Goal: Task Accomplishment & Management: Complete application form

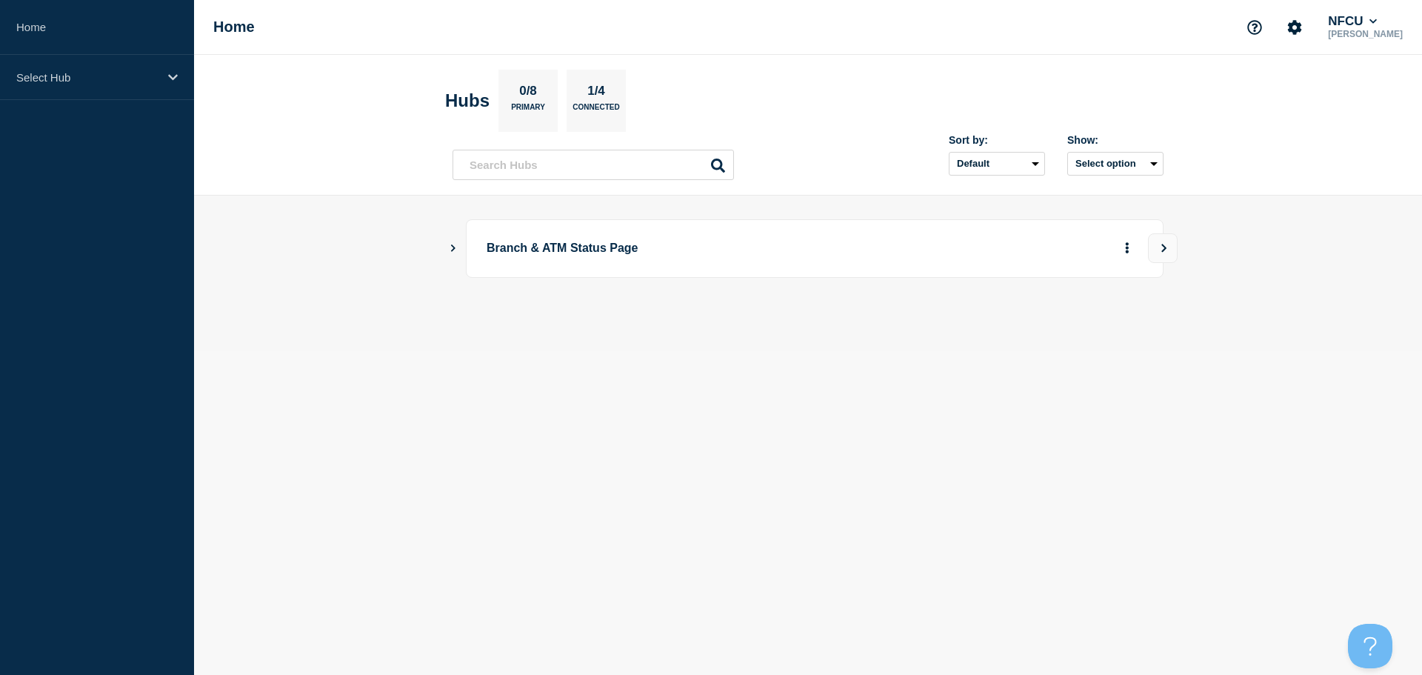
click at [447, 250] on main "Branch & ATM Status Page" at bounding box center [808, 274] width 1228 height 156
click at [452, 250] on icon "Show Connected Hubs" at bounding box center [453, 247] width 4 height 7
click at [1079, 322] on button "See overview" at bounding box center [1075, 323] width 79 height 30
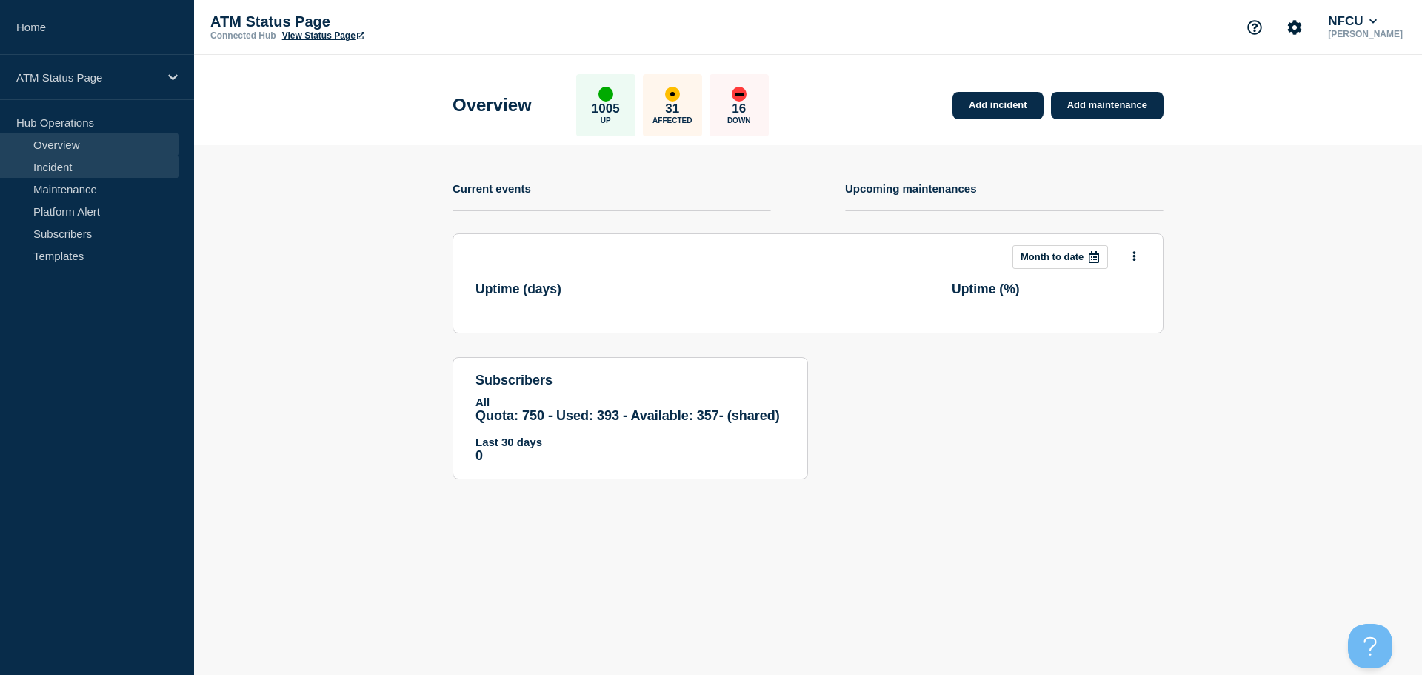
click at [87, 162] on link "Incident" at bounding box center [89, 167] width 179 height 22
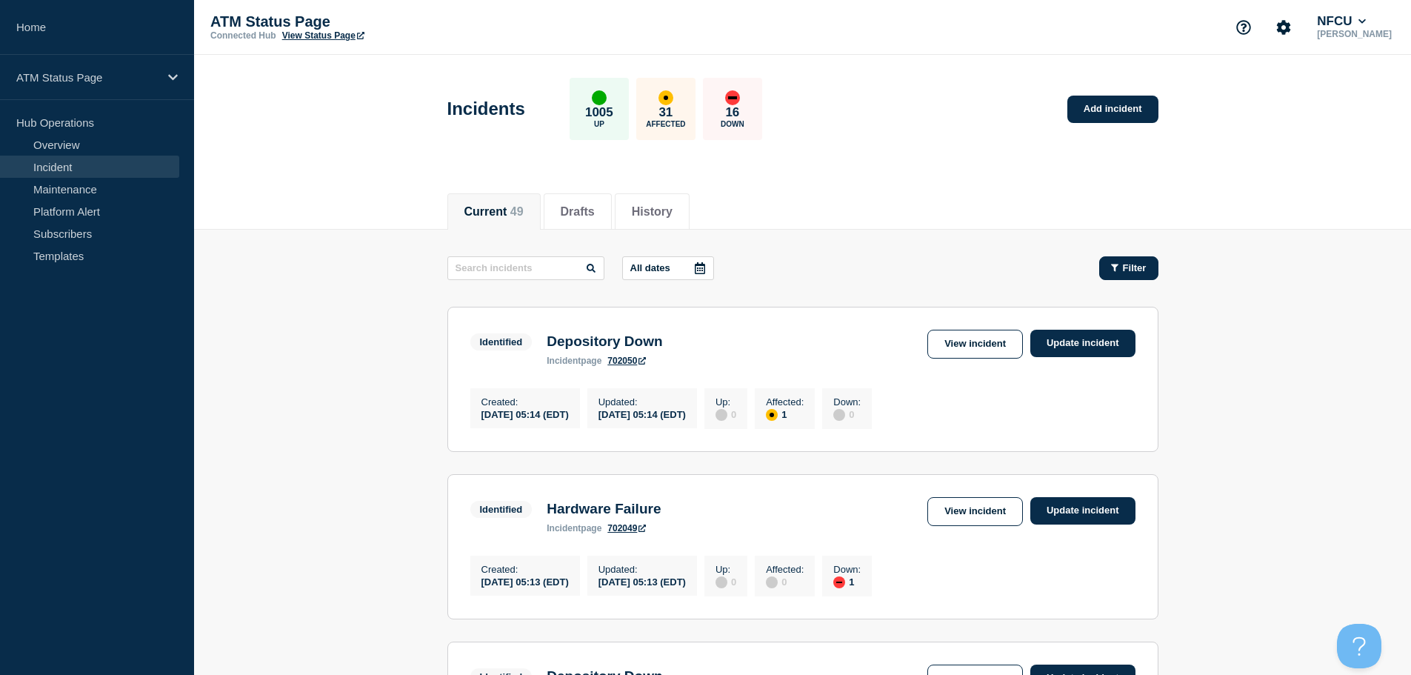
click at [1129, 271] on span "Filter" at bounding box center [1135, 267] width 24 height 11
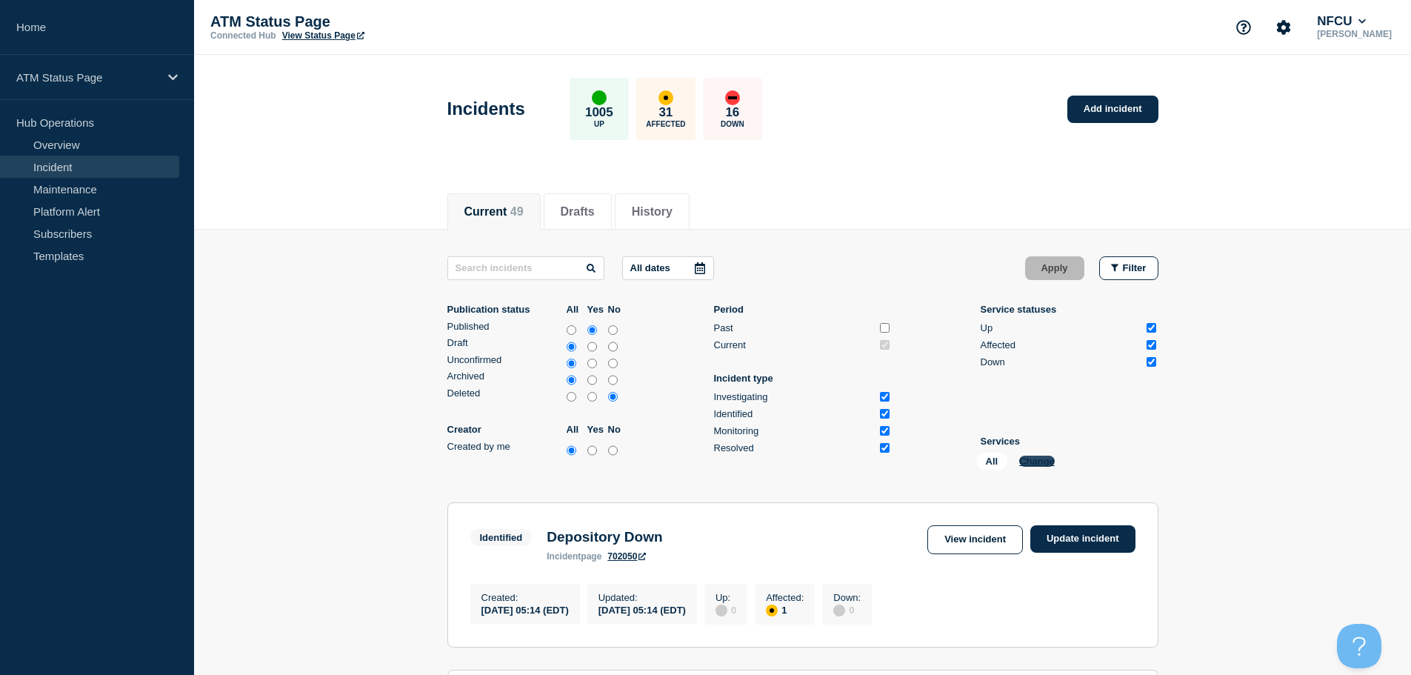
click at [1036, 465] on button "Change" at bounding box center [1037, 461] width 36 height 11
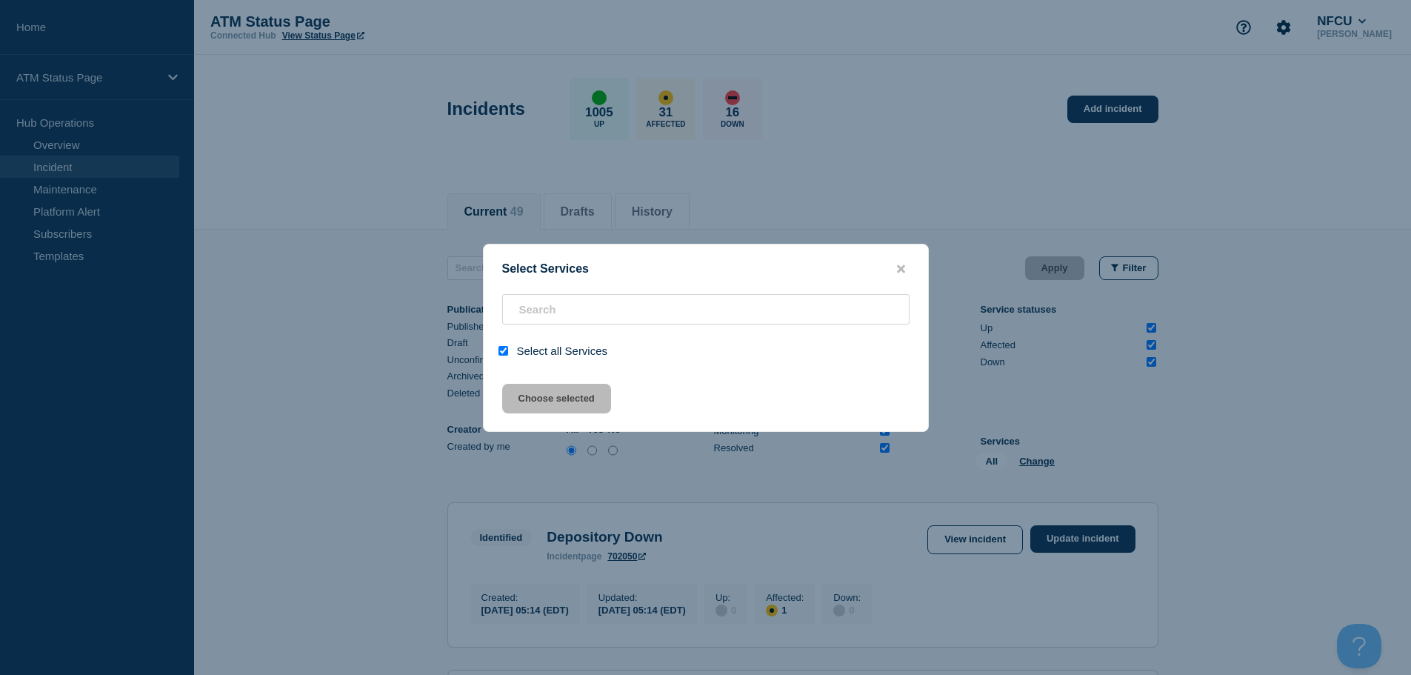
checkbox input "true"
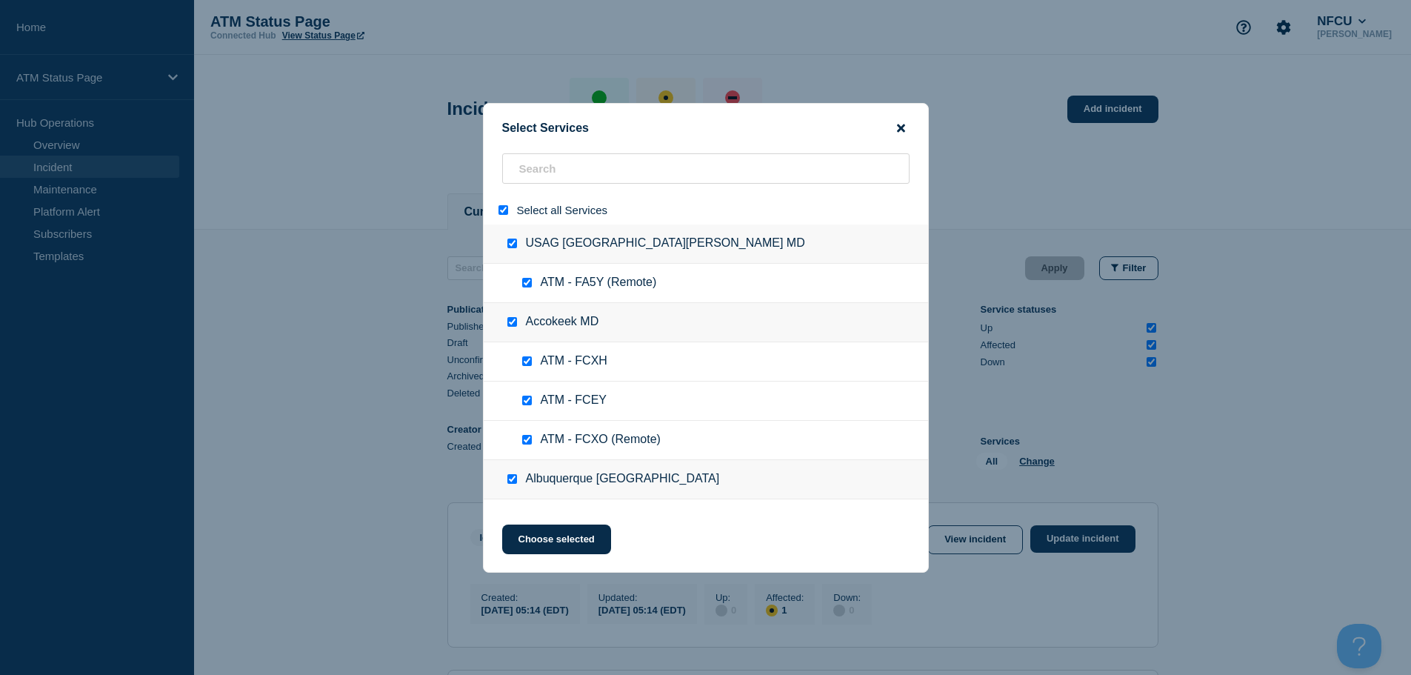
click at [900, 130] on icon "close button" at bounding box center [901, 128] width 8 height 12
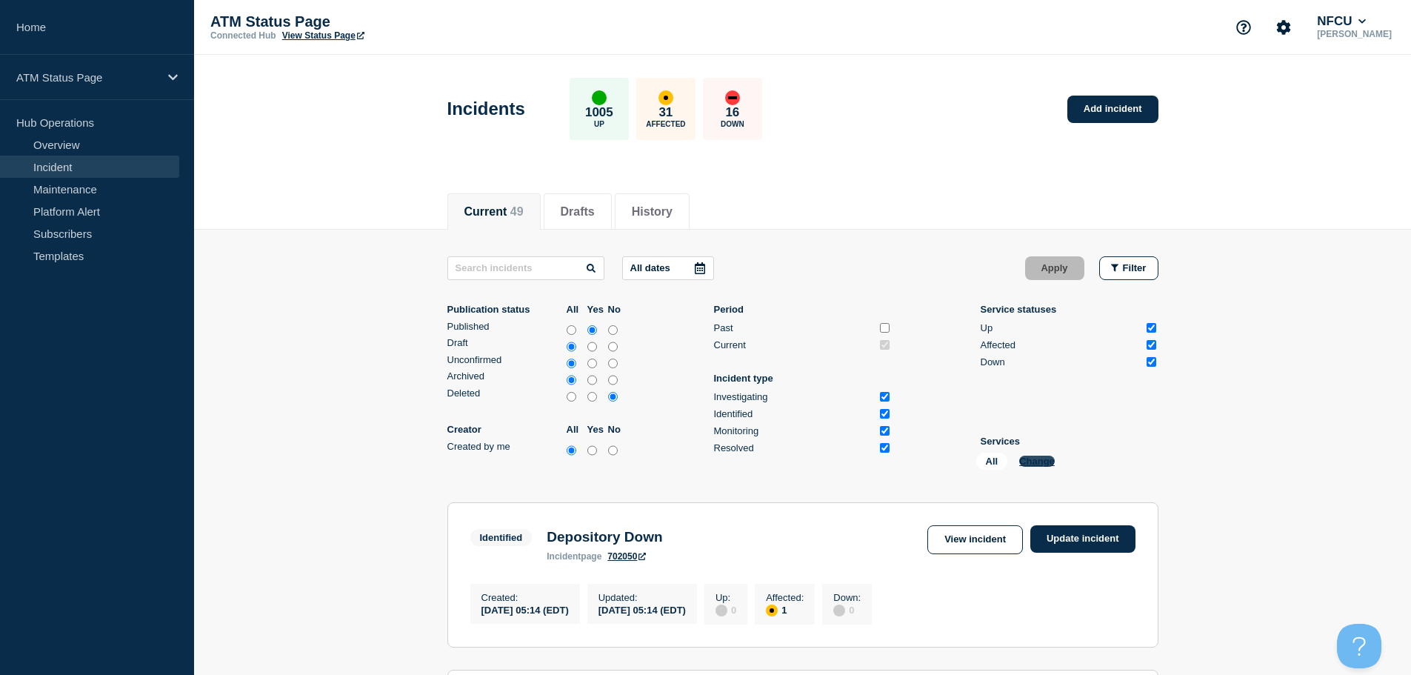
click at [1033, 460] on button "Change" at bounding box center [1037, 461] width 36 height 11
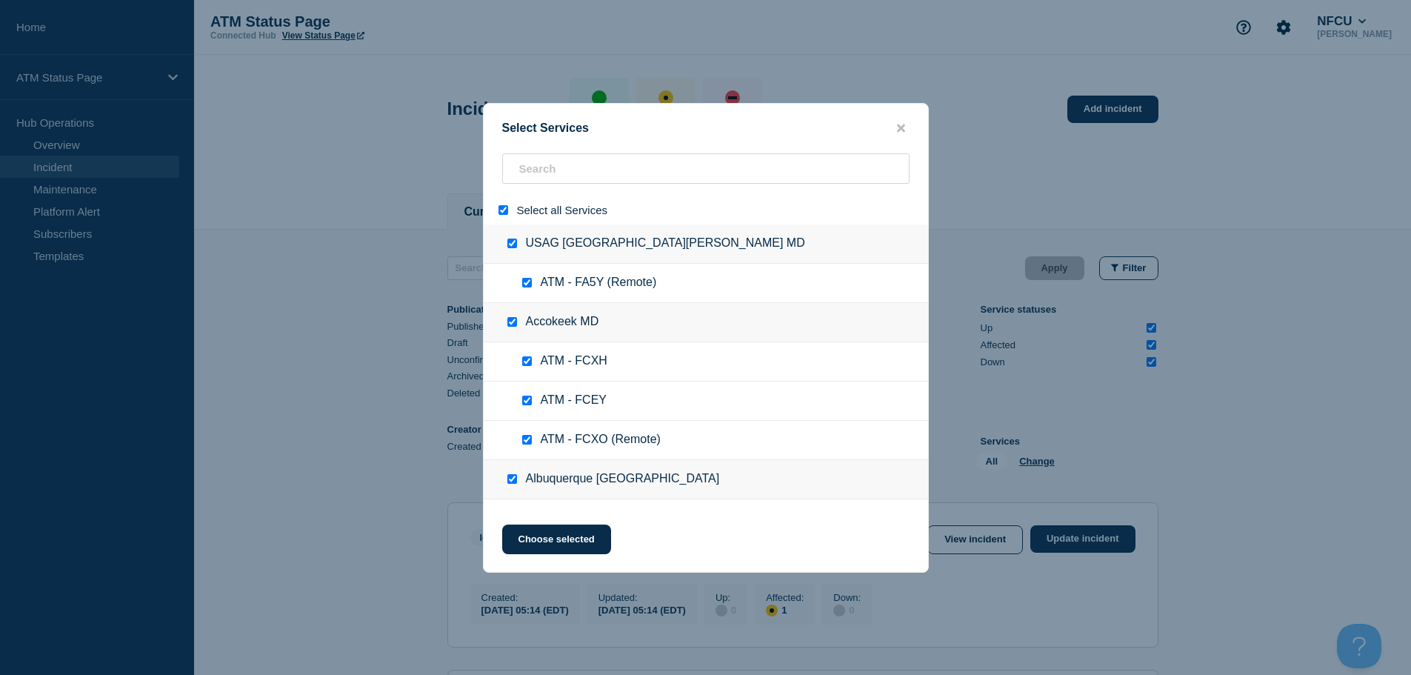
click at [504, 208] on input "select all" at bounding box center [504, 210] width 10 height 10
checkbox input "false"
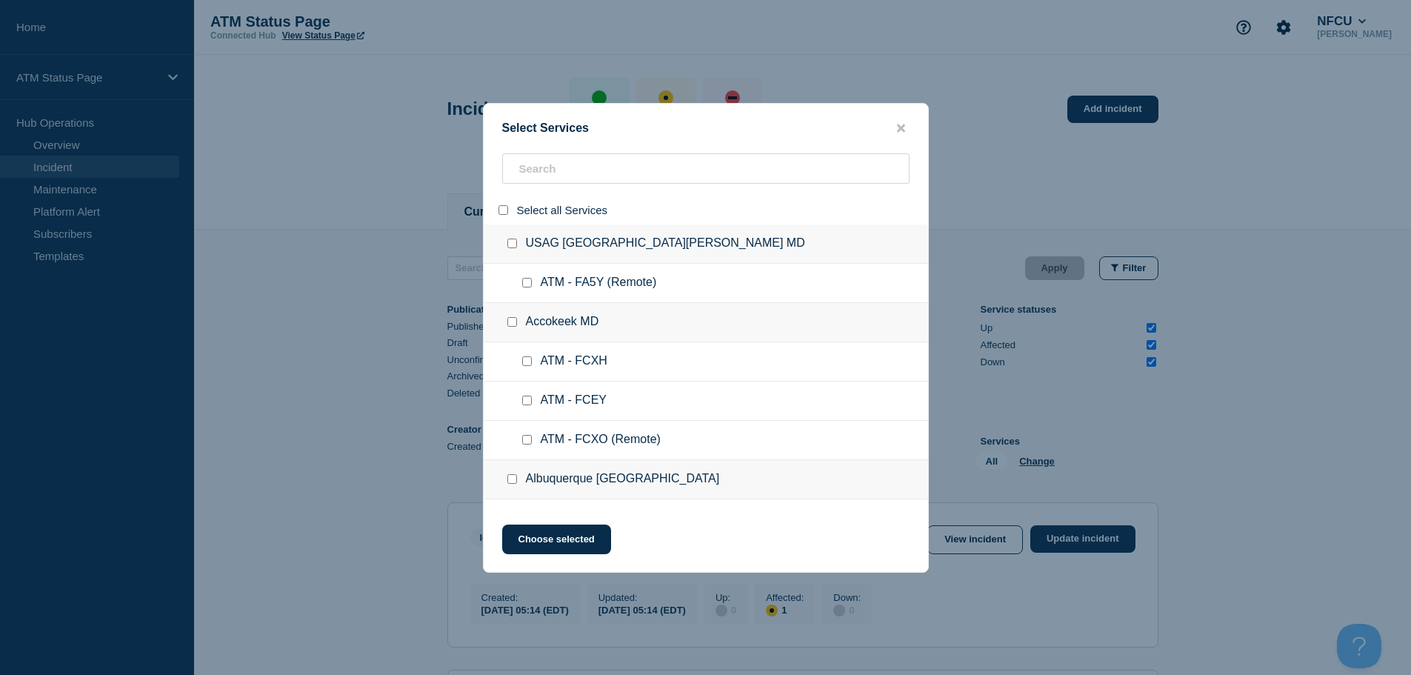
checkbox input "false"
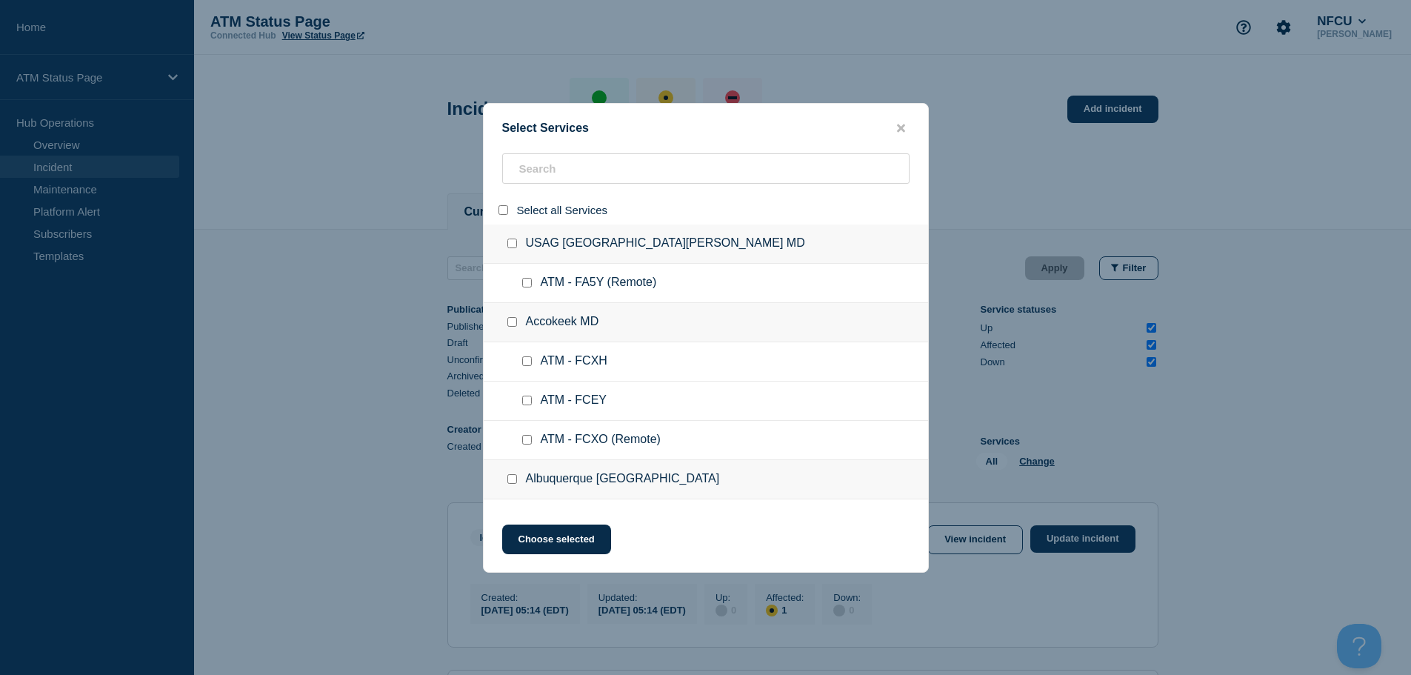
checkbox input "false"
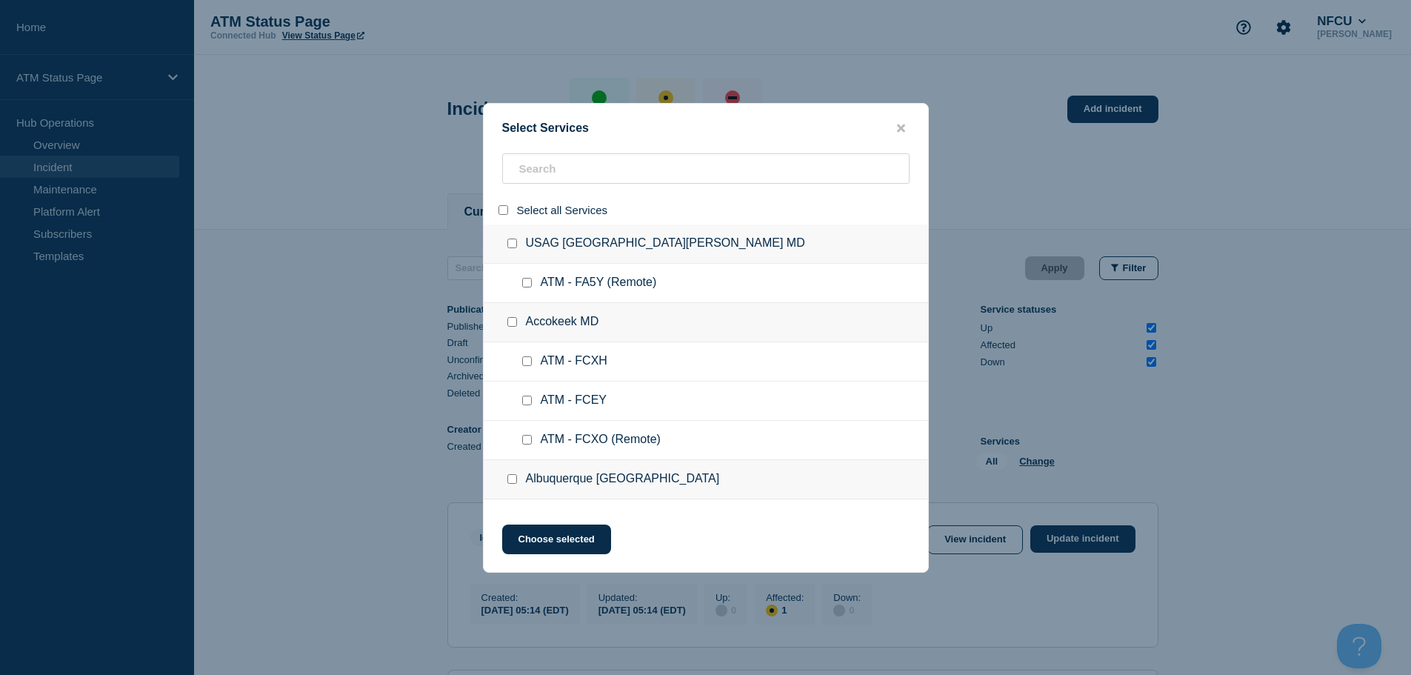
checkbox input "false"
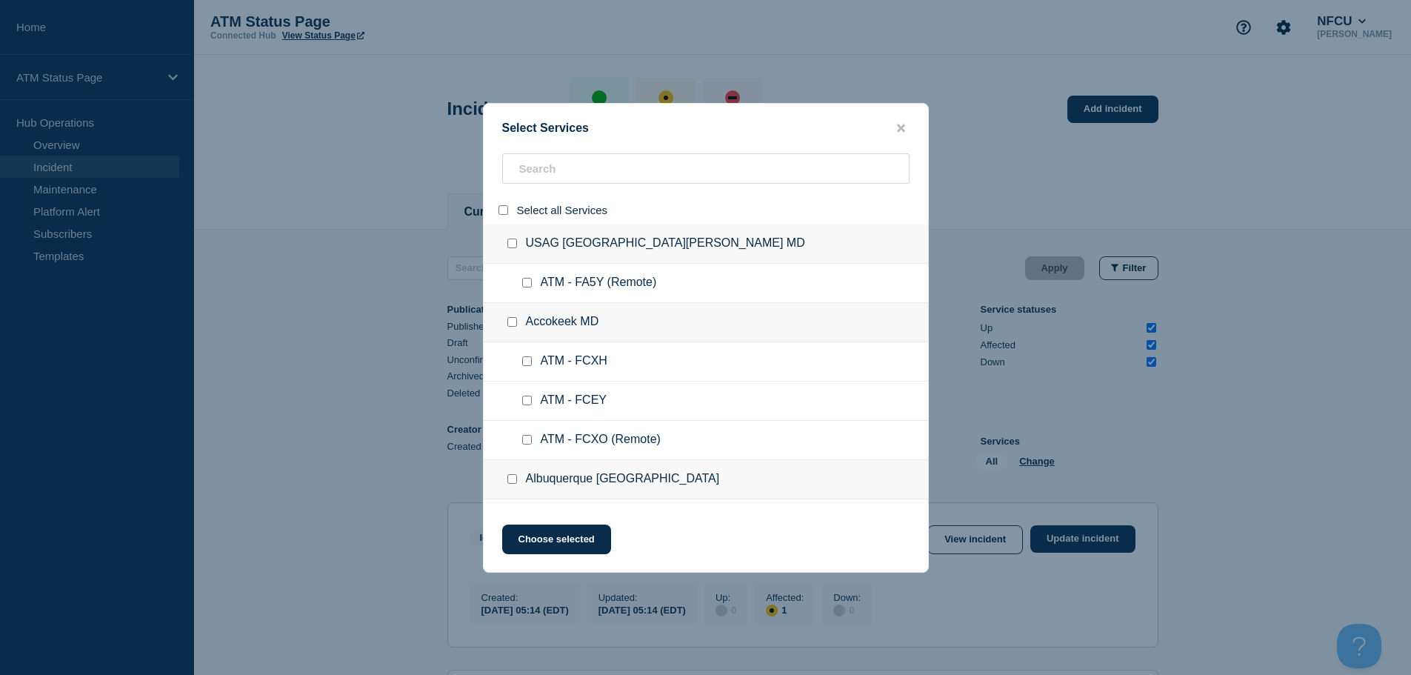
checkbox input "false"
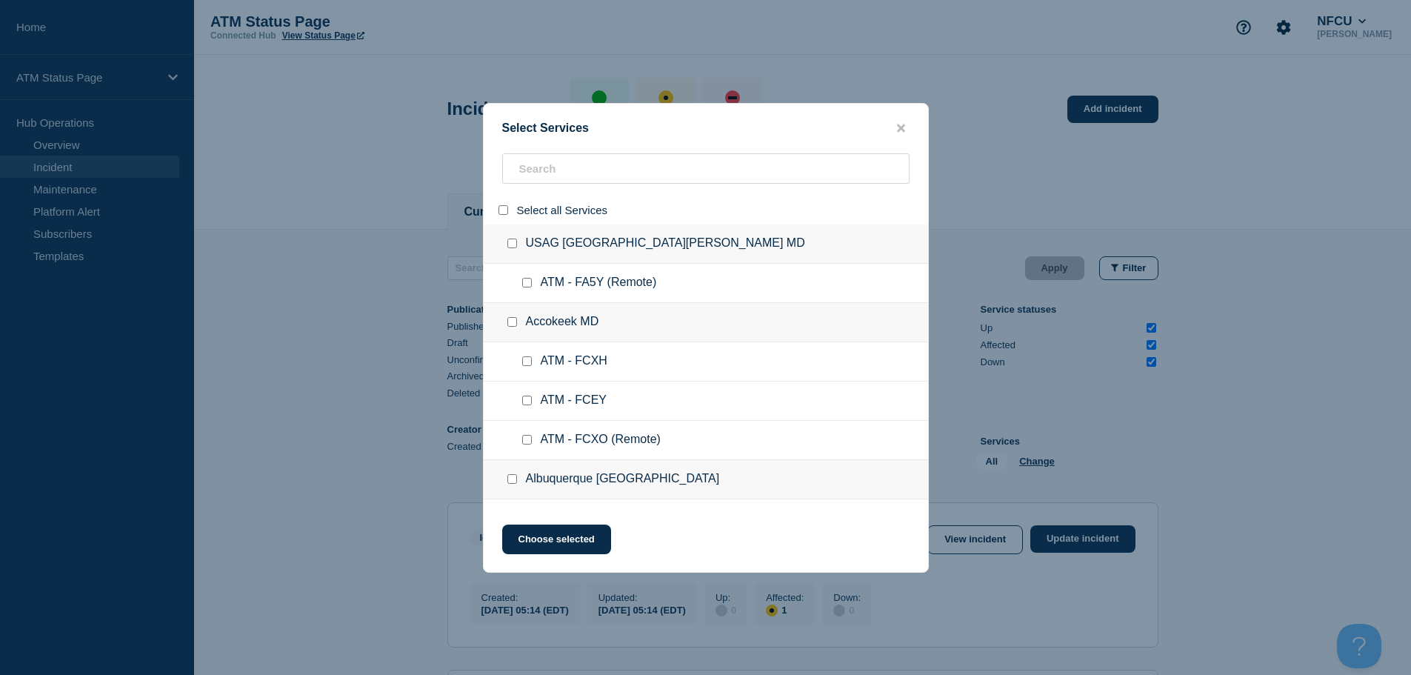
checkbox input "false"
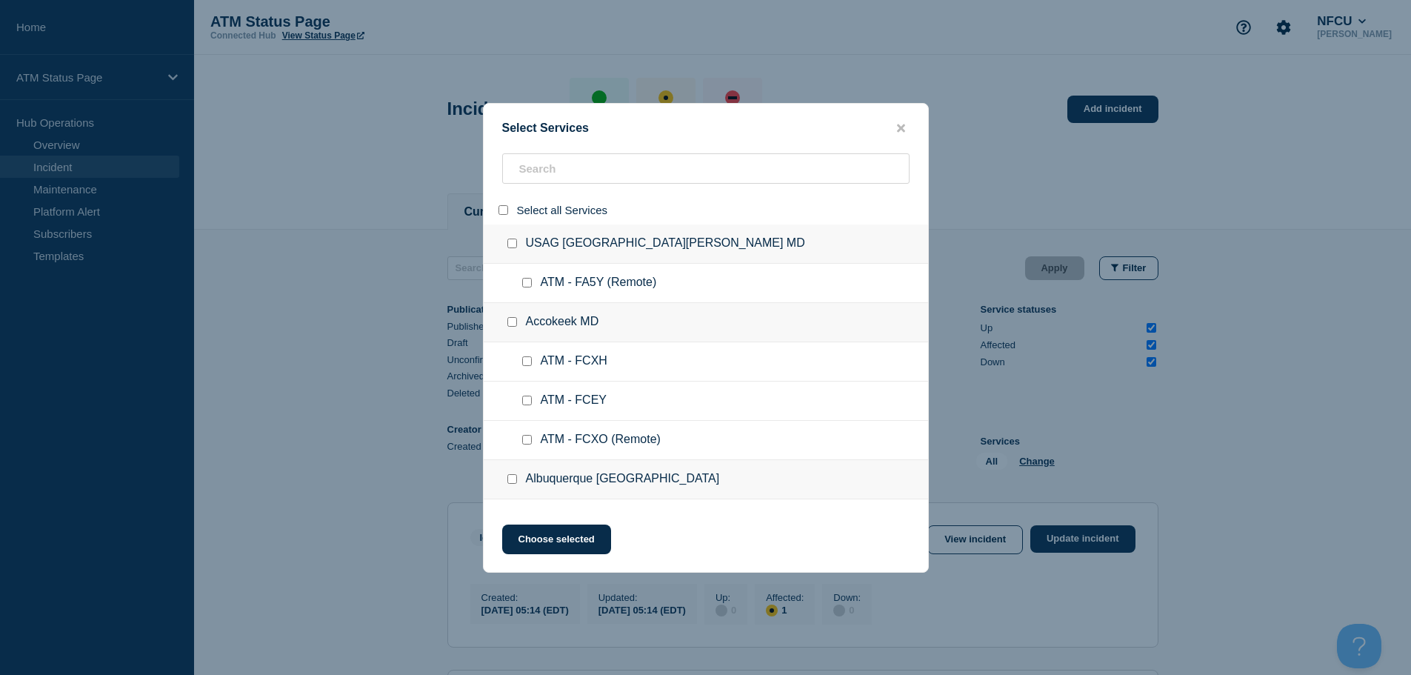
checkbox input "false"
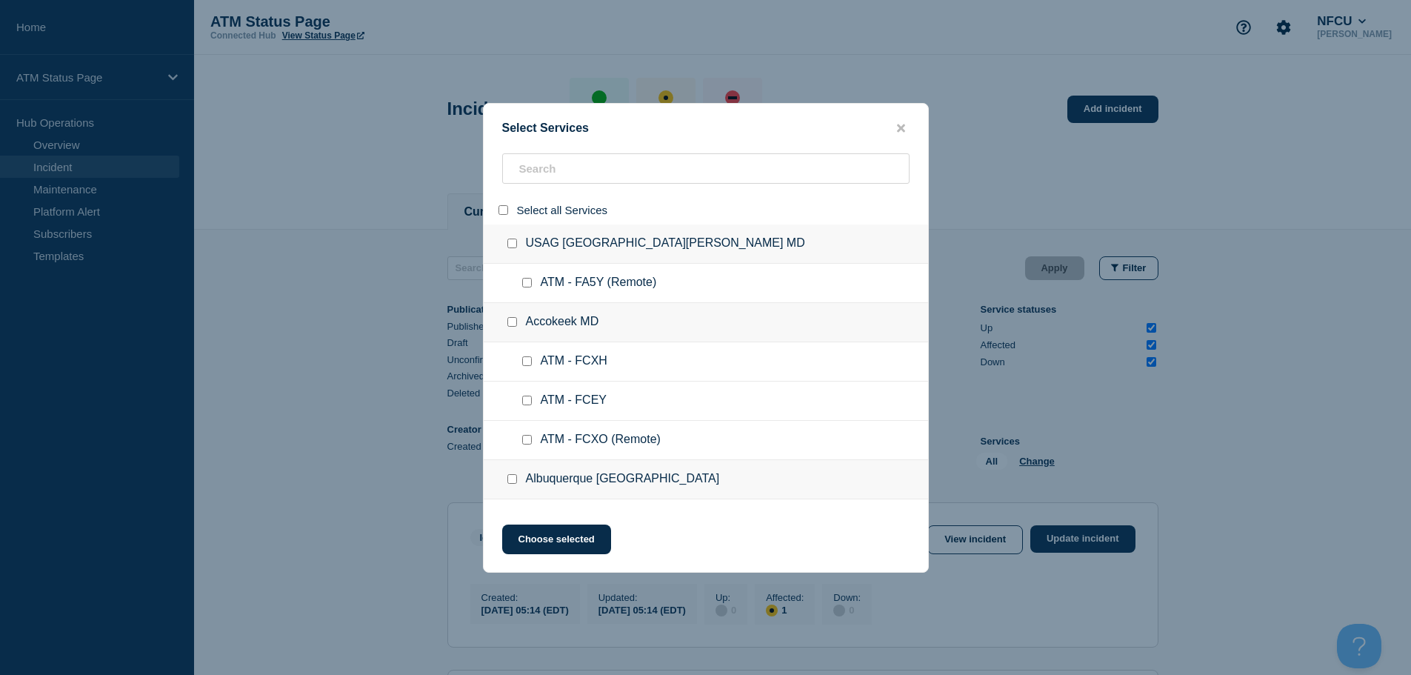
checkbox input "false"
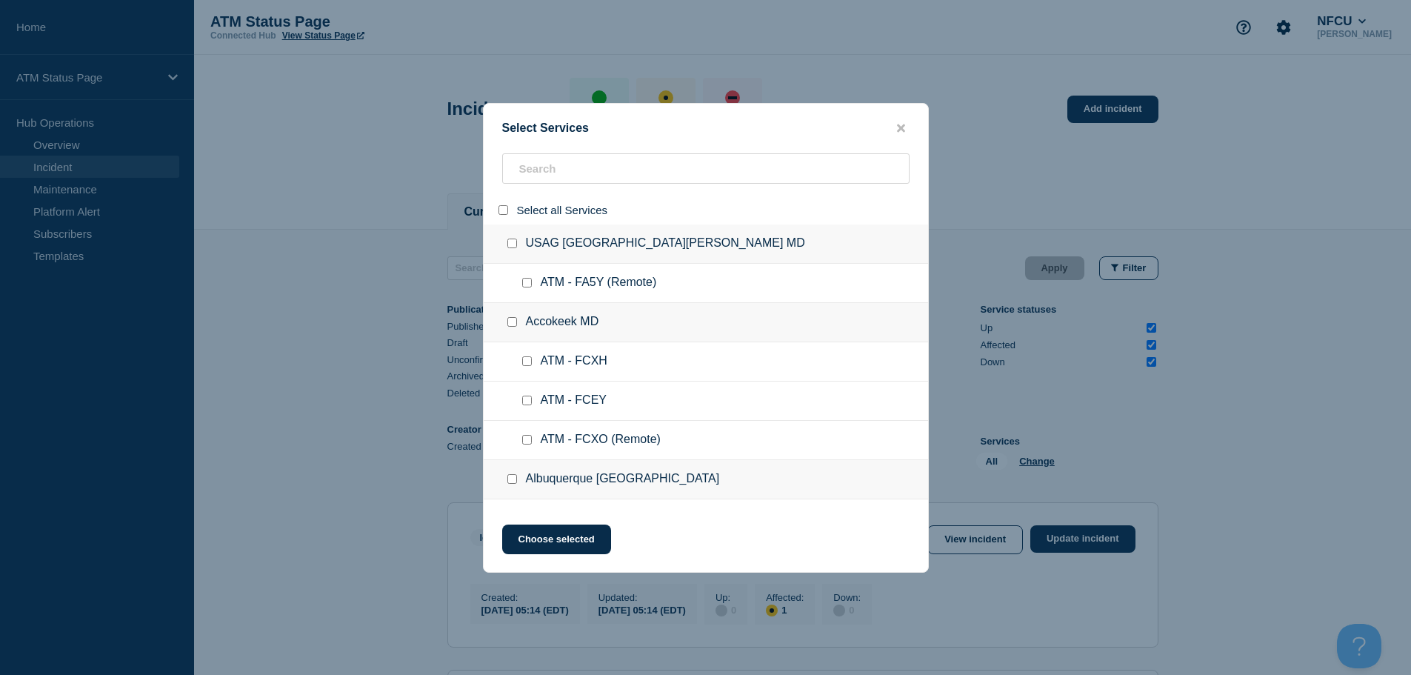
checkbox input "false"
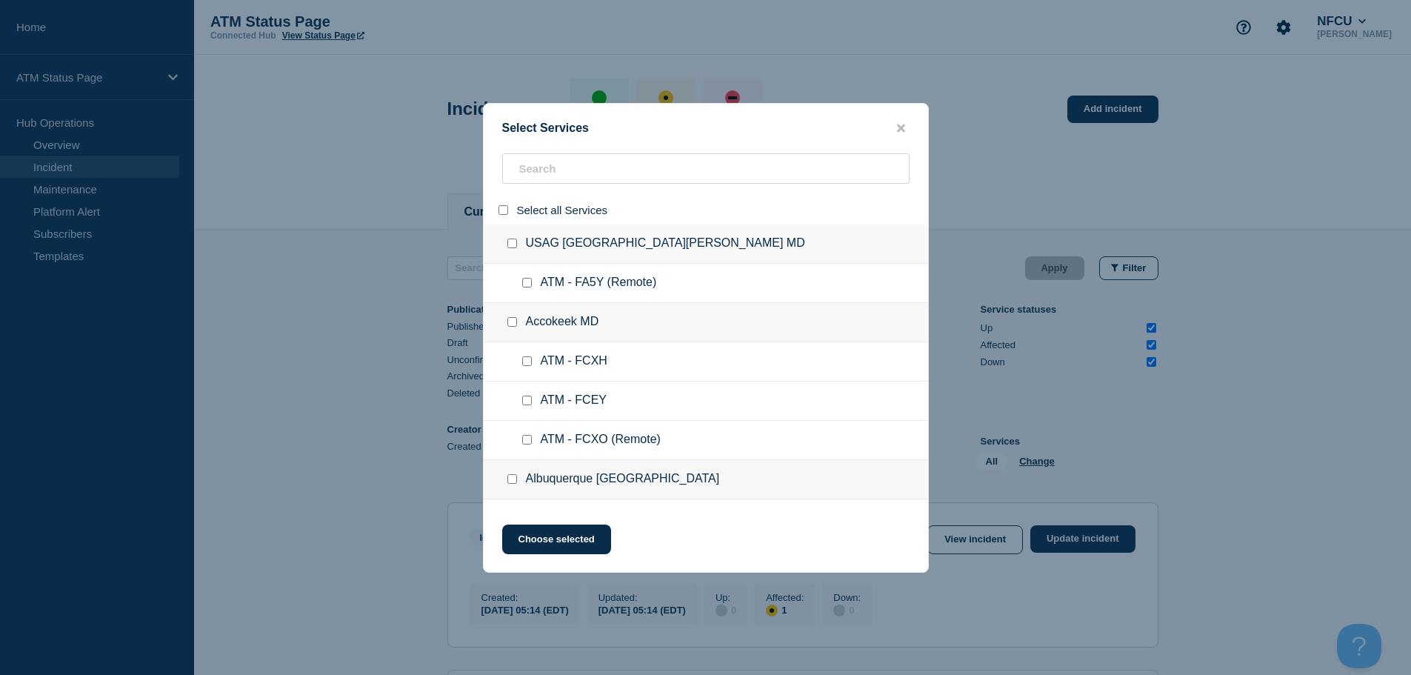
checkbox input "false"
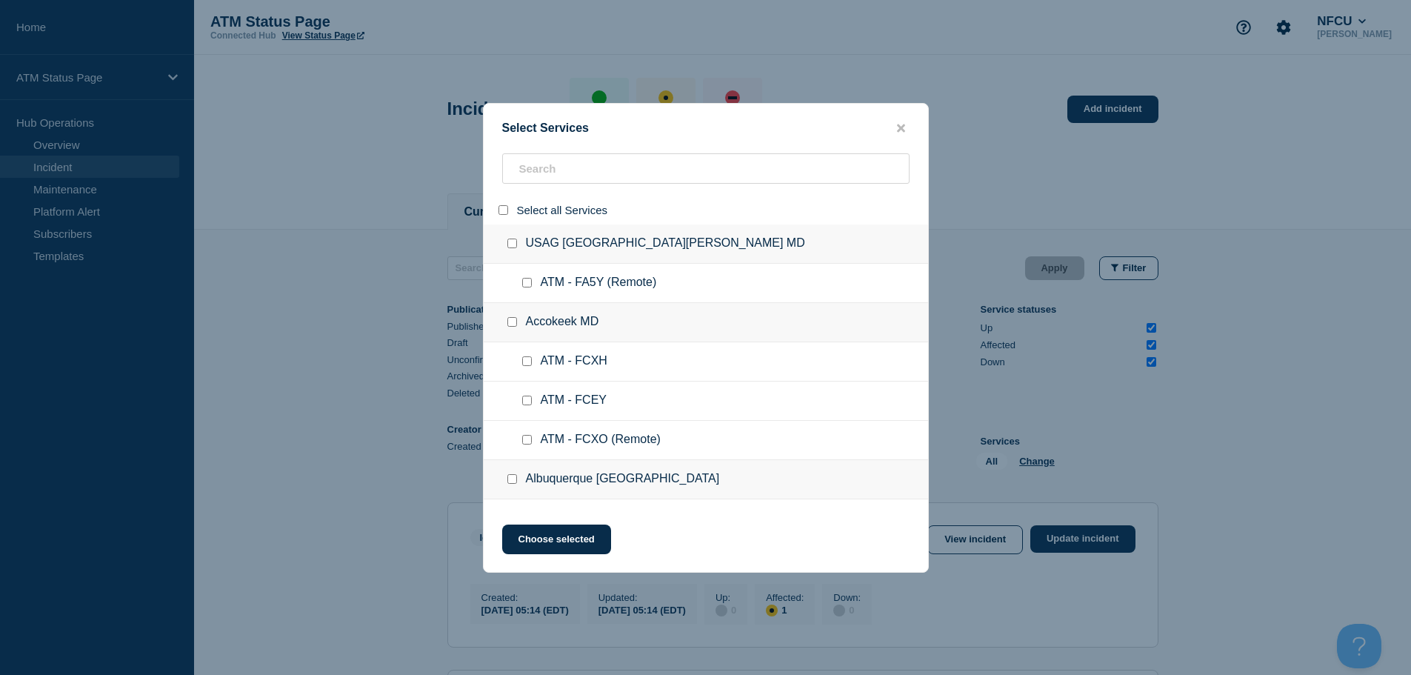
checkbox input "false"
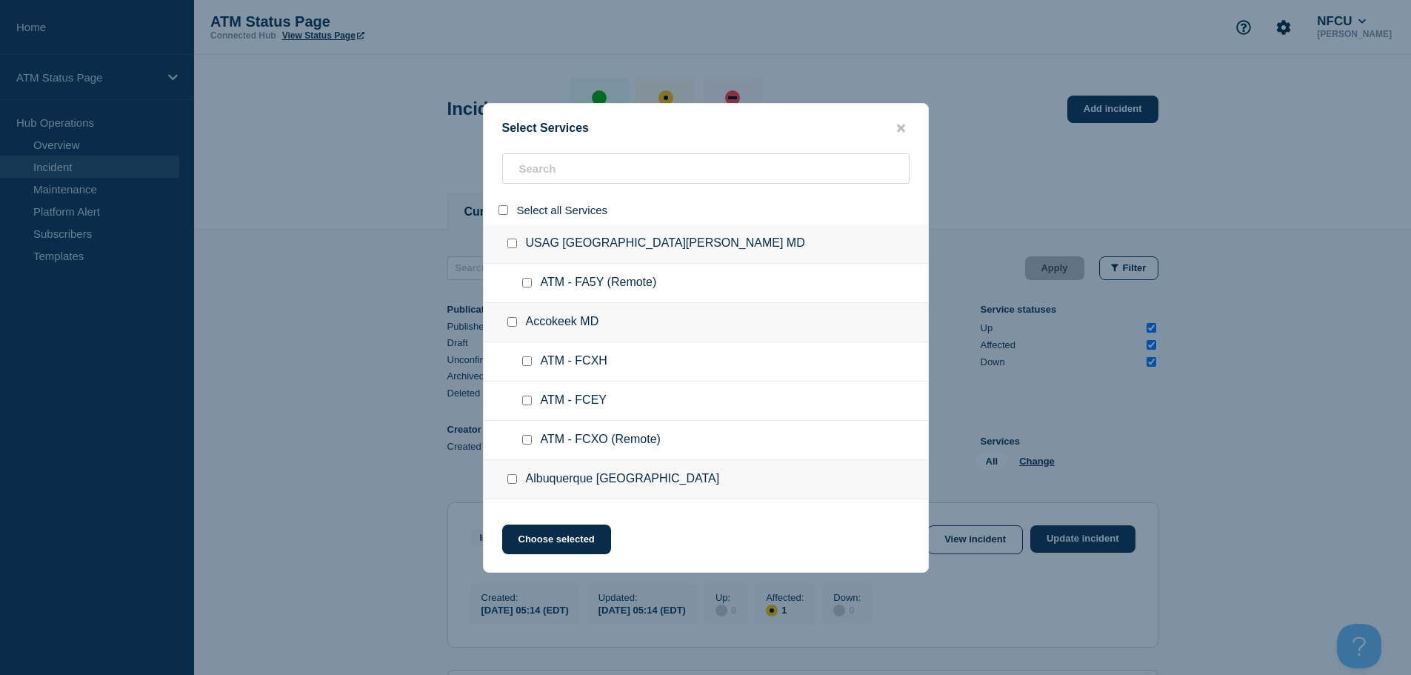
checkbox input "false"
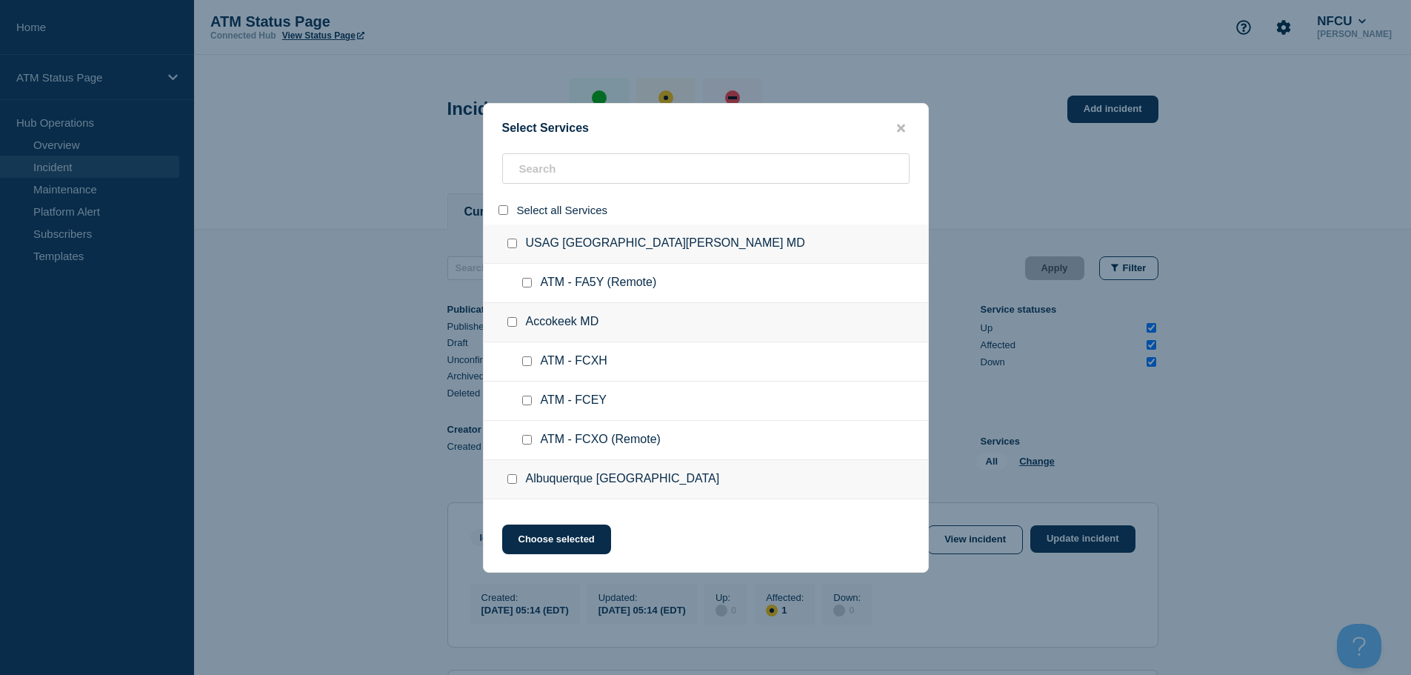
checkbox input "false"
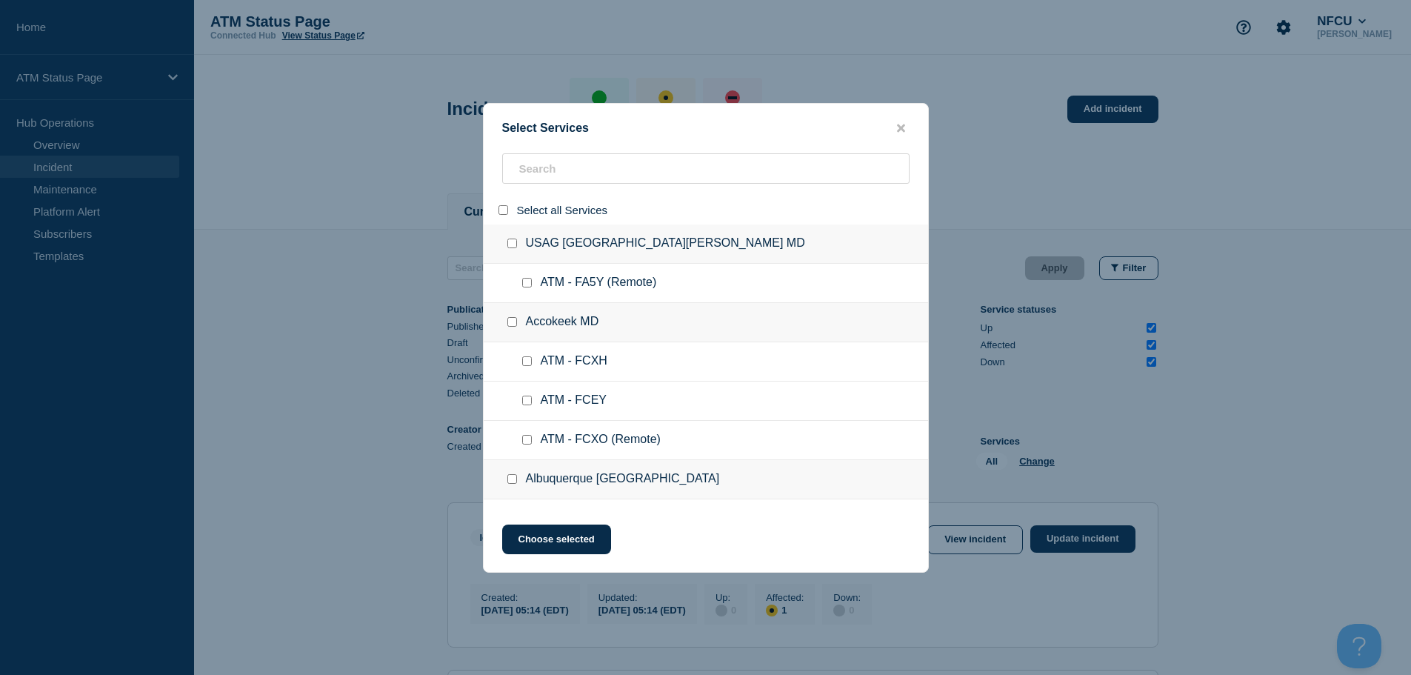
checkbox input "false"
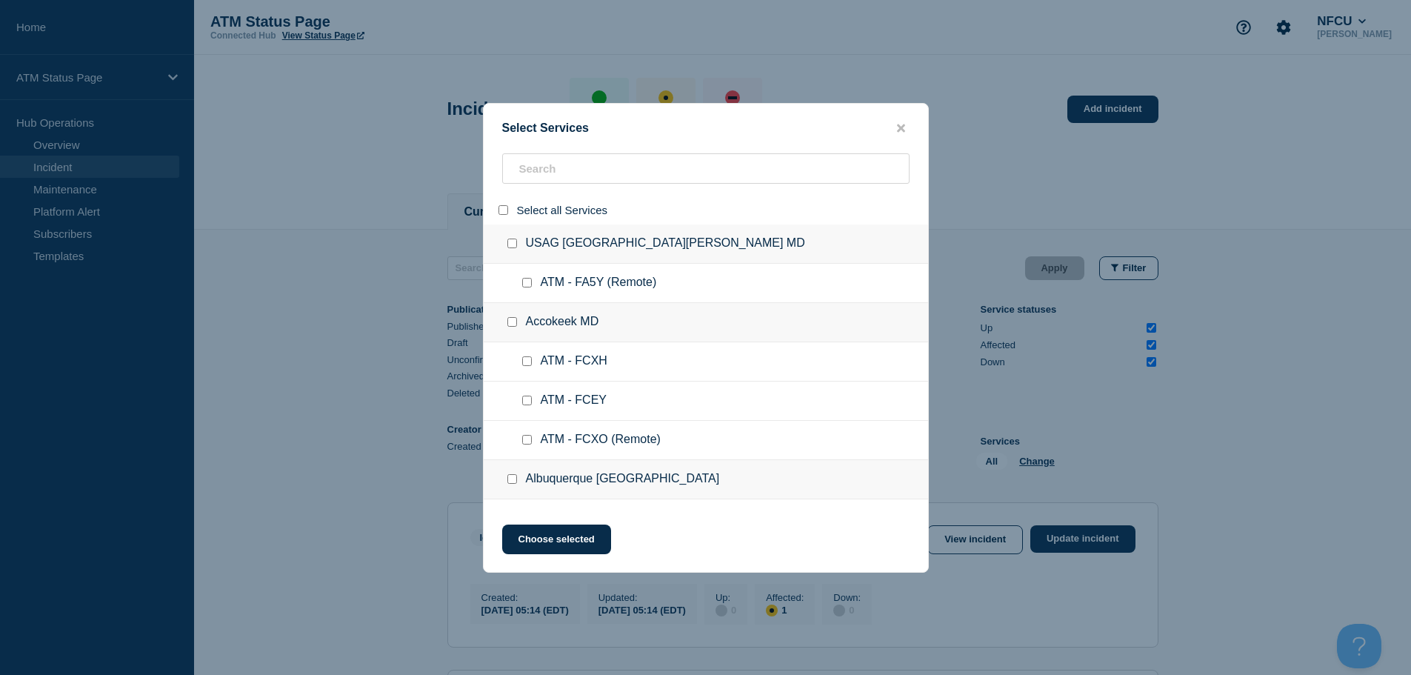
checkbox input "false"
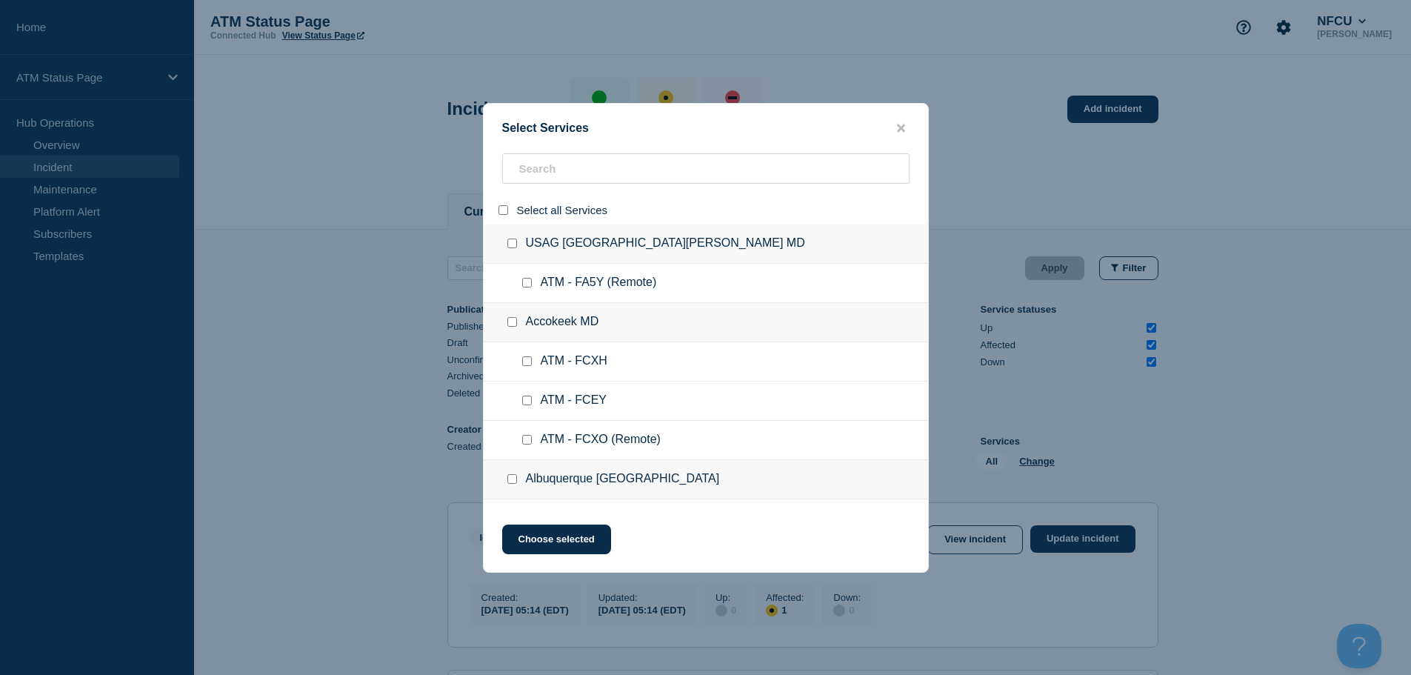
checkbox input "false"
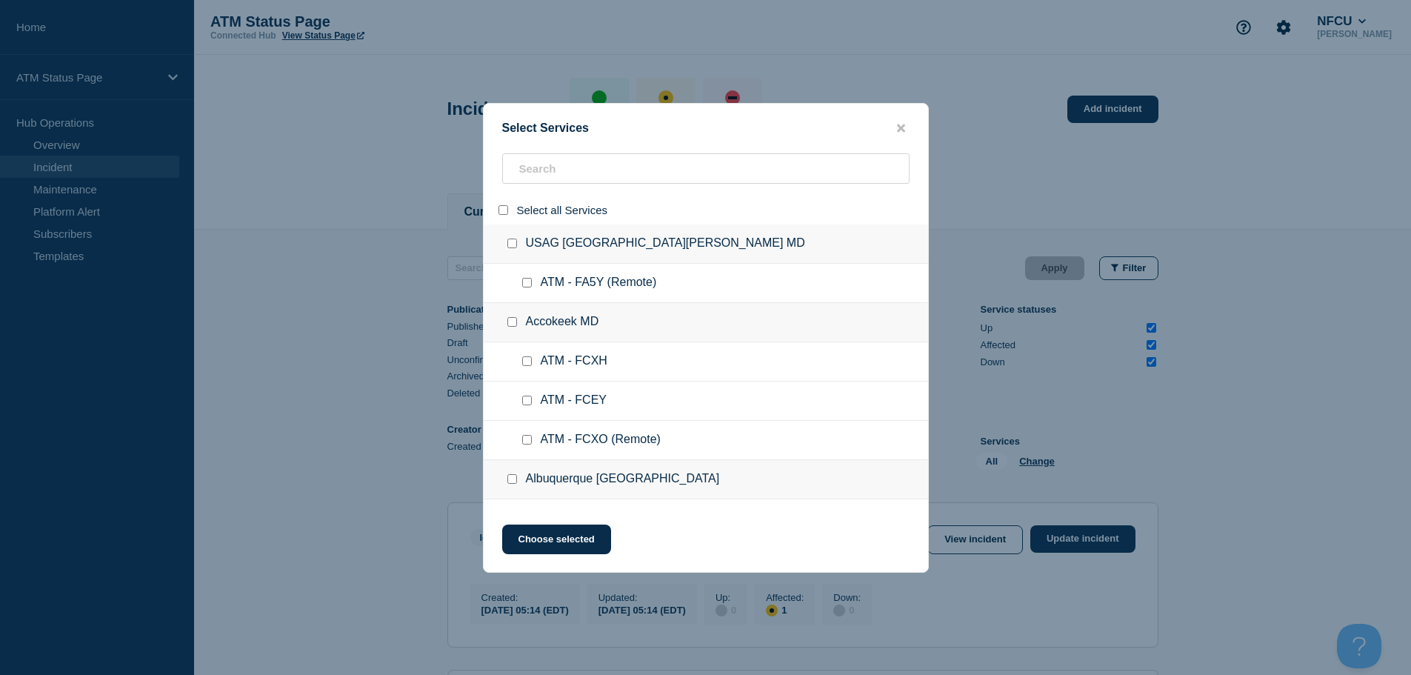
checkbox input "false"
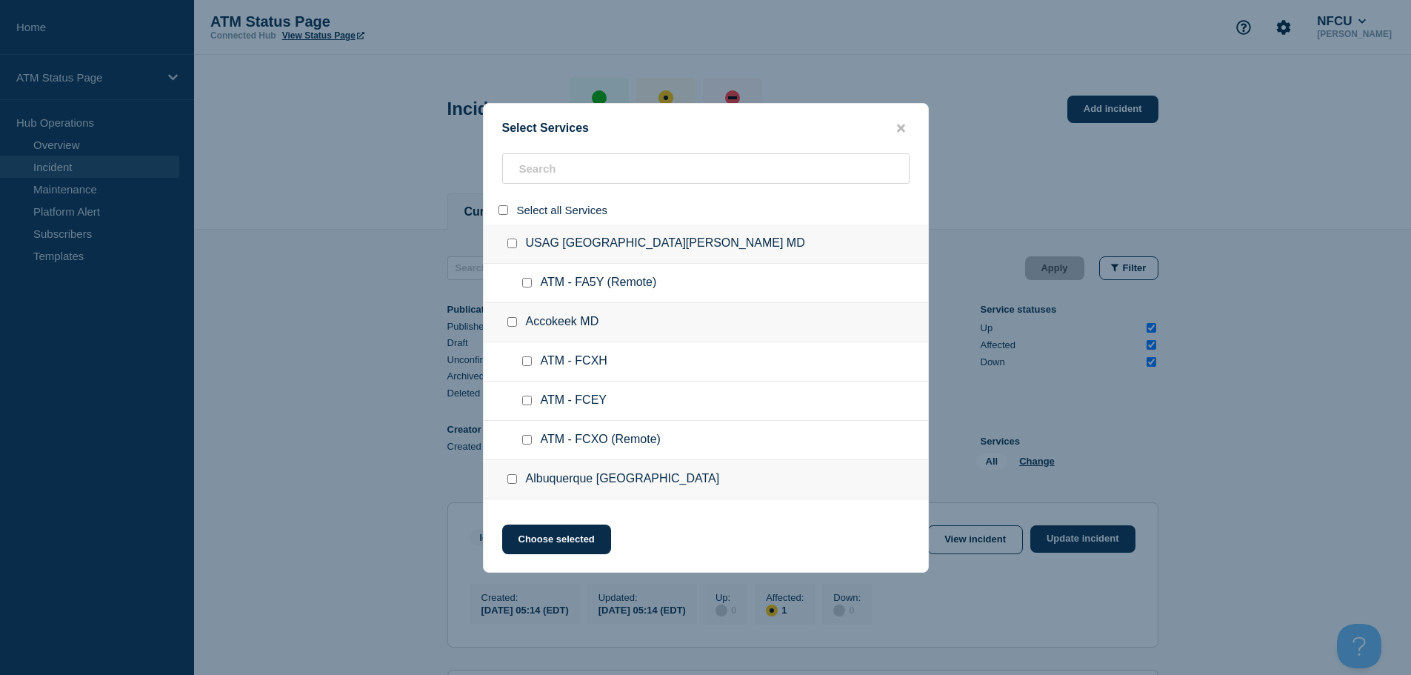
checkbox input "false"
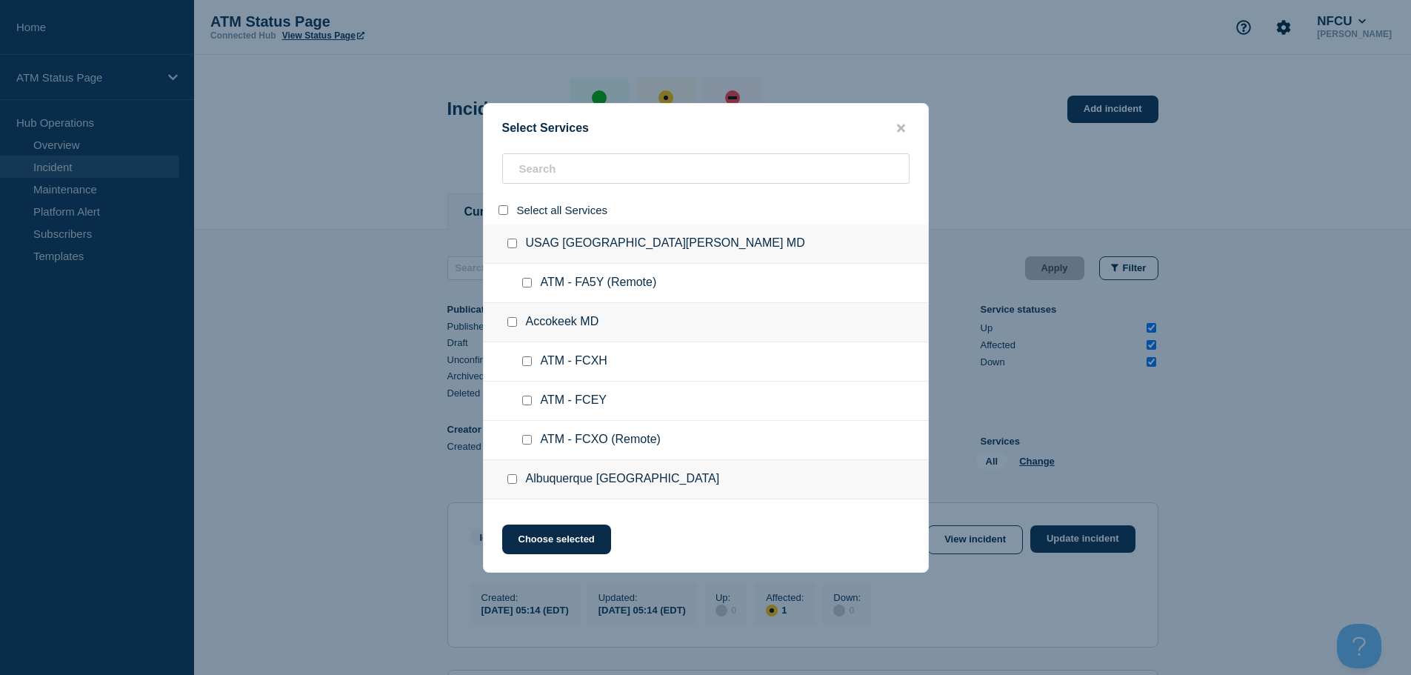
checkbox input "false"
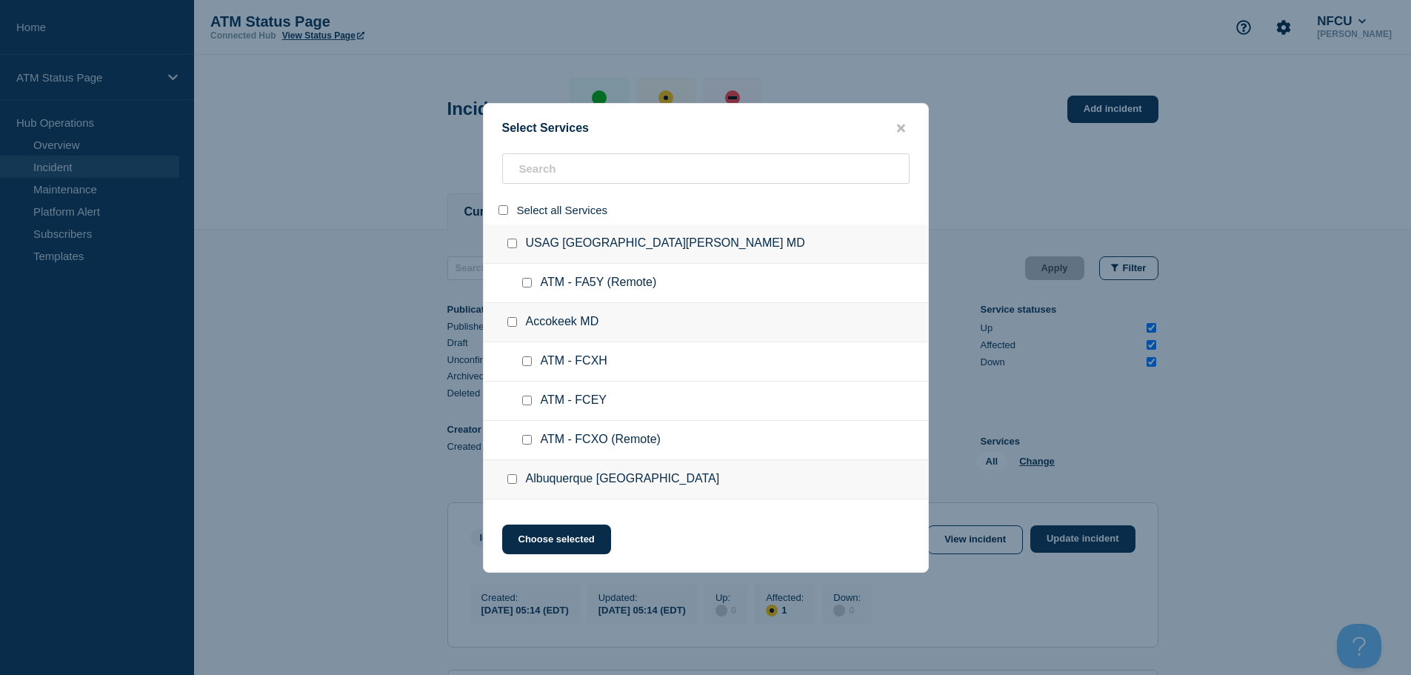
checkbox input "false"
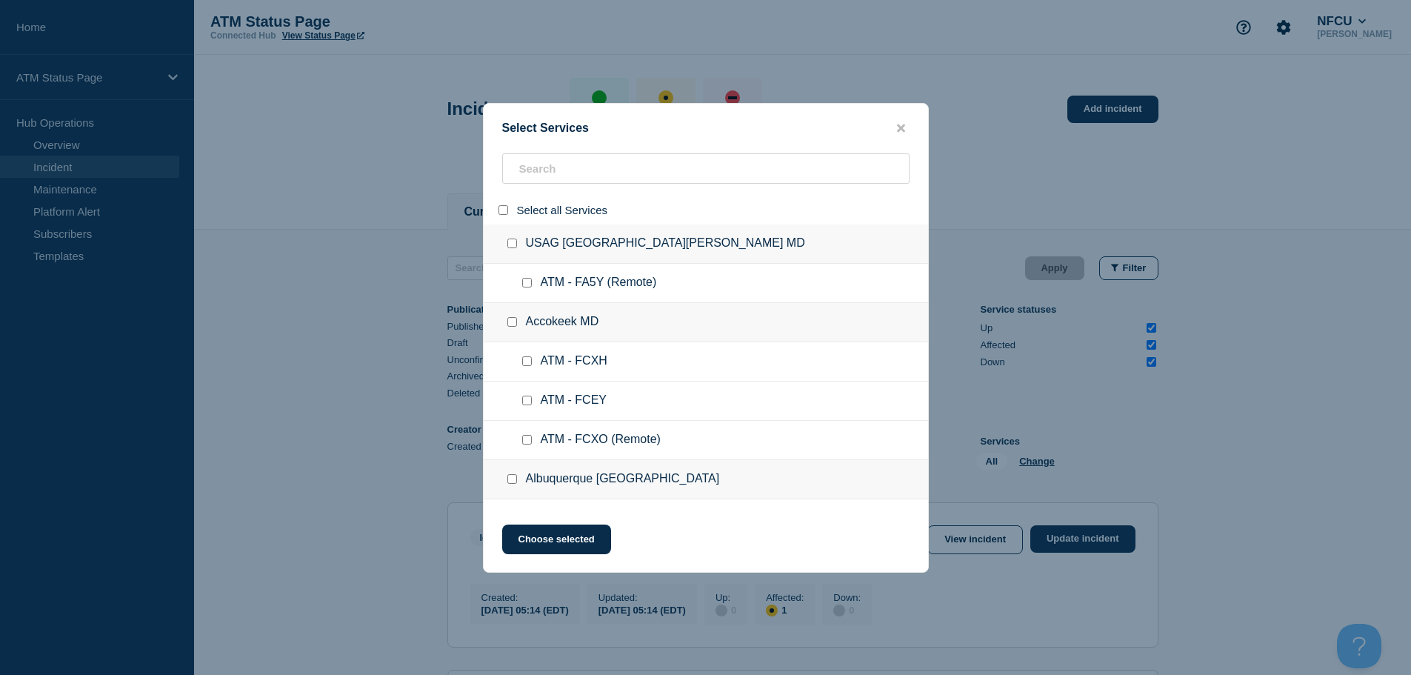
checkbox input "false"
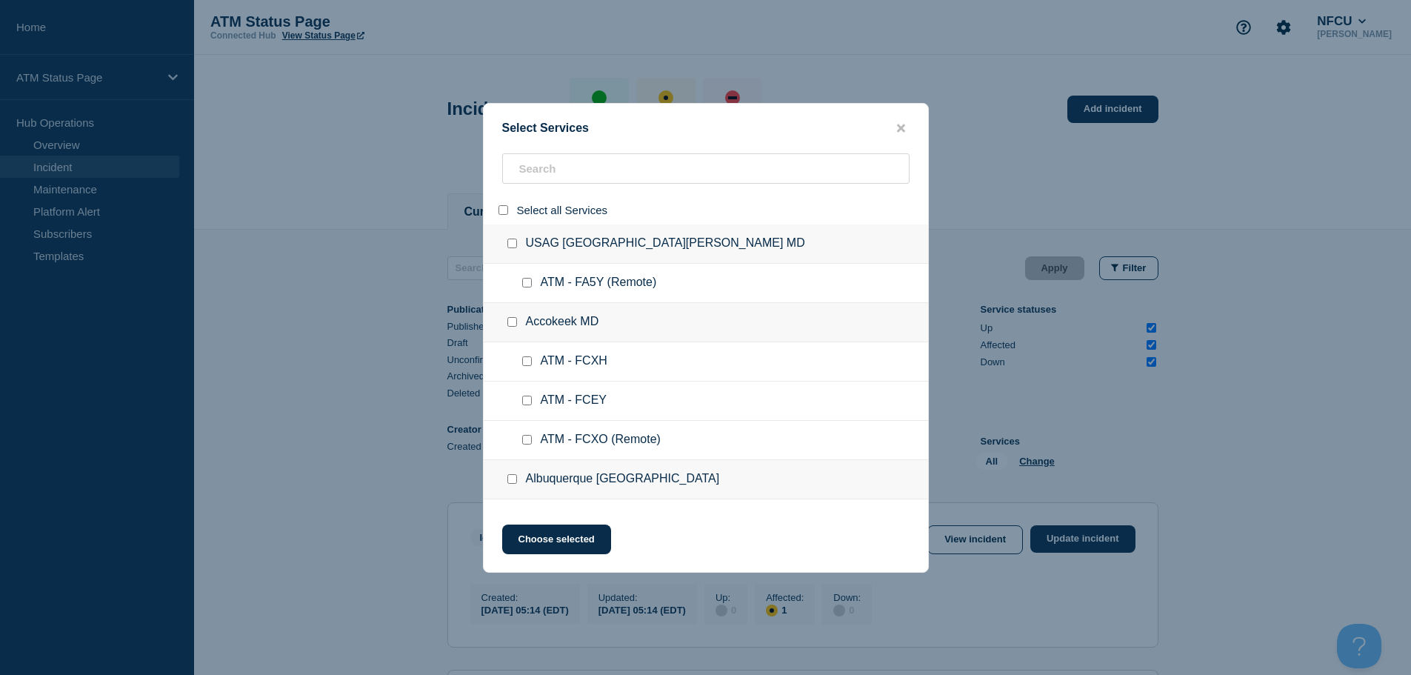
checkbox input "false"
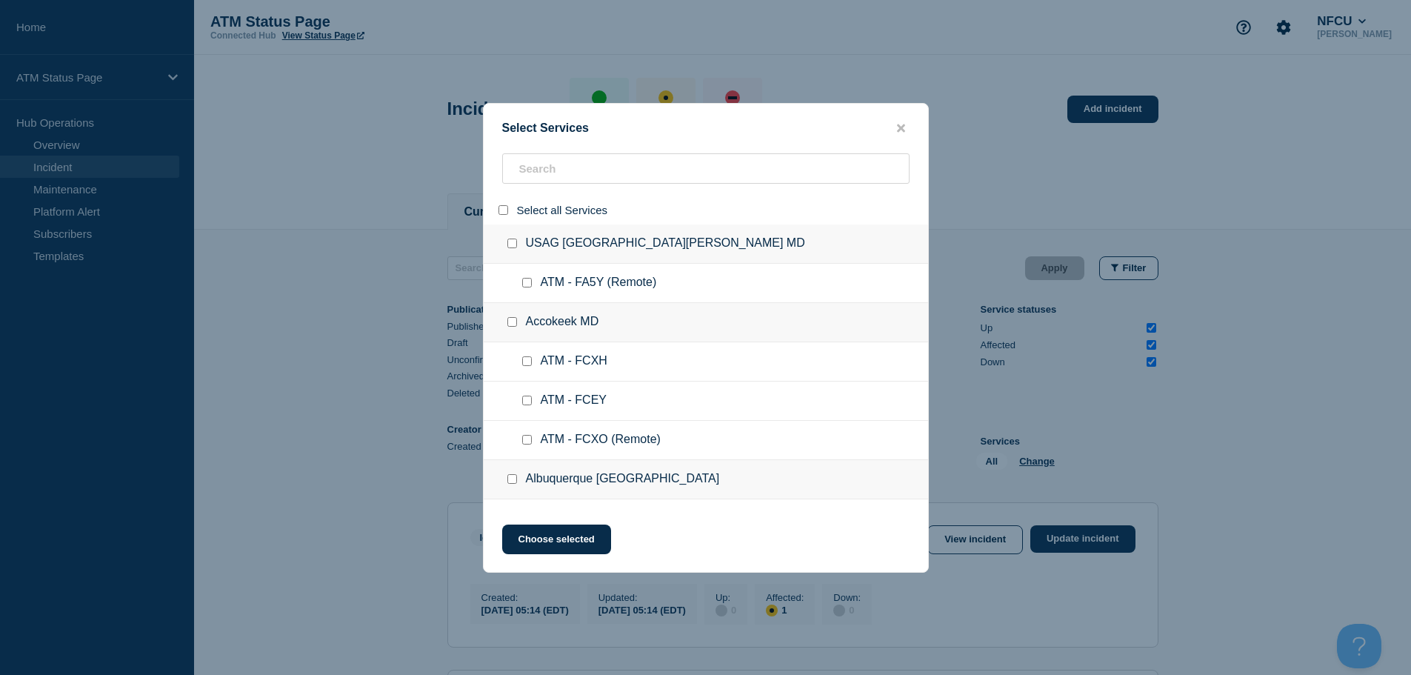
checkbox input "false"
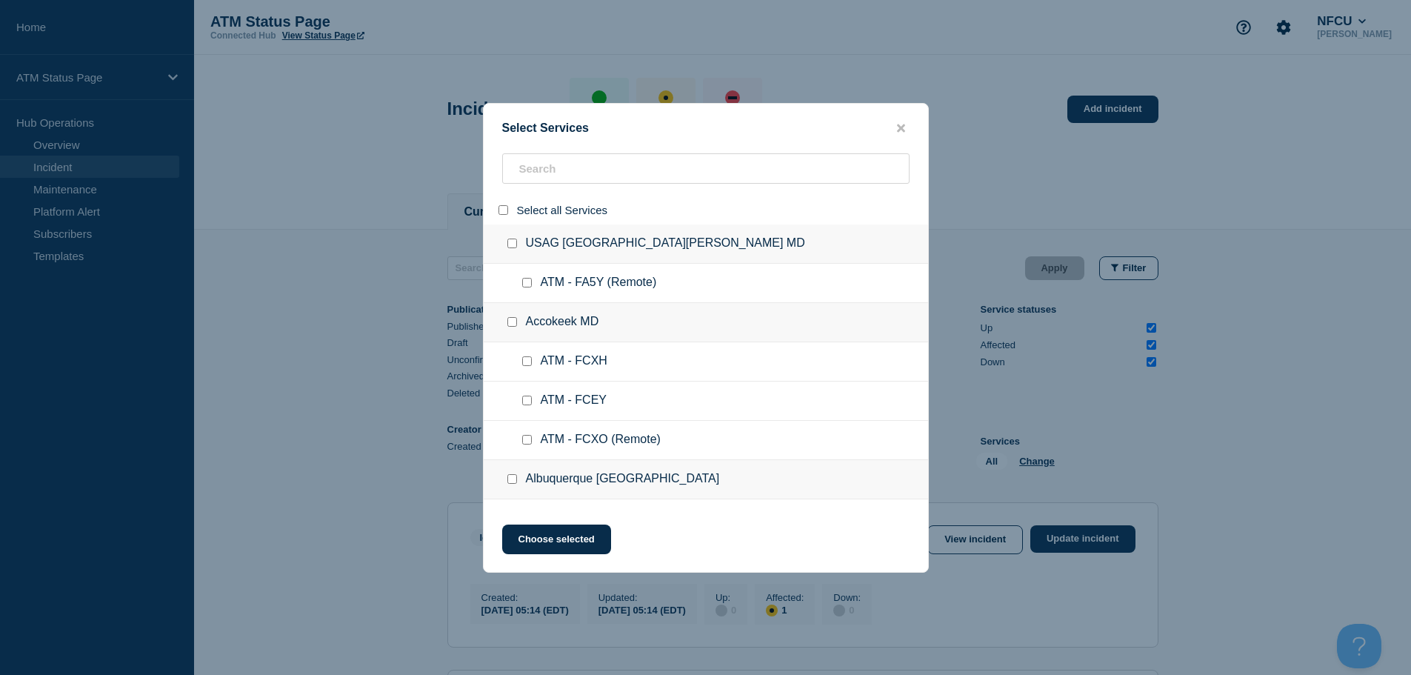
checkbox input "false"
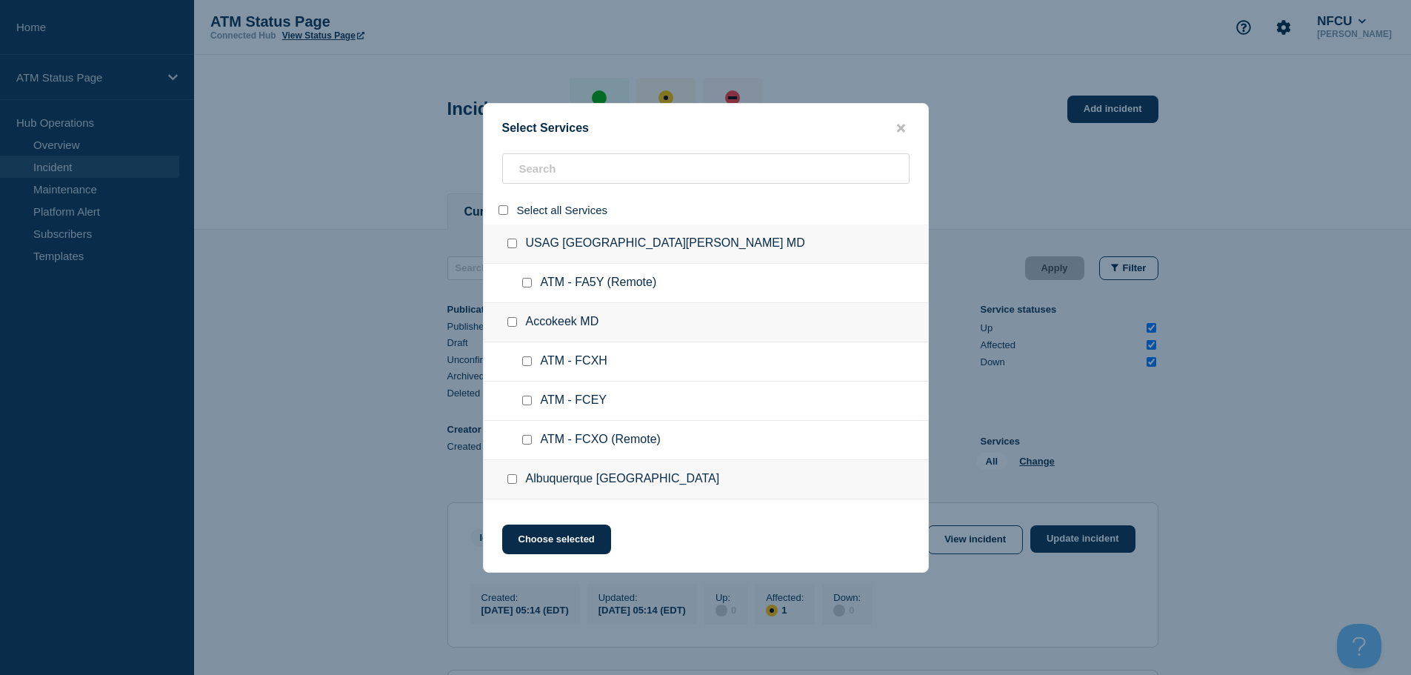
checkbox input "false"
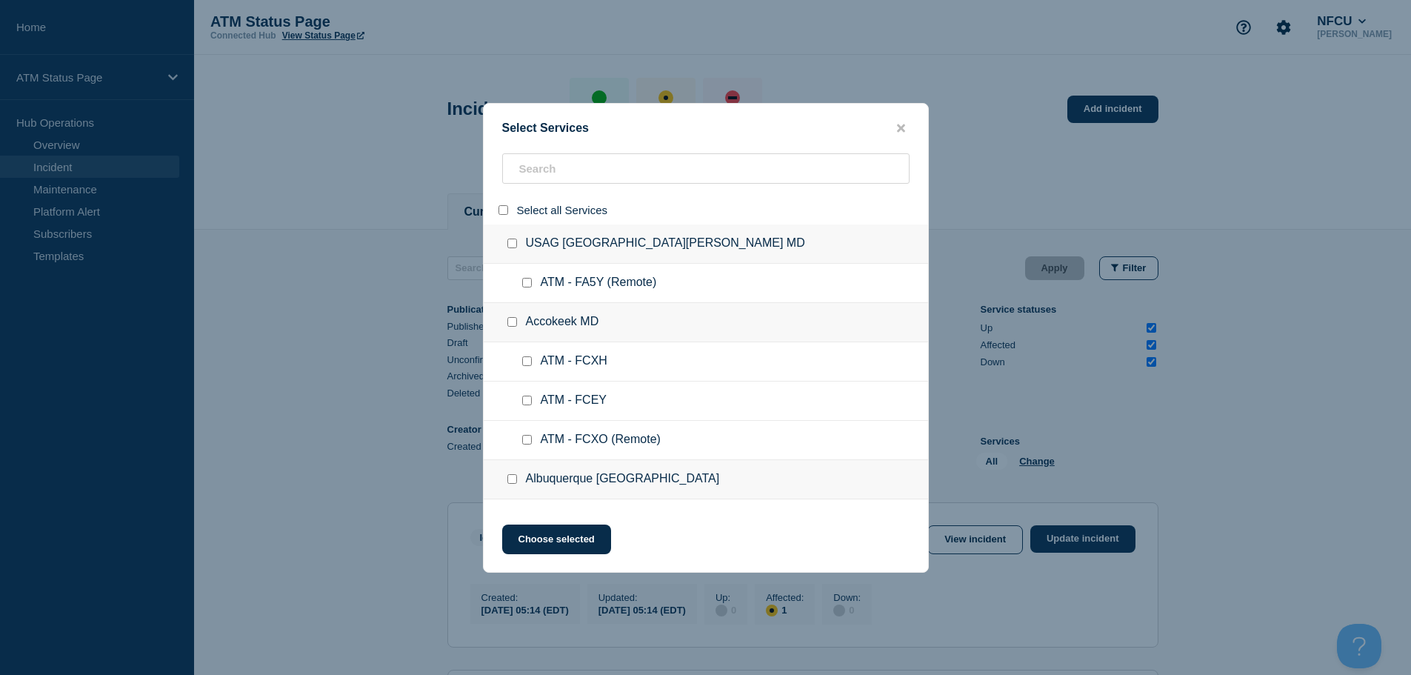
checkbox input "false"
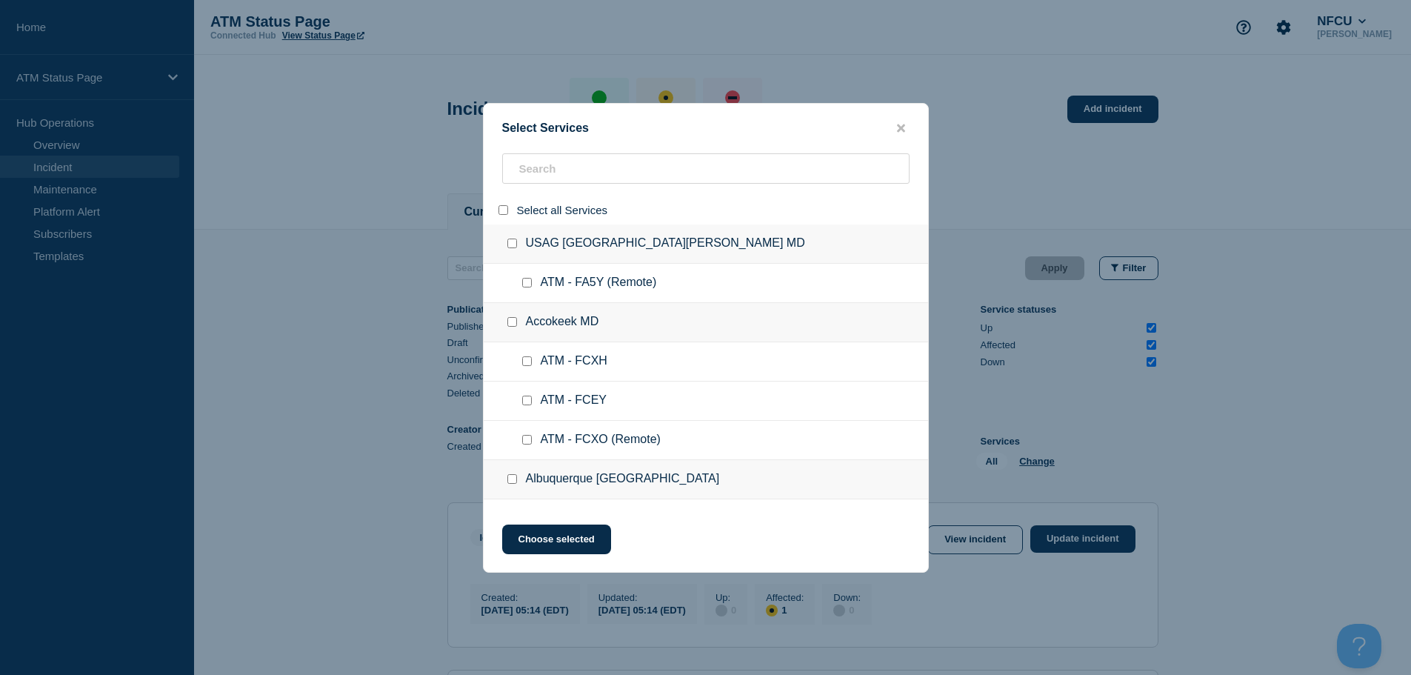
checkbox input "false"
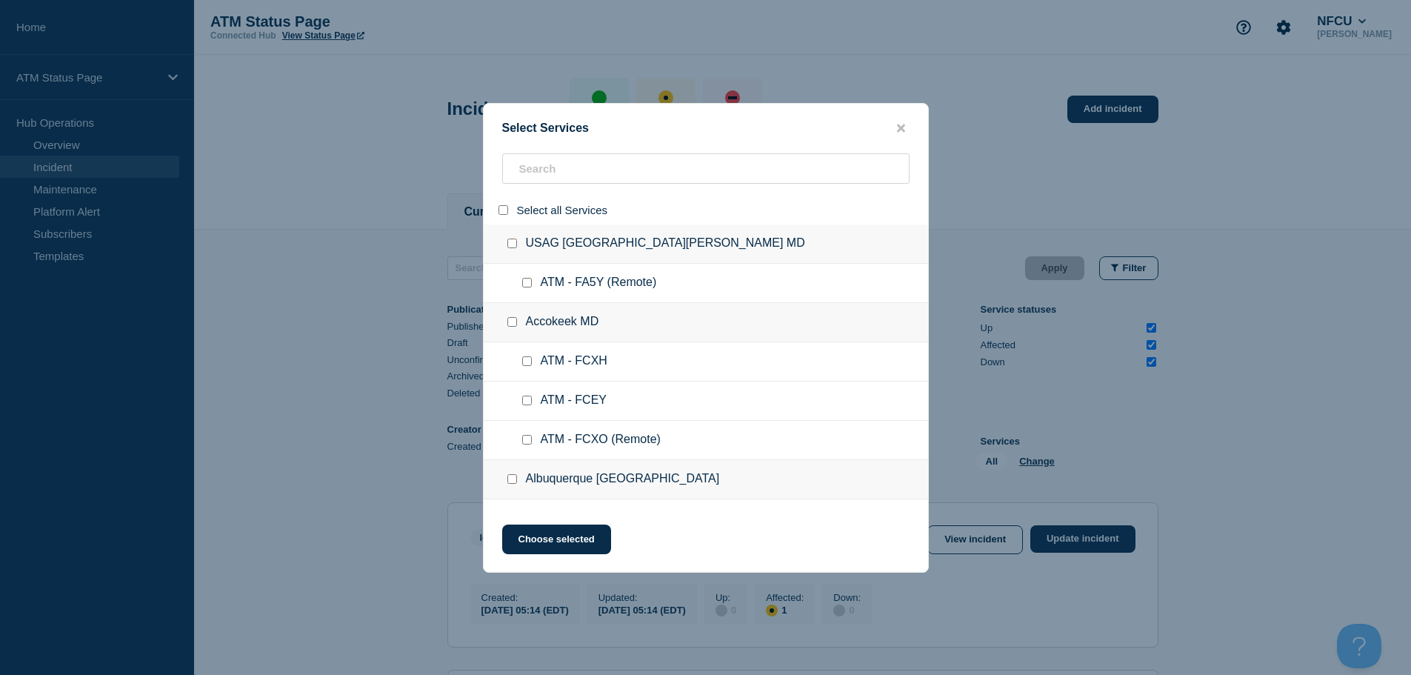
checkbox input "false"
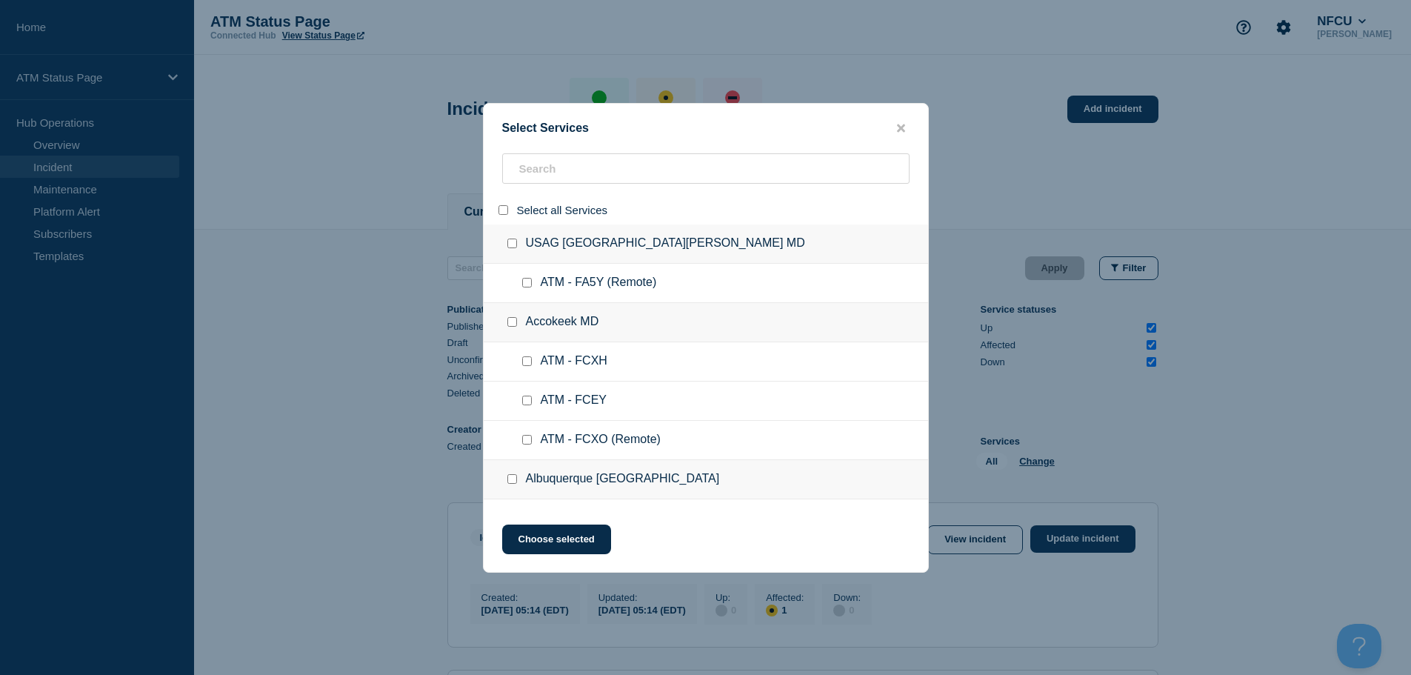
checkbox input "false"
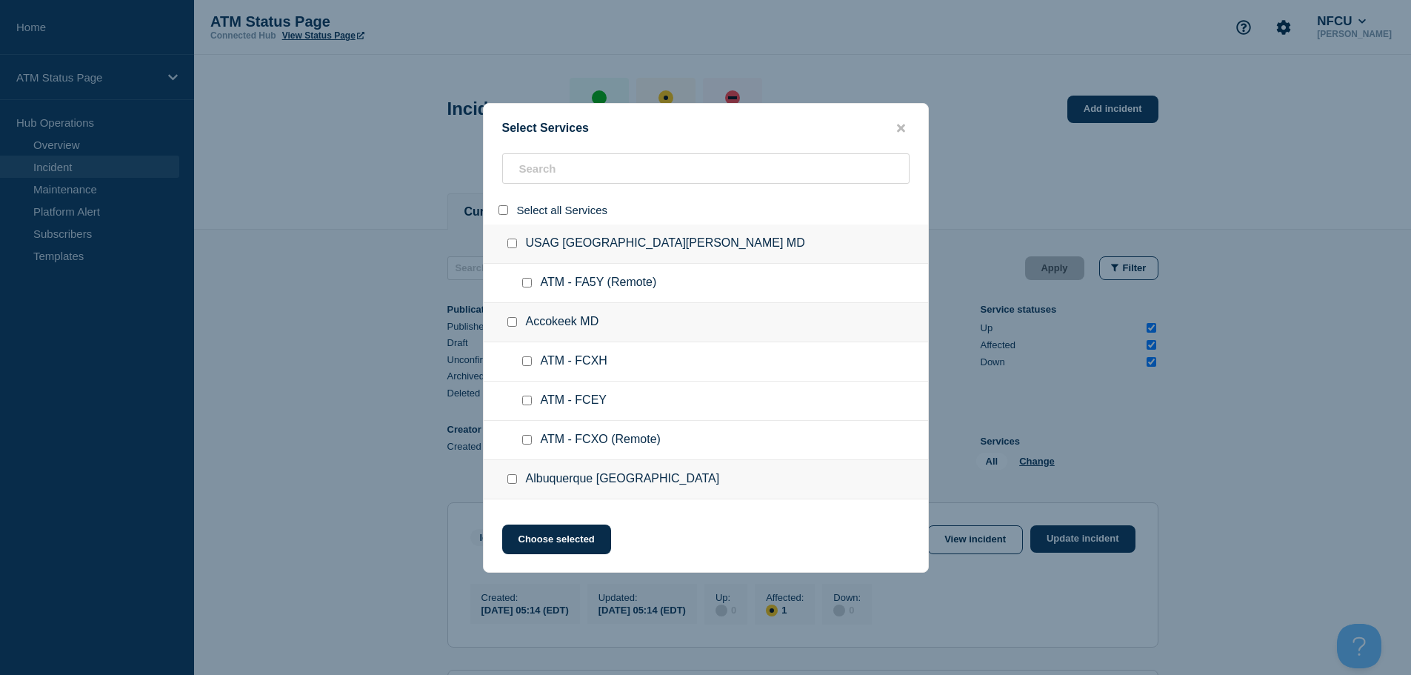
checkbox input "false"
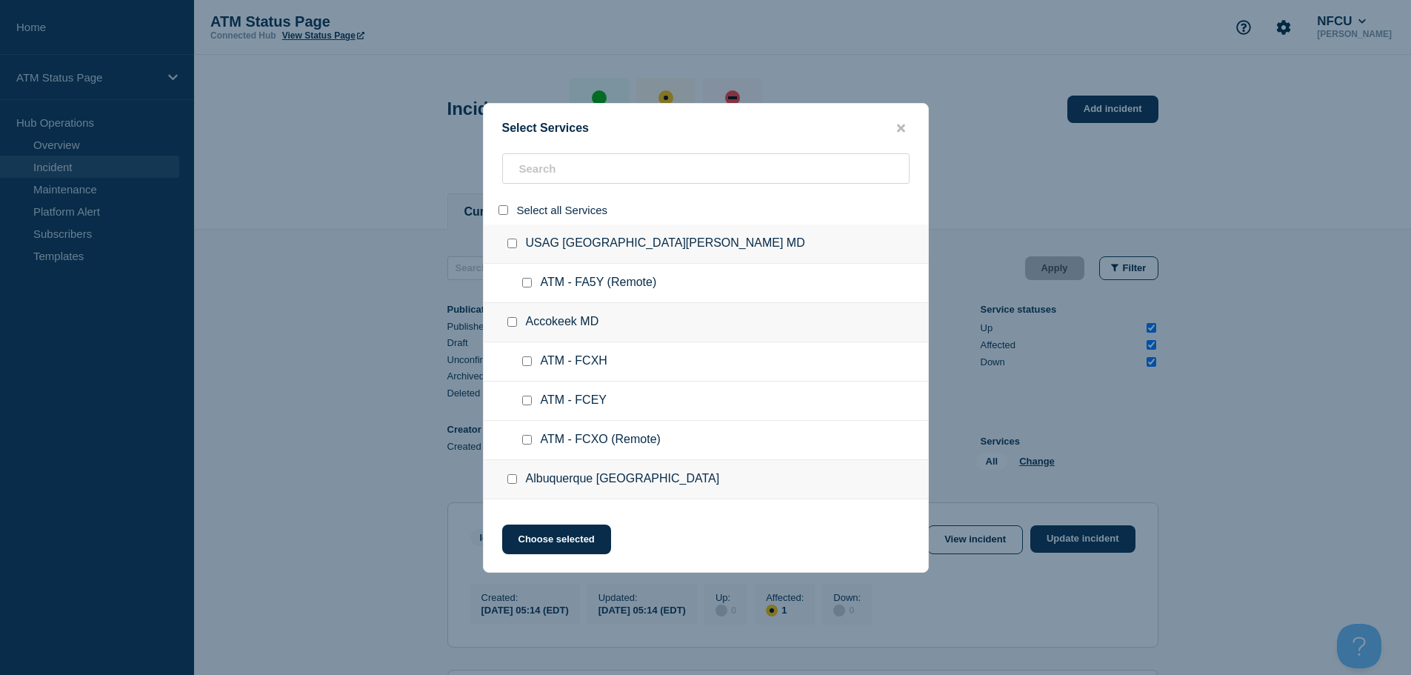
checkbox input "false"
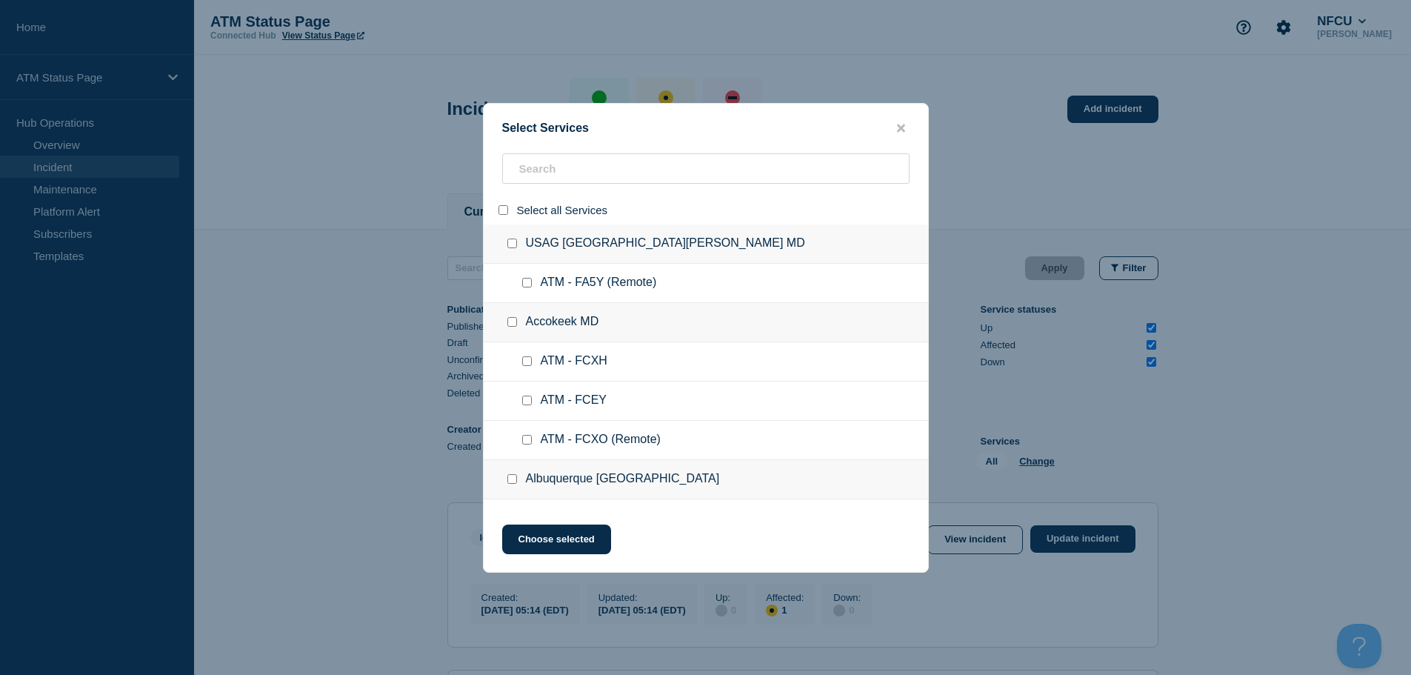
checkbox input "false"
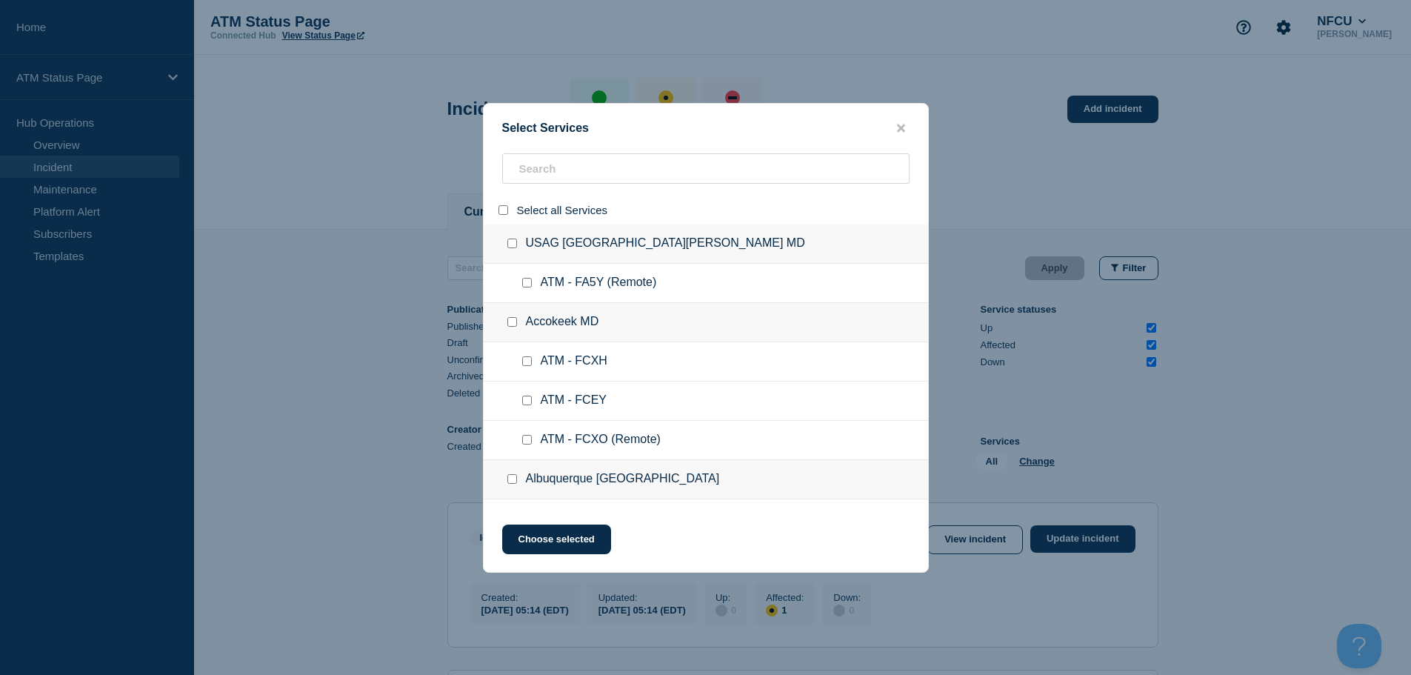
checkbox input "false"
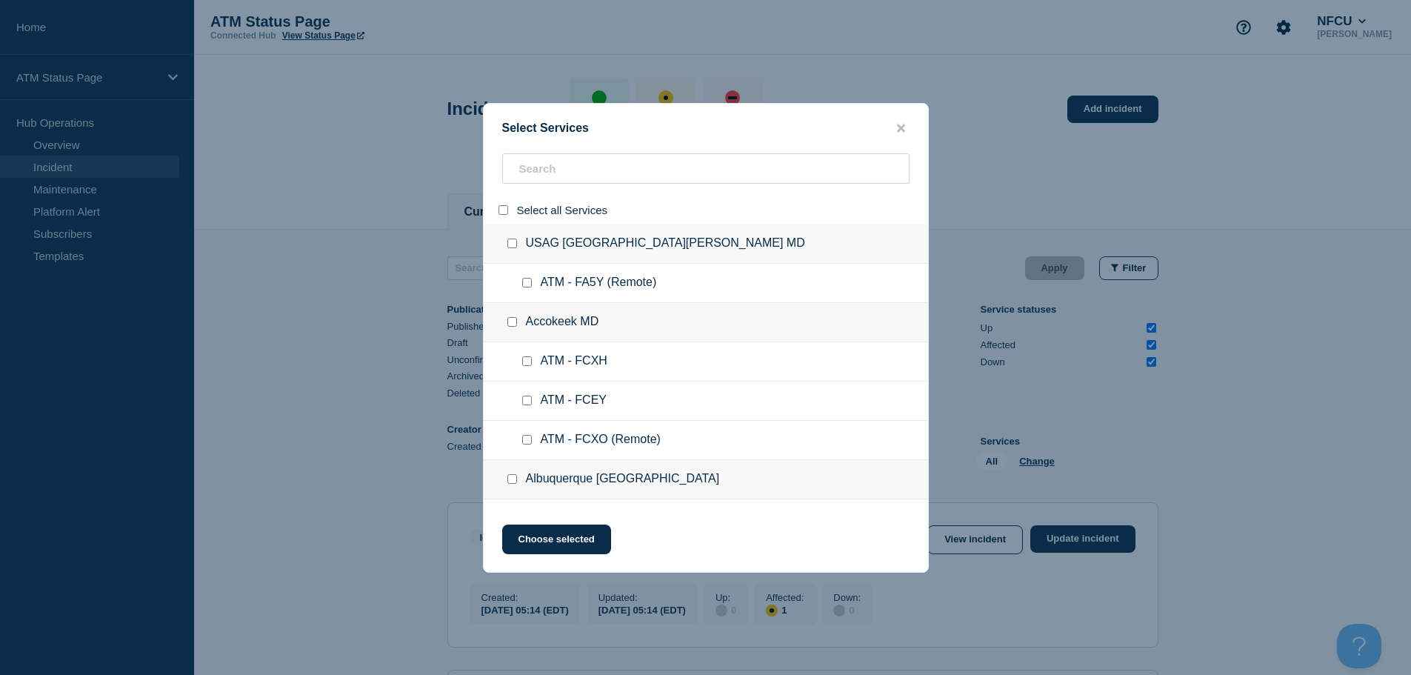
checkbox input "false"
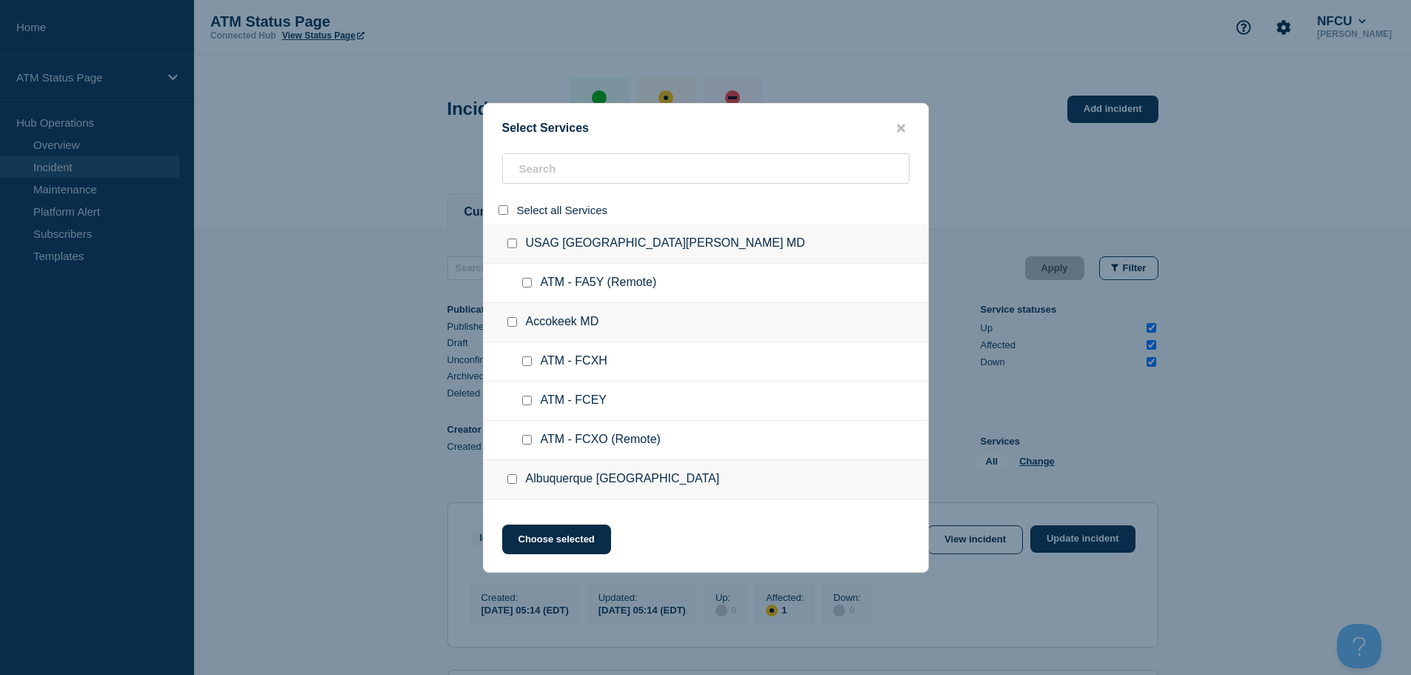
checkbox input "false"
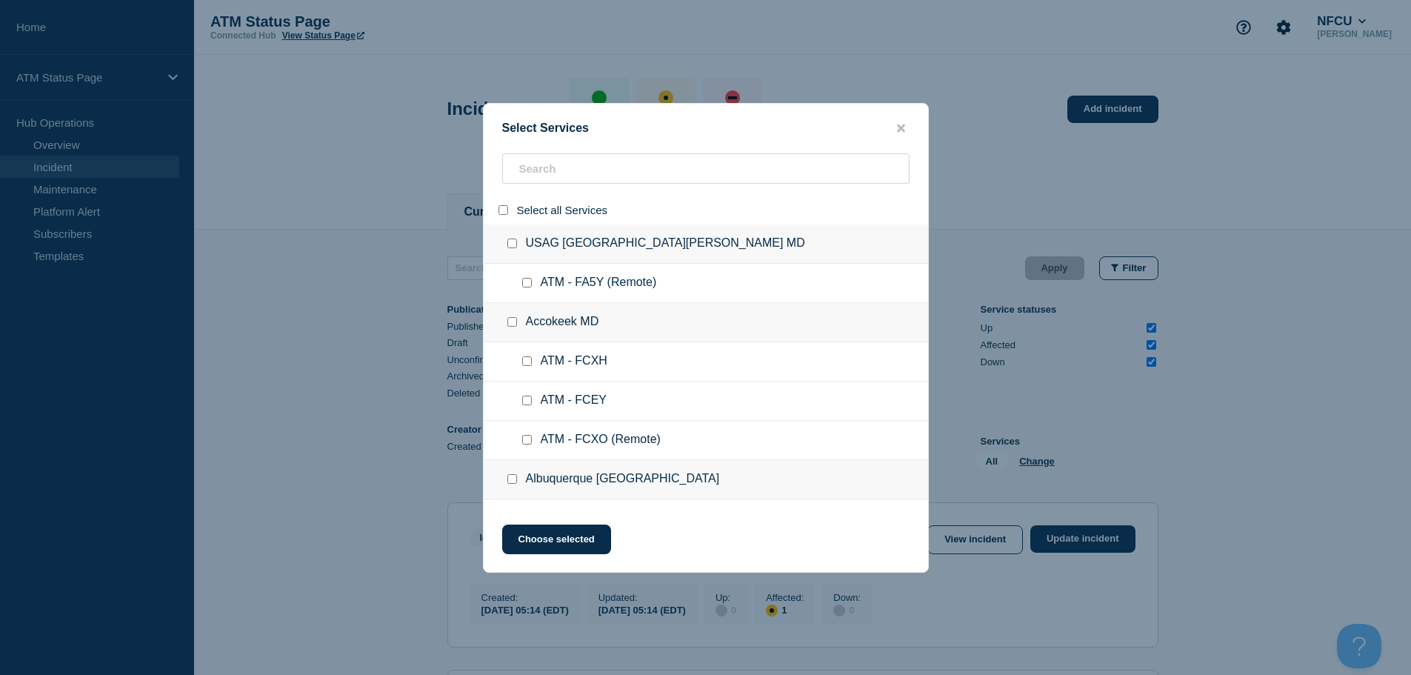
checkbox input "false"
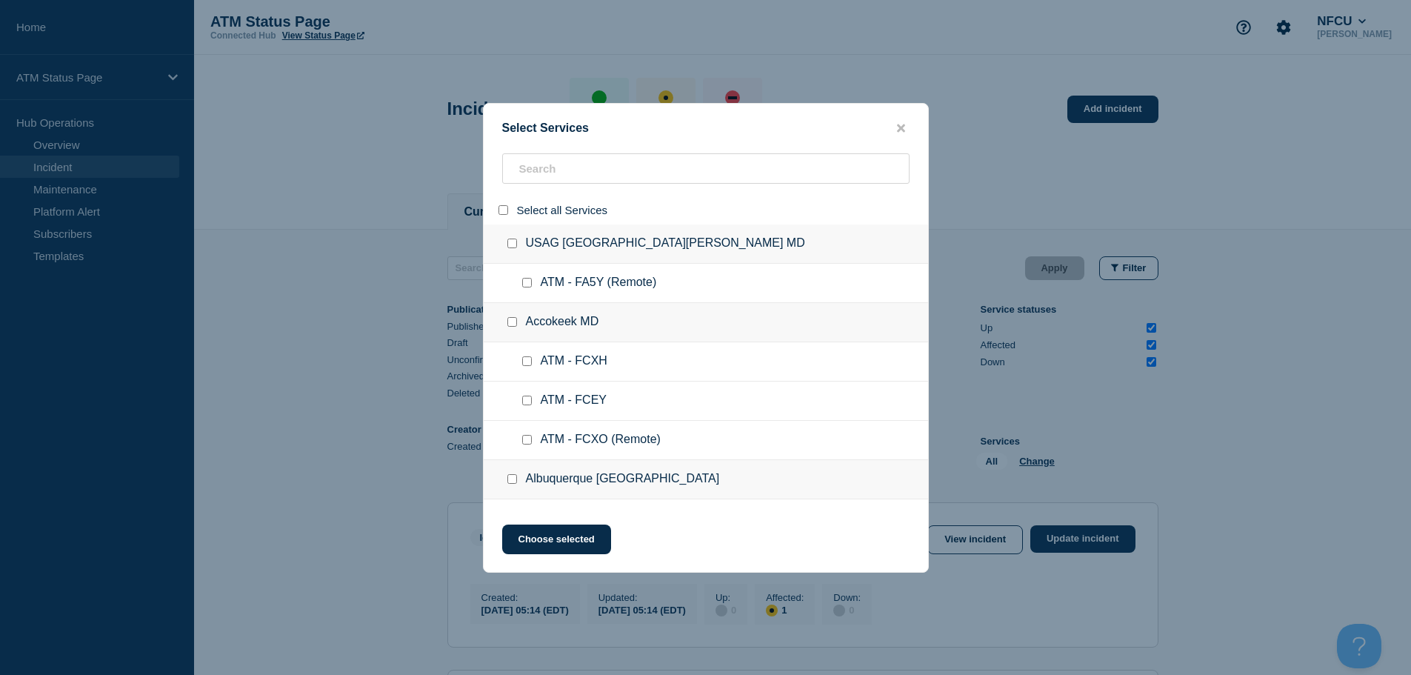
checkbox input "false"
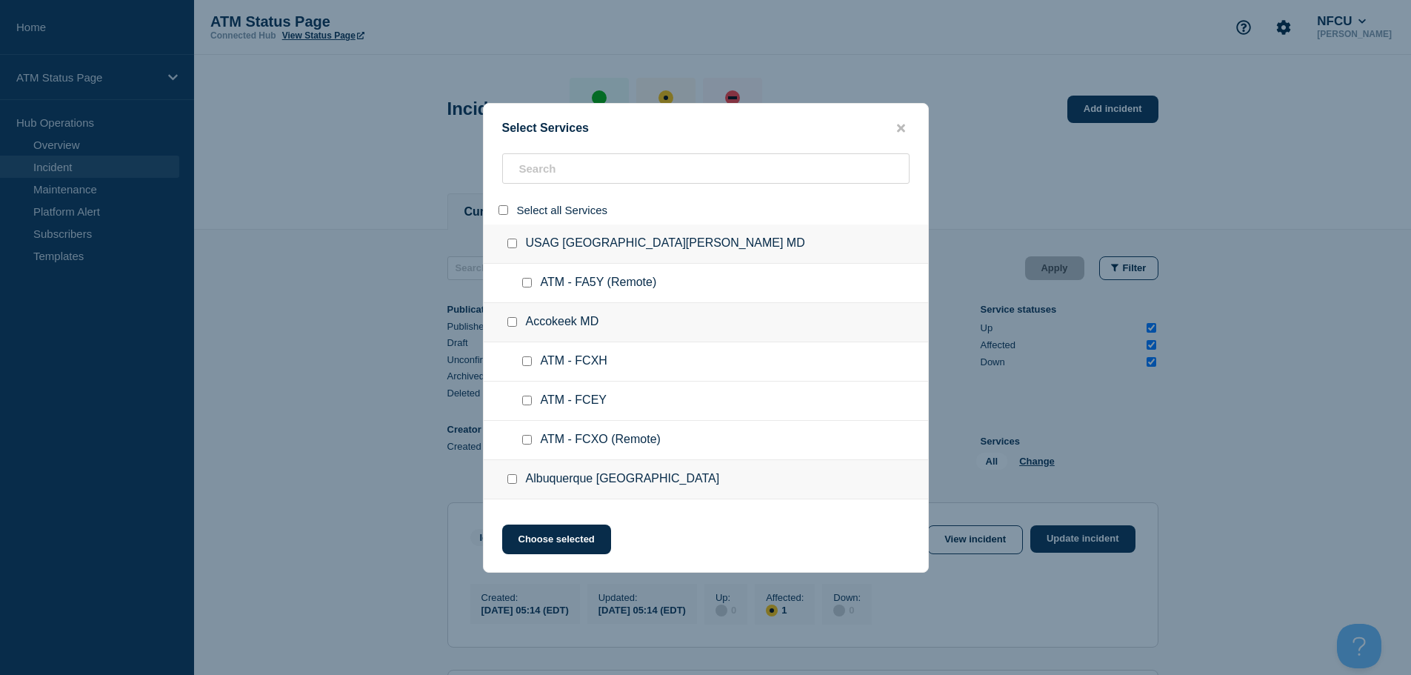
checkbox input "false"
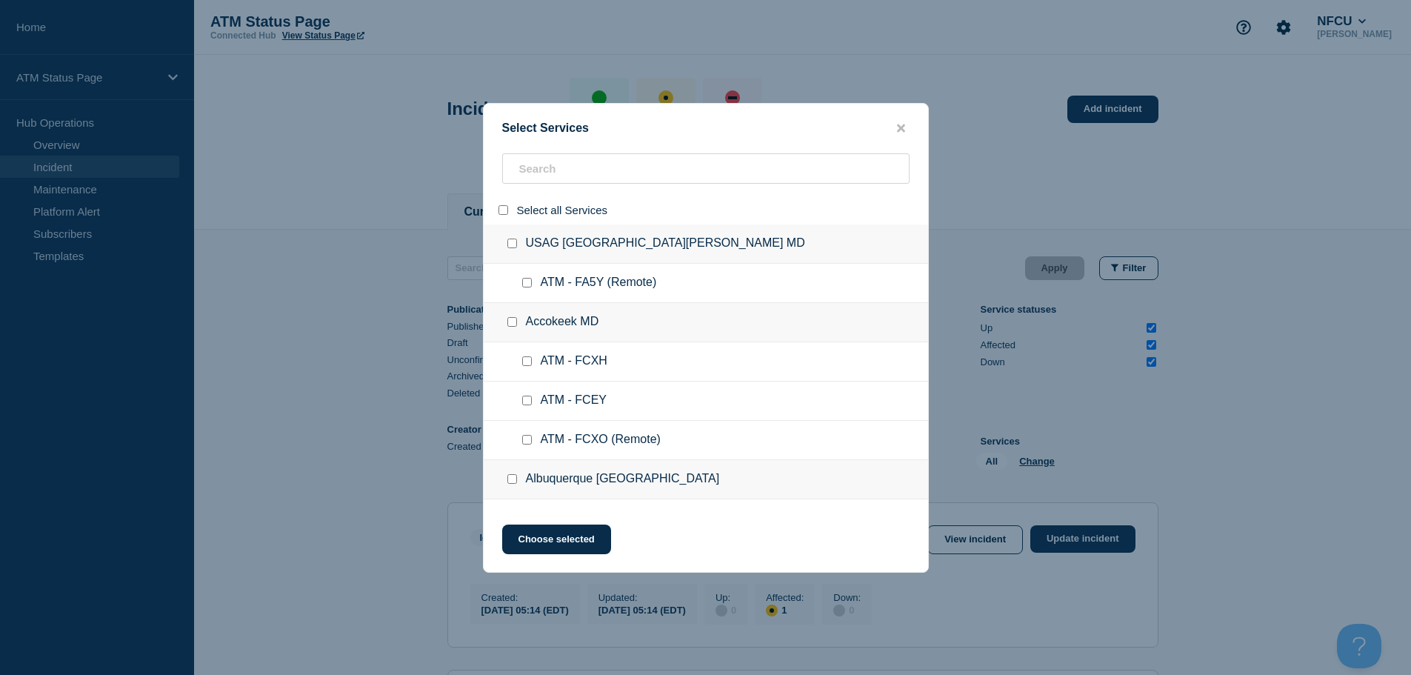
checkbox input "false"
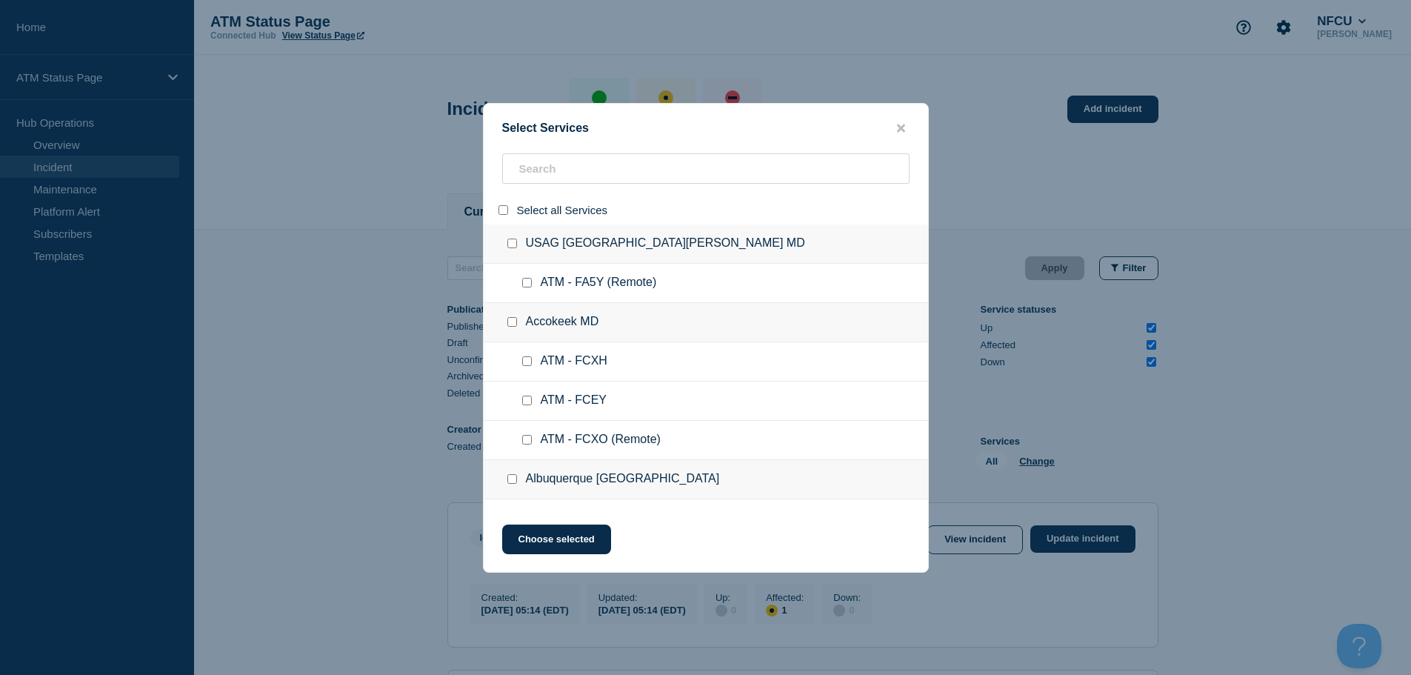
checkbox input "false"
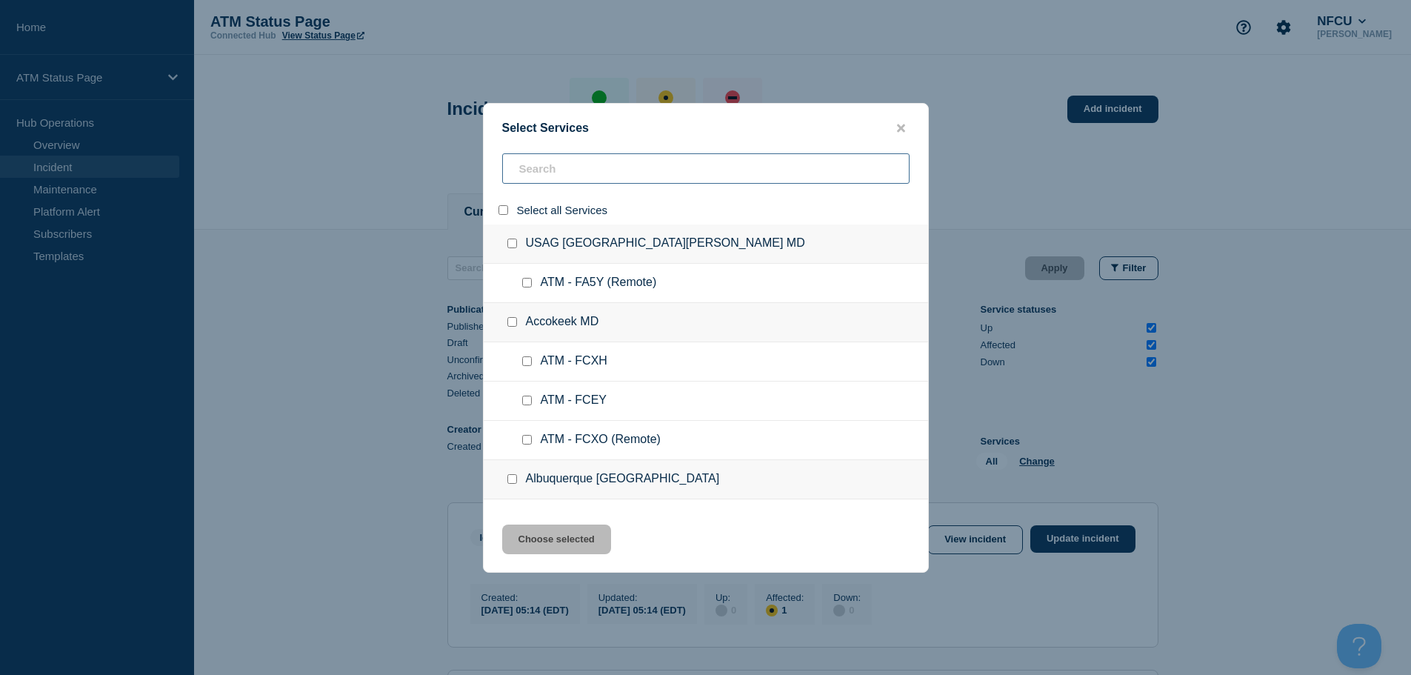
click at [563, 164] on input "search" at bounding box center [705, 168] width 407 height 30
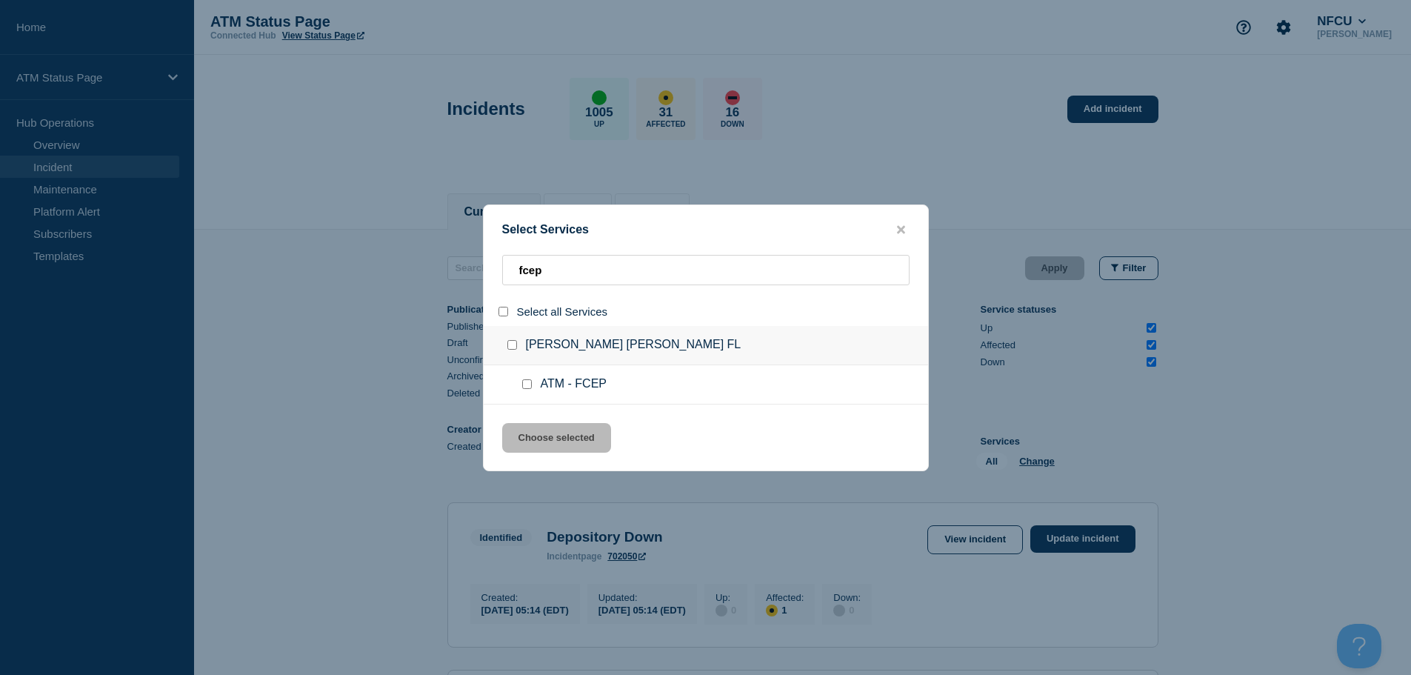
click at [524, 382] on input "service: ATM - FCEP" at bounding box center [527, 384] width 10 height 10
click at [543, 437] on button "Choose selected" at bounding box center [556, 438] width 109 height 30
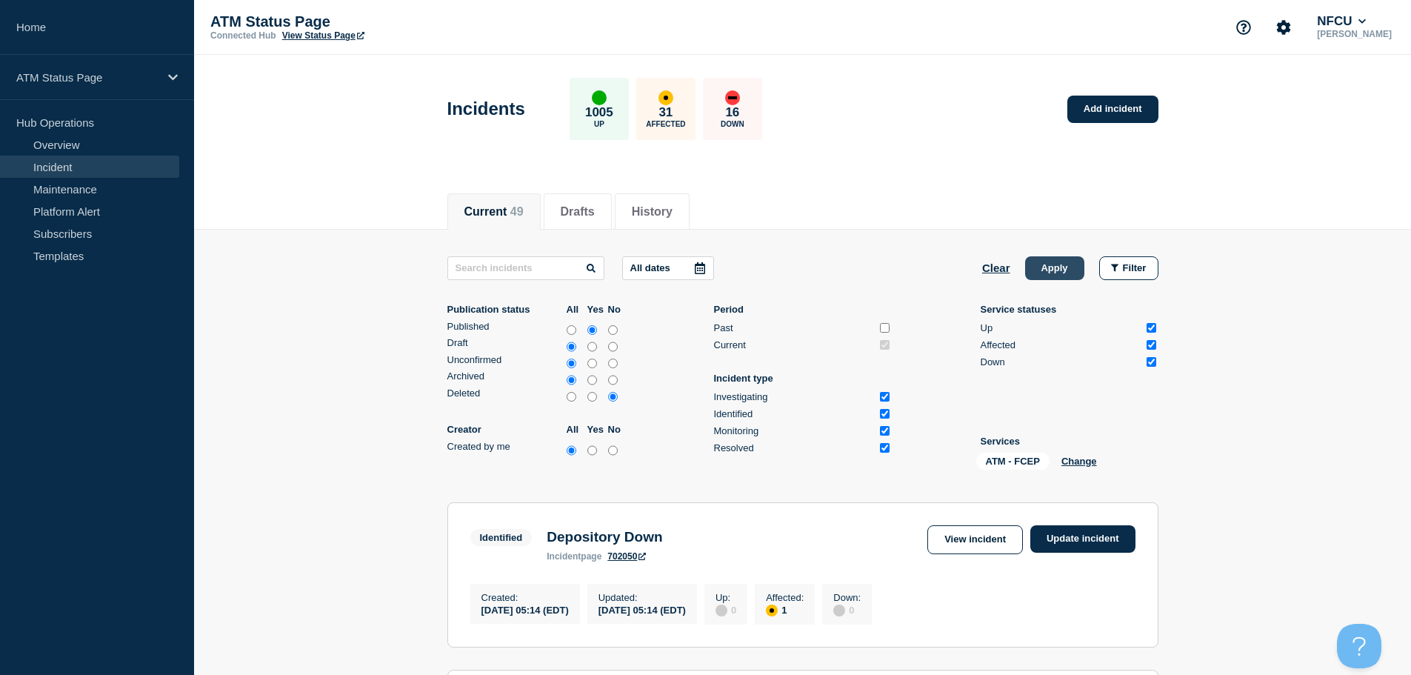
click at [1056, 265] on button "Apply" at bounding box center [1054, 268] width 59 height 24
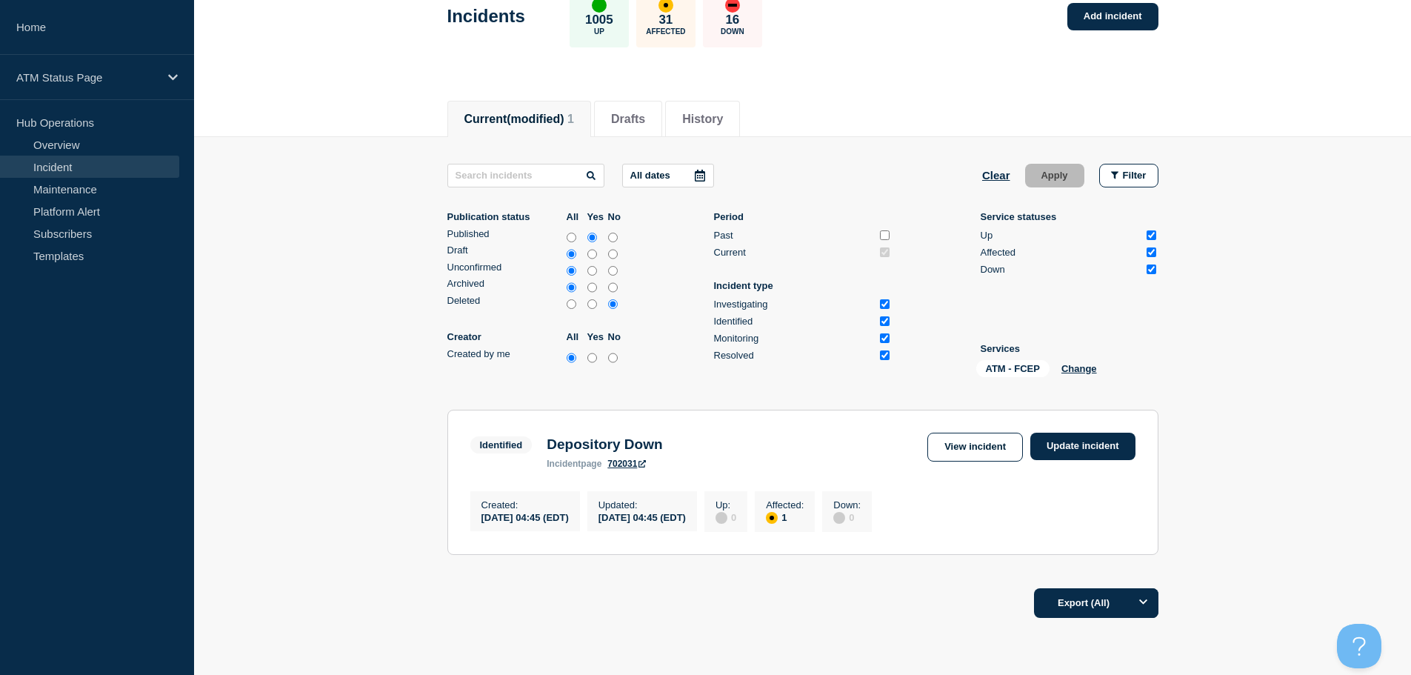
scroll to position [27, 0]
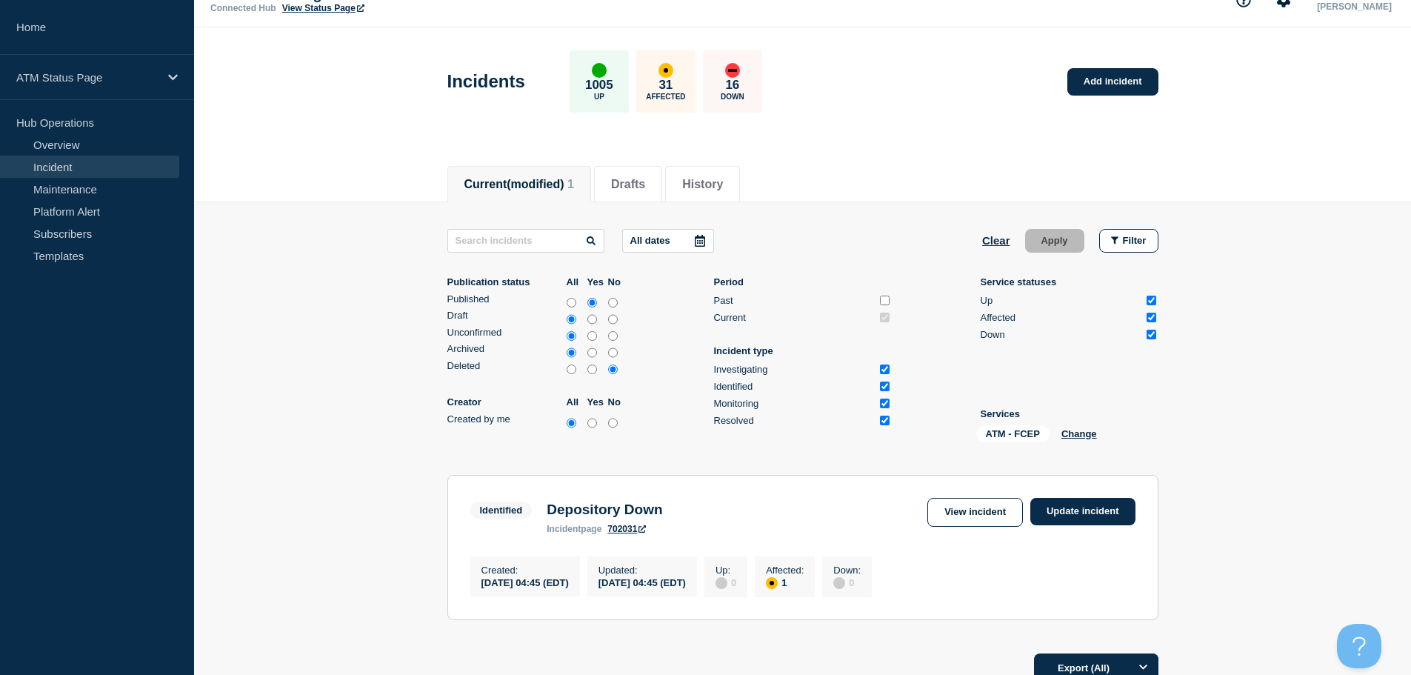
click at [993, 241] on button "Clear" at bounding box center [996, 241] width 28 height 24
click at [1036, 442] on div "All Change" at bounding box center [1050, 436] width 148 height 23
click at [1036, 436] on button "Change" at bounding box center [1037, 433] width 36 height 11
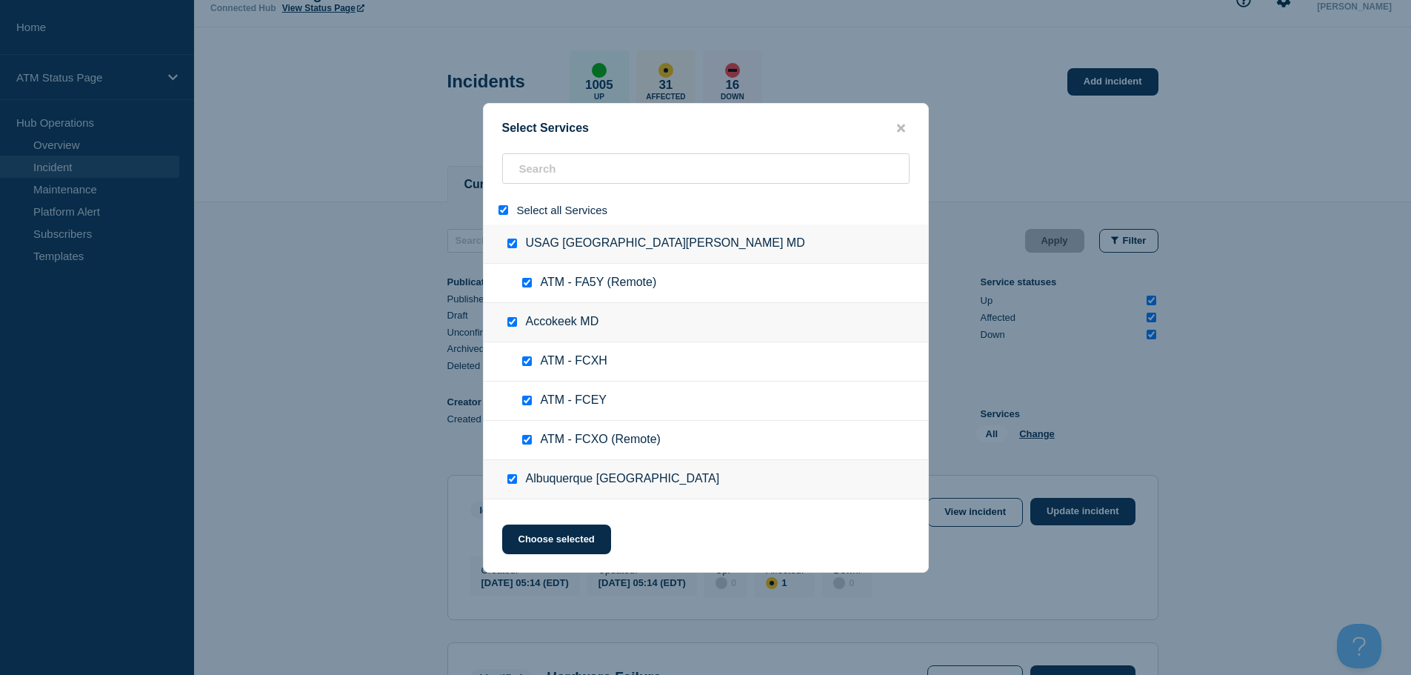
click at [504, 213] on input "select all" at bounding box center [504, 210] width 10 height 10
click at [561, 171] on input "search" at bounding box center [705, 168] width 407 height 30
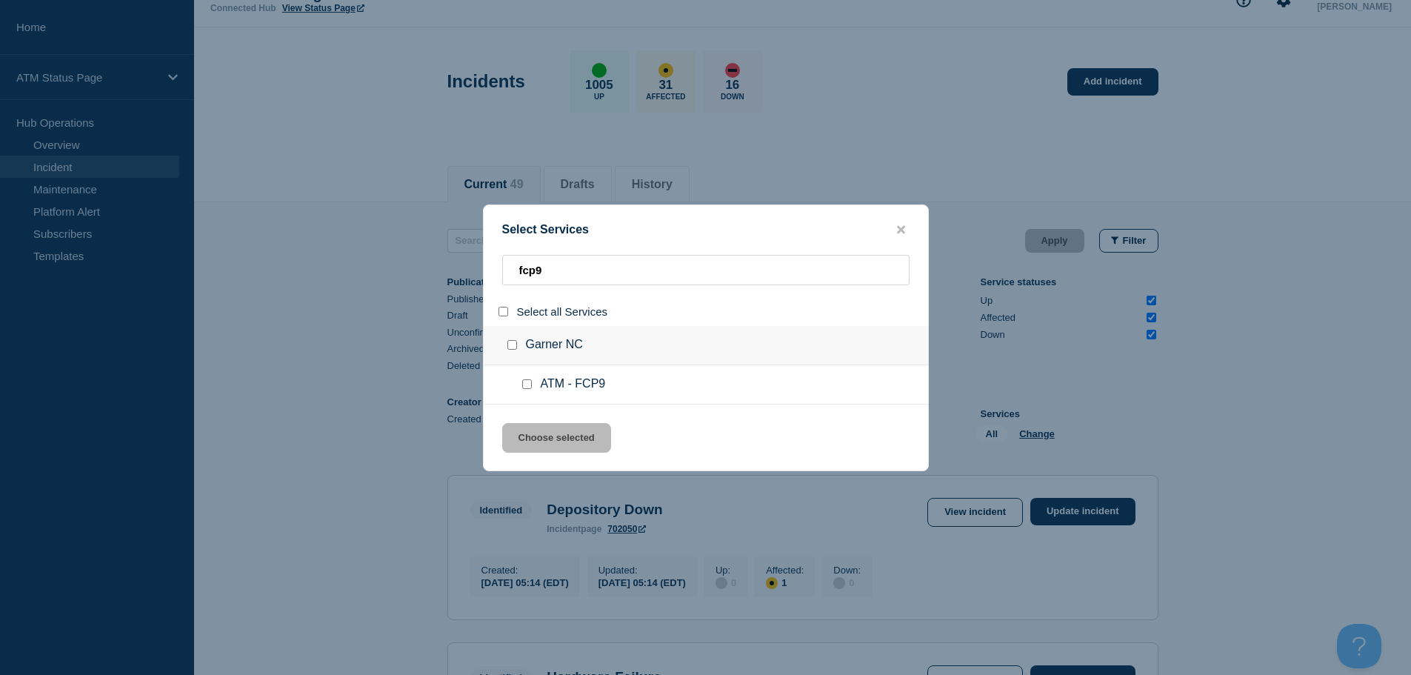
click at [526, 382] on input "service: ATM - FCP9" at bounding box center [527, 384] width 10 height 10
click at [537, 439] on button "Choose selected" at bounding box center [556, 438] width 109 height 30
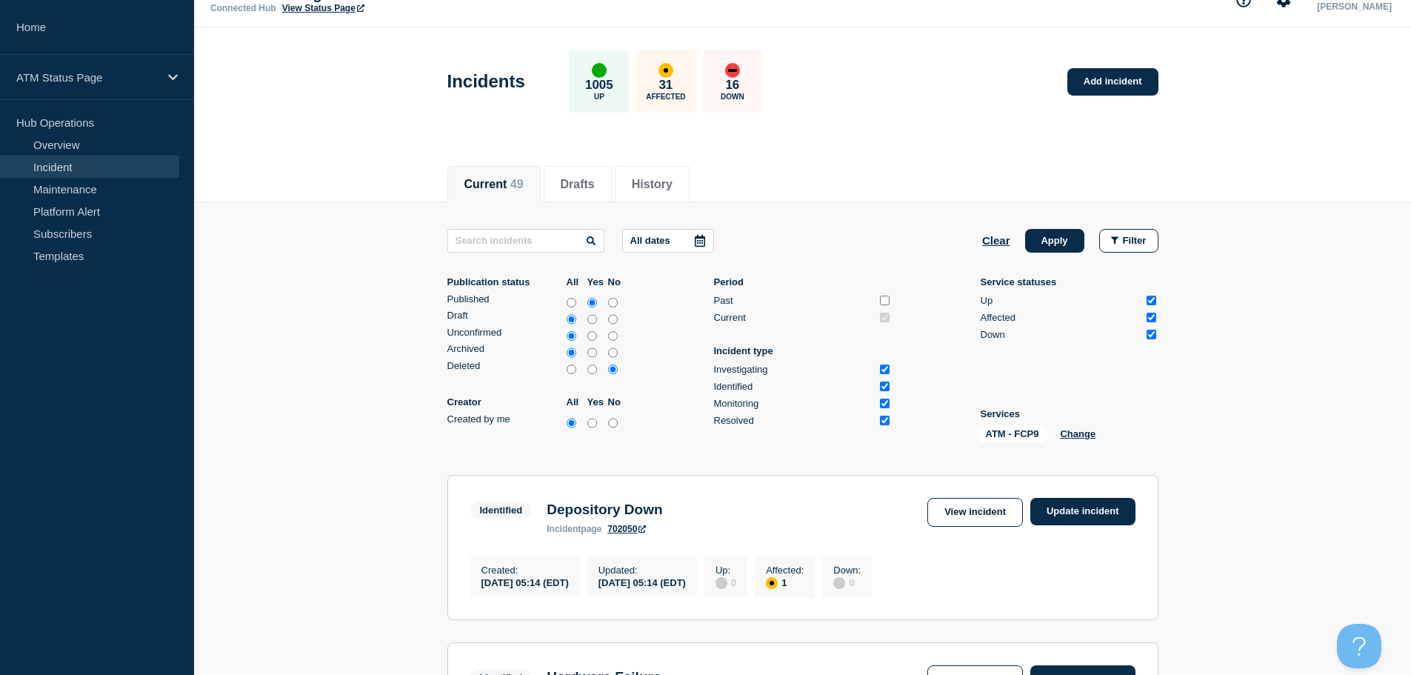
click at [1086, 229] on div "Clear Apply Filter" at bounding box center [1070, 241] width 176 height 24
click at [1056, 236] on button "Apply" at bounding box center [1054, 241] width 59 height 24
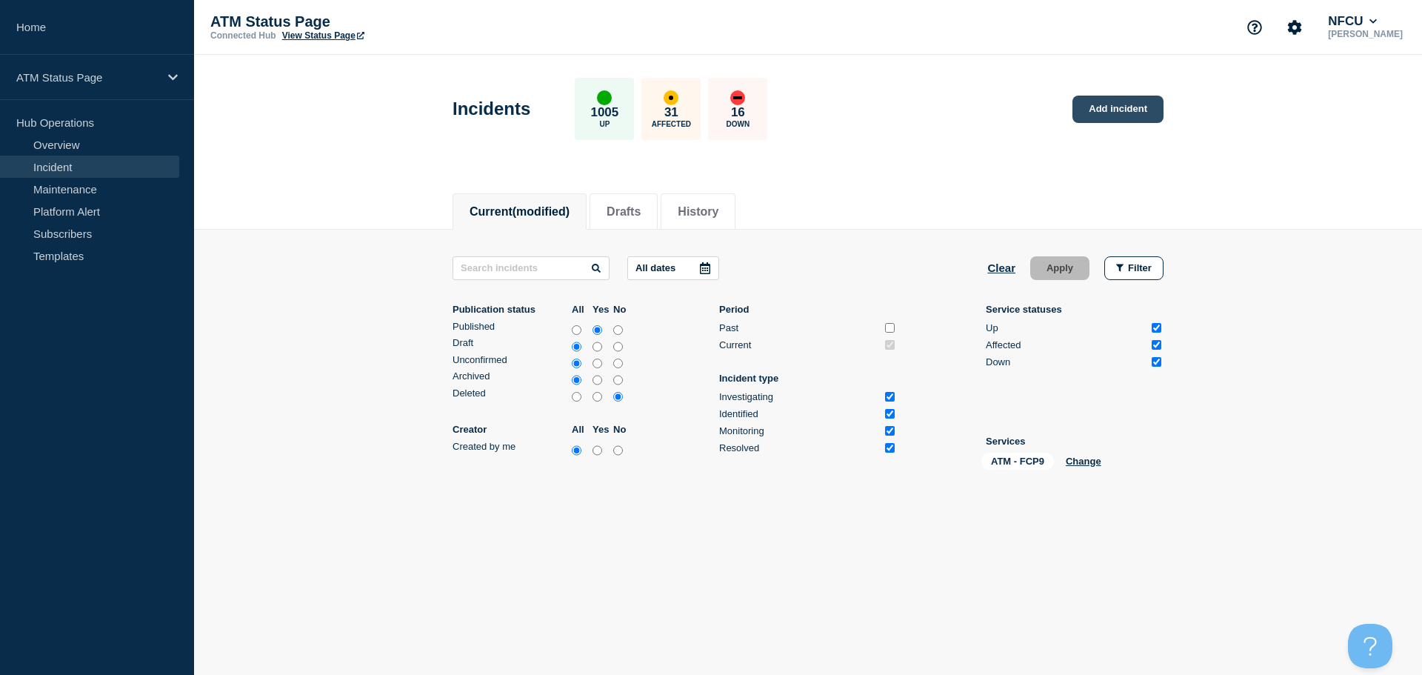
click at [1123, 99] on link "Add incident" at bounding box center [1118, 109] width 91 height 27
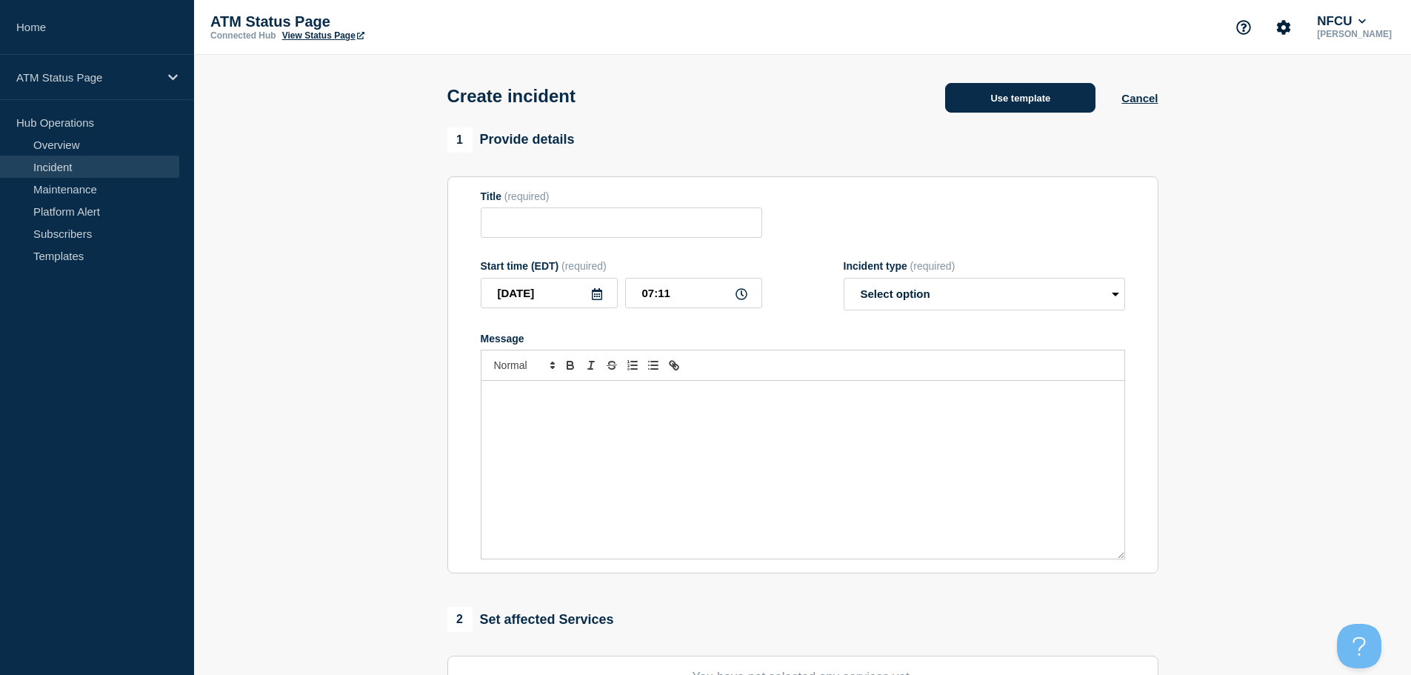
click at [1064, 87] on button "Use template" at bounding box center [1020, 98] width 150 height 30
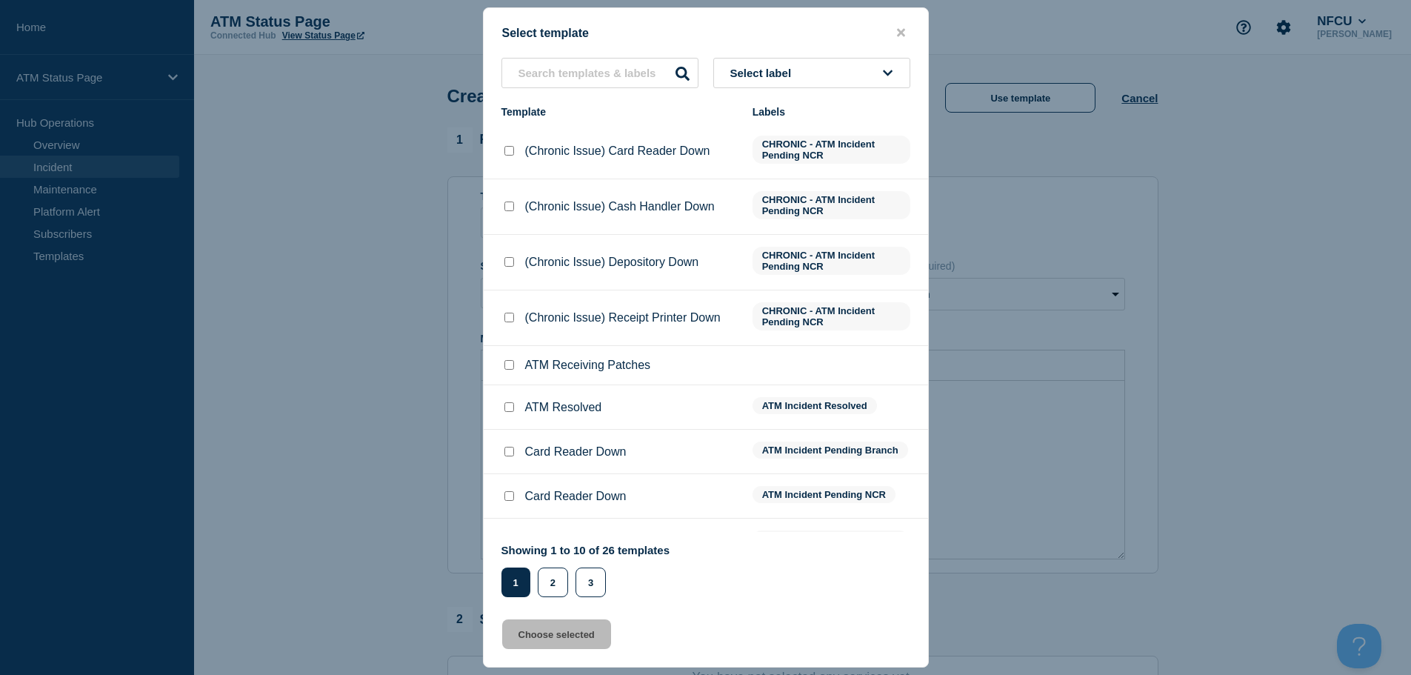
click at [842, 61] on button "Select label" at bounding box center [811, 73] width 197 height 30
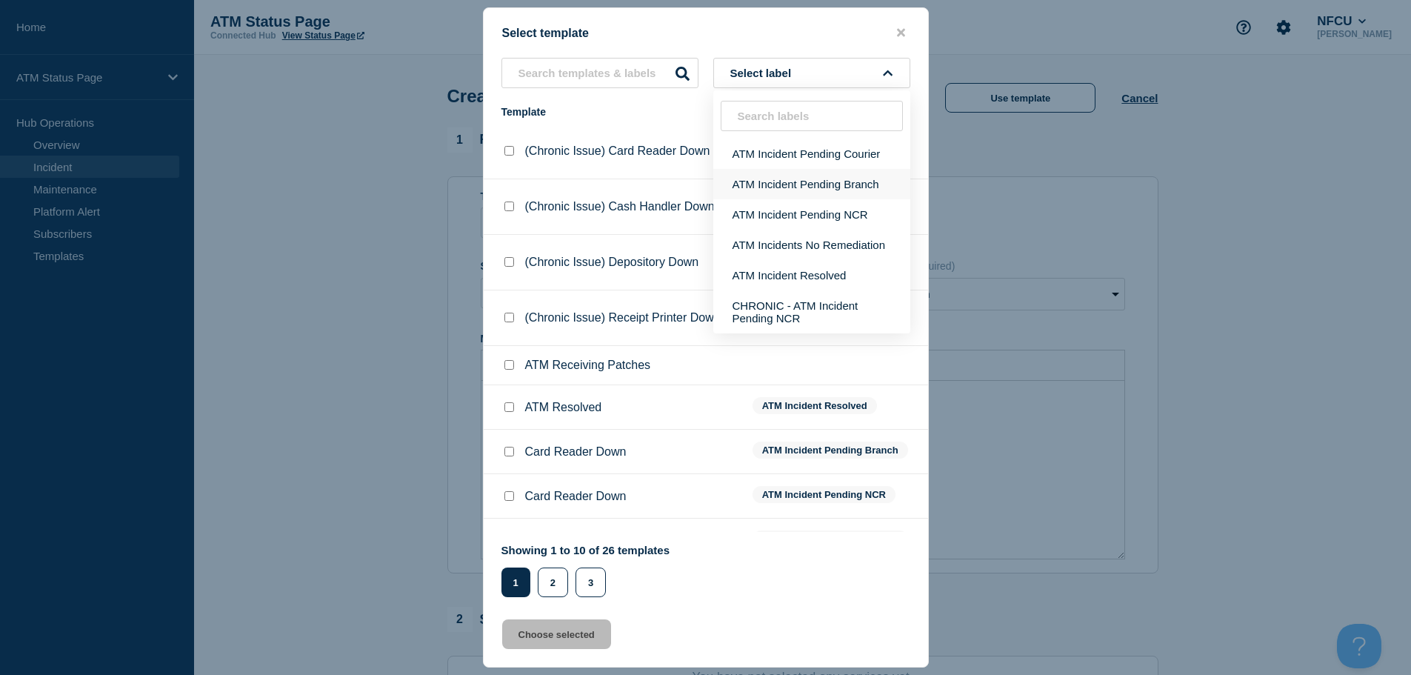
click at [842, 195] on button "ATM Incident Pending Branch" at bounding box center [811, 184] width 197 height 30
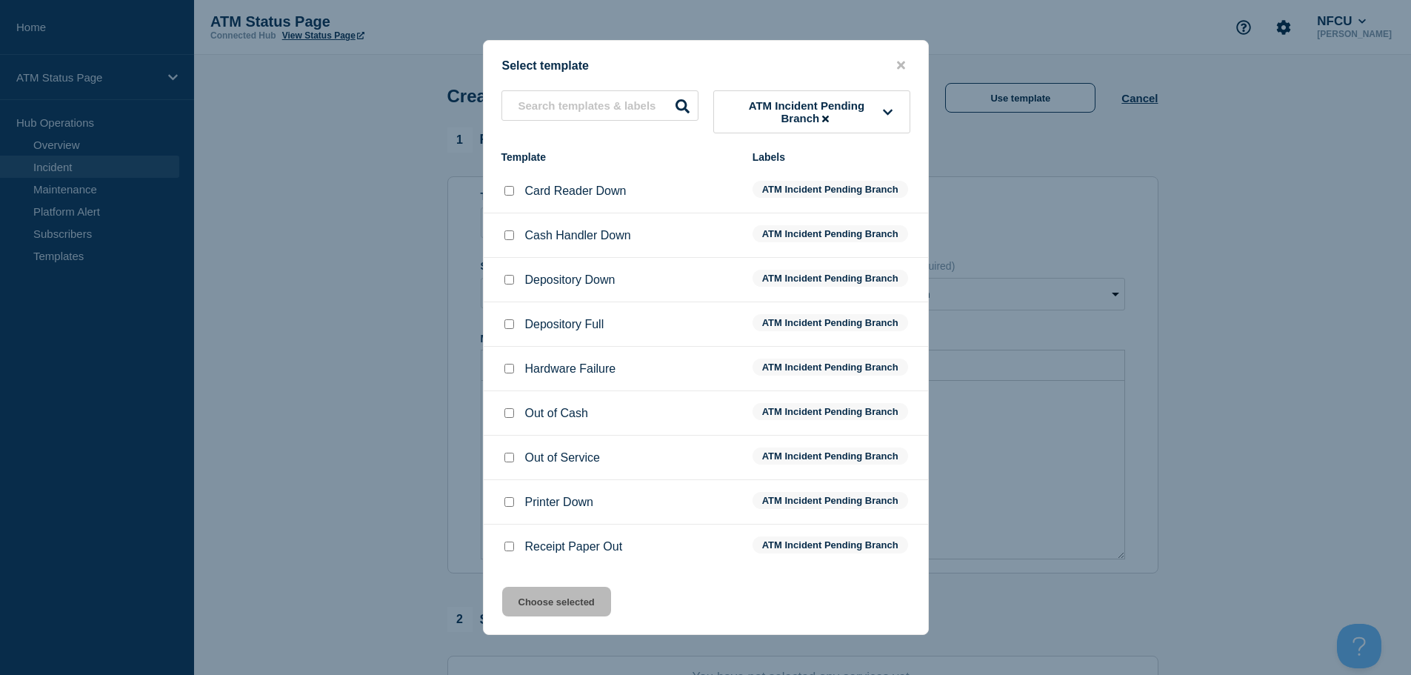
click at [514, 279] on div at bounding box center [509, 280] width 15 height 15
click at [507, 284] on input "Depository Down checkbox" at bounding box center [509, 280] width 10 height 10
click at [567, 610] on button "Choose selected" at bounding box center [556, 602] width 109 height 30
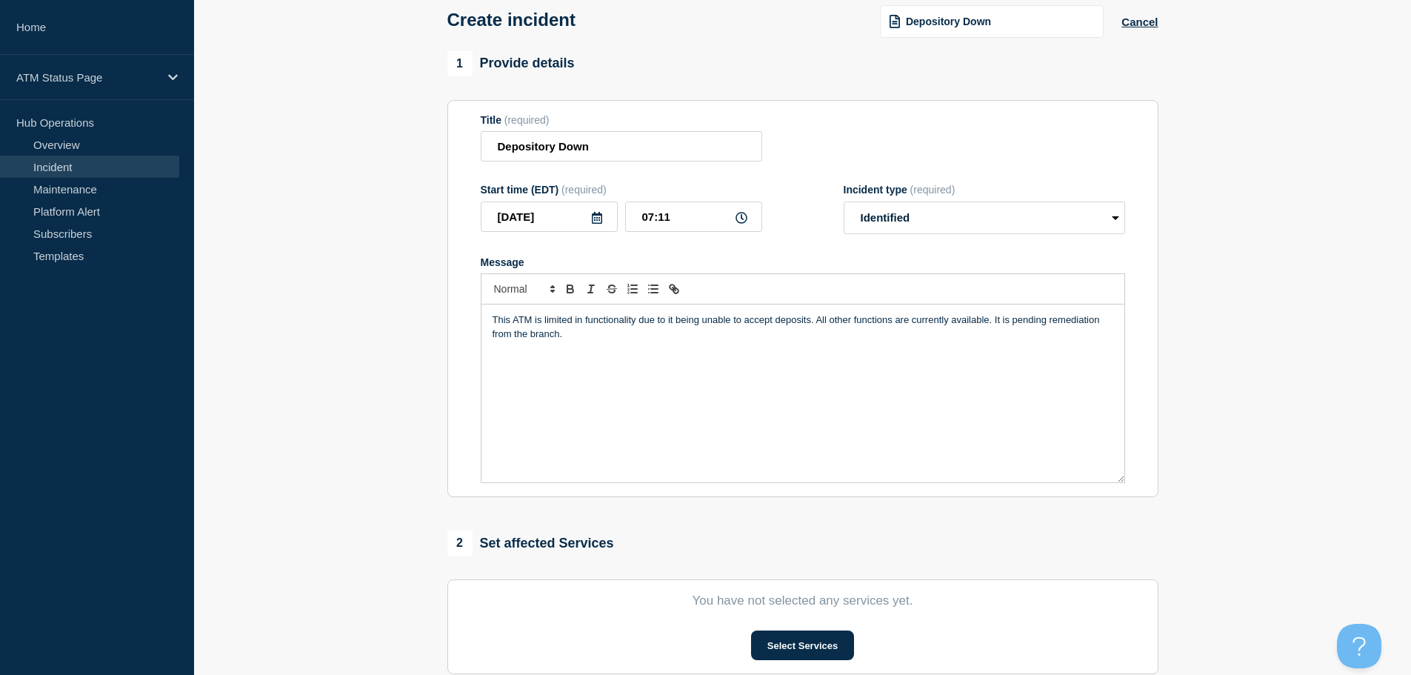
scroll to position [148, 0]
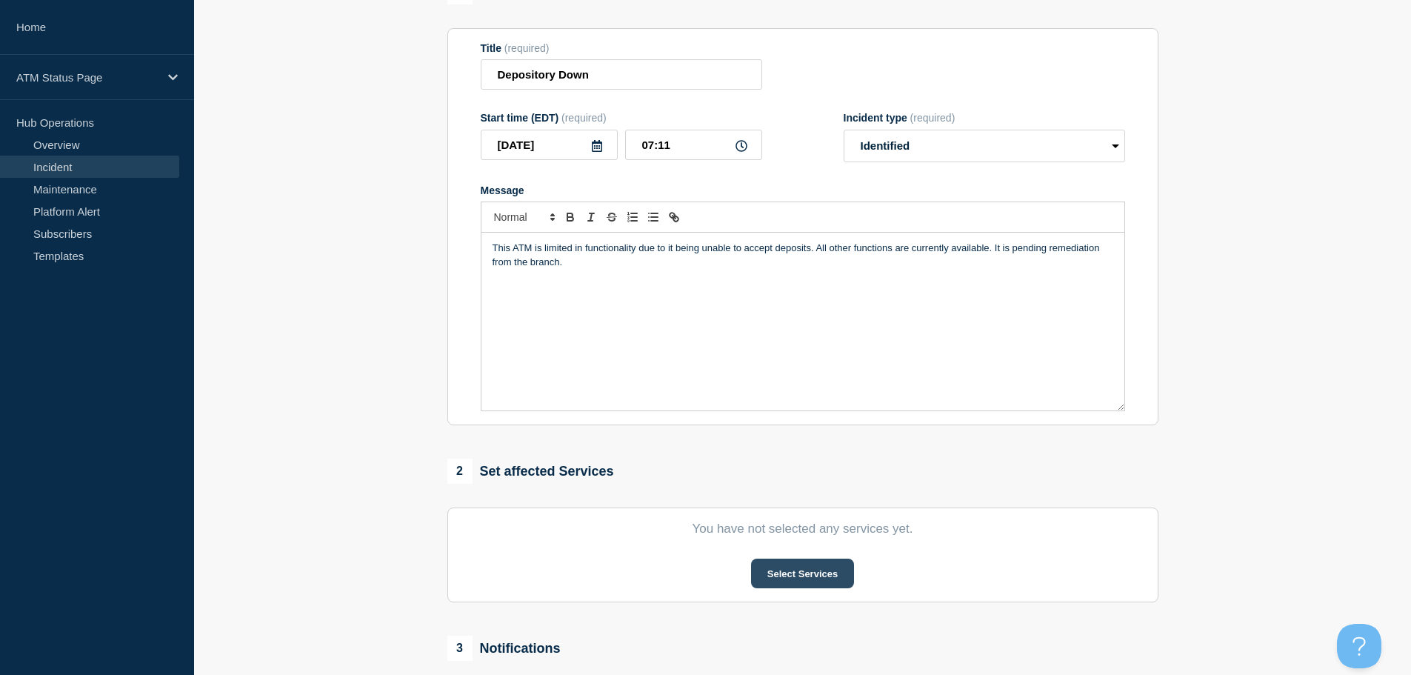
click at [799, 588] on button "Select Services" at bounding box center [802, 574] width 103 height 30
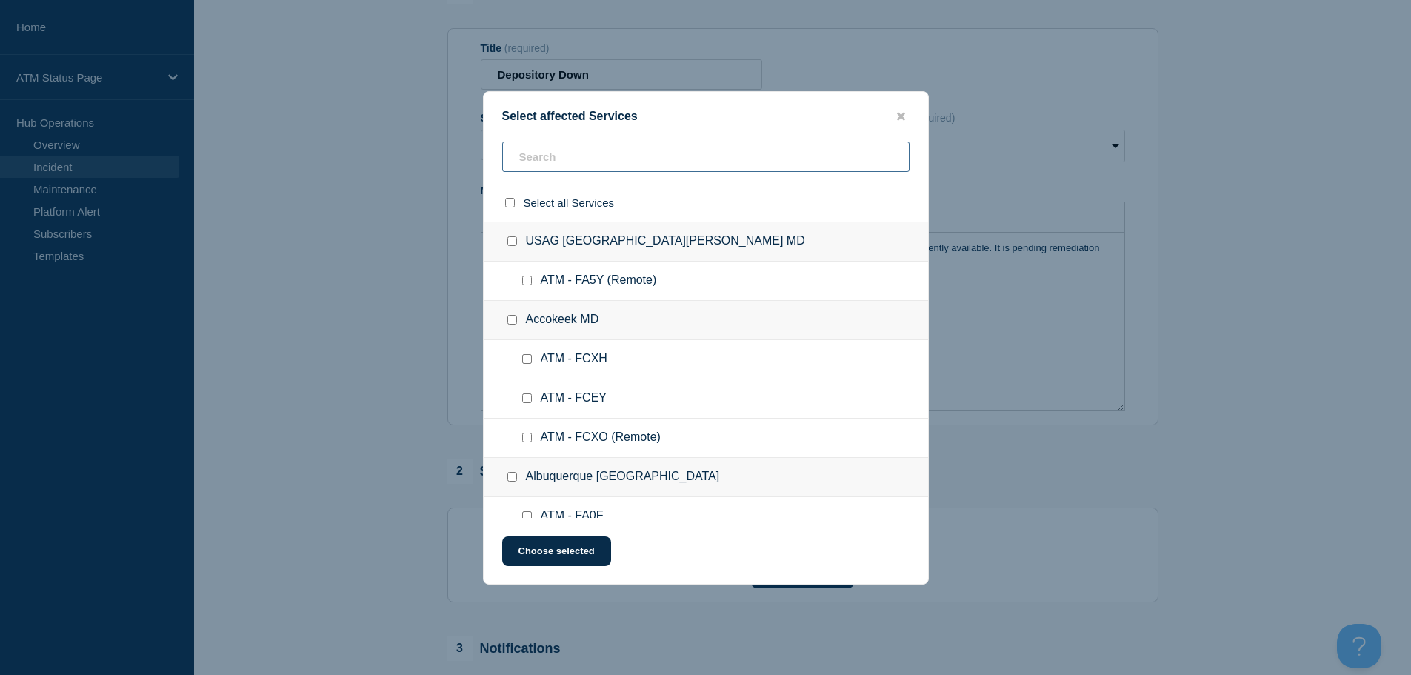
click at [647, 157] on input "text" at bounding box center [705, 156] width 407 height 30
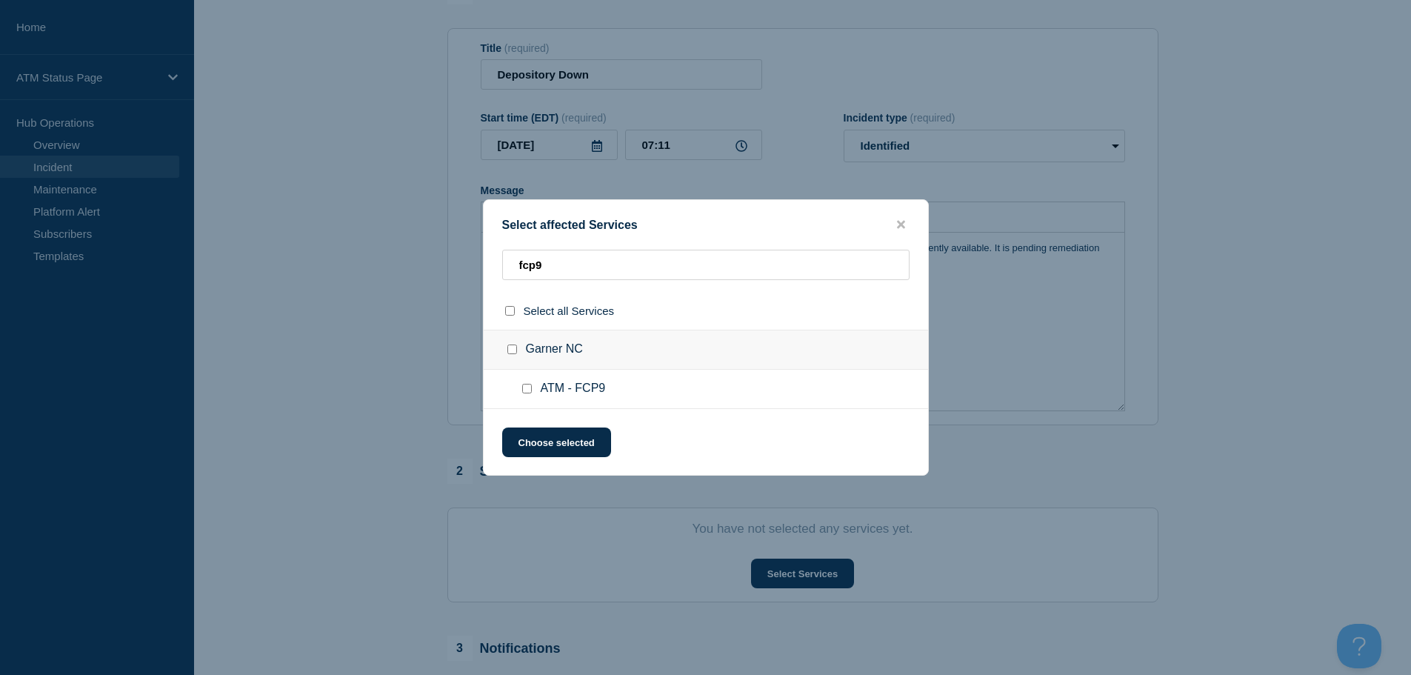
click at [530, 386] on input "ATM - FCP9 checkbox" at bounding box center [527, 389] width 10 height 10
click at [557, 452] on button "Choose selected" at bounding box center [556, 442] width 109 height 30
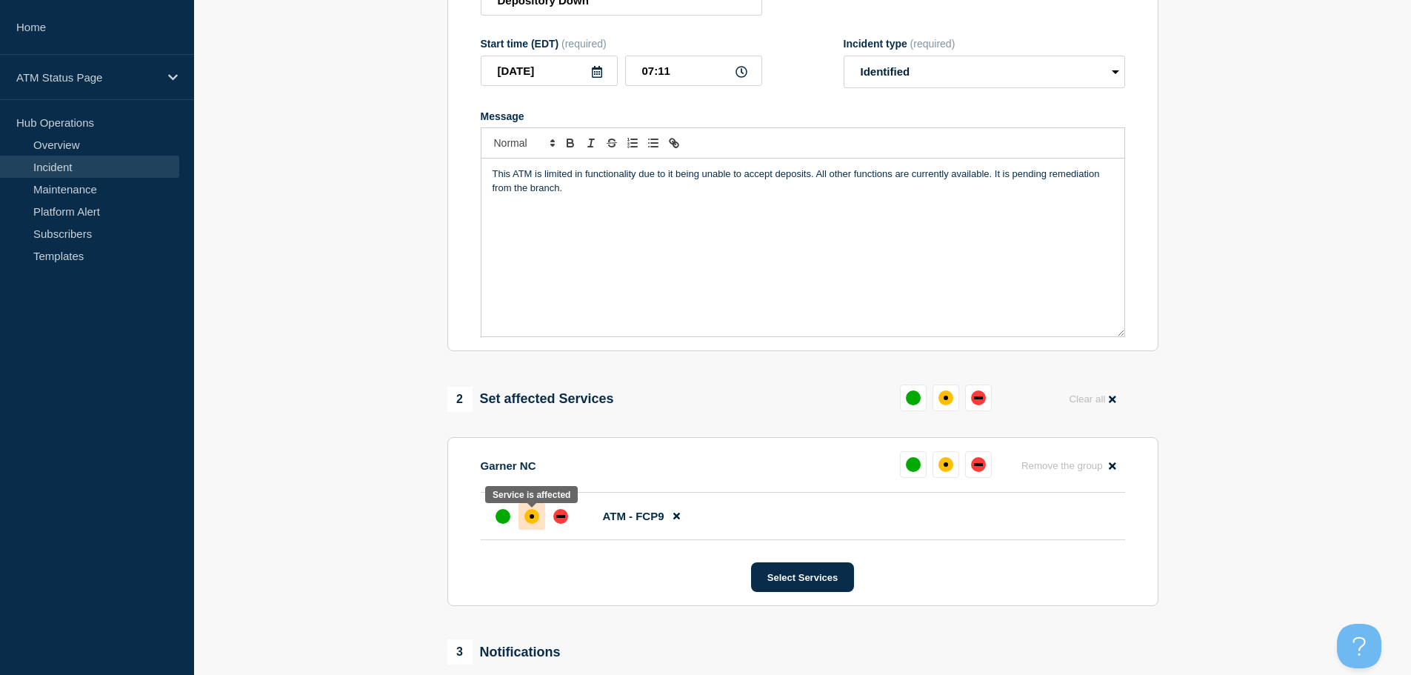
click at [530, 519] on div "affected" at bounding box center [532, 516] width 4 height 4
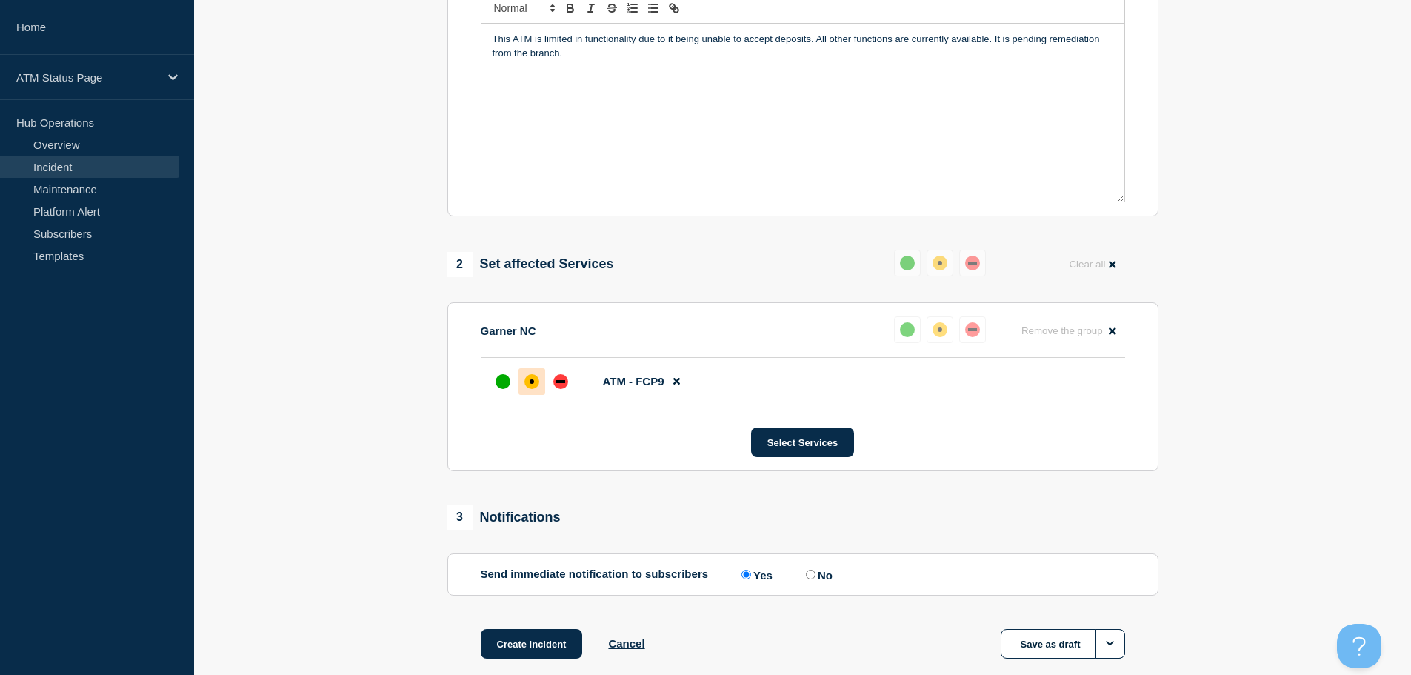
scroll to position [441, 0]
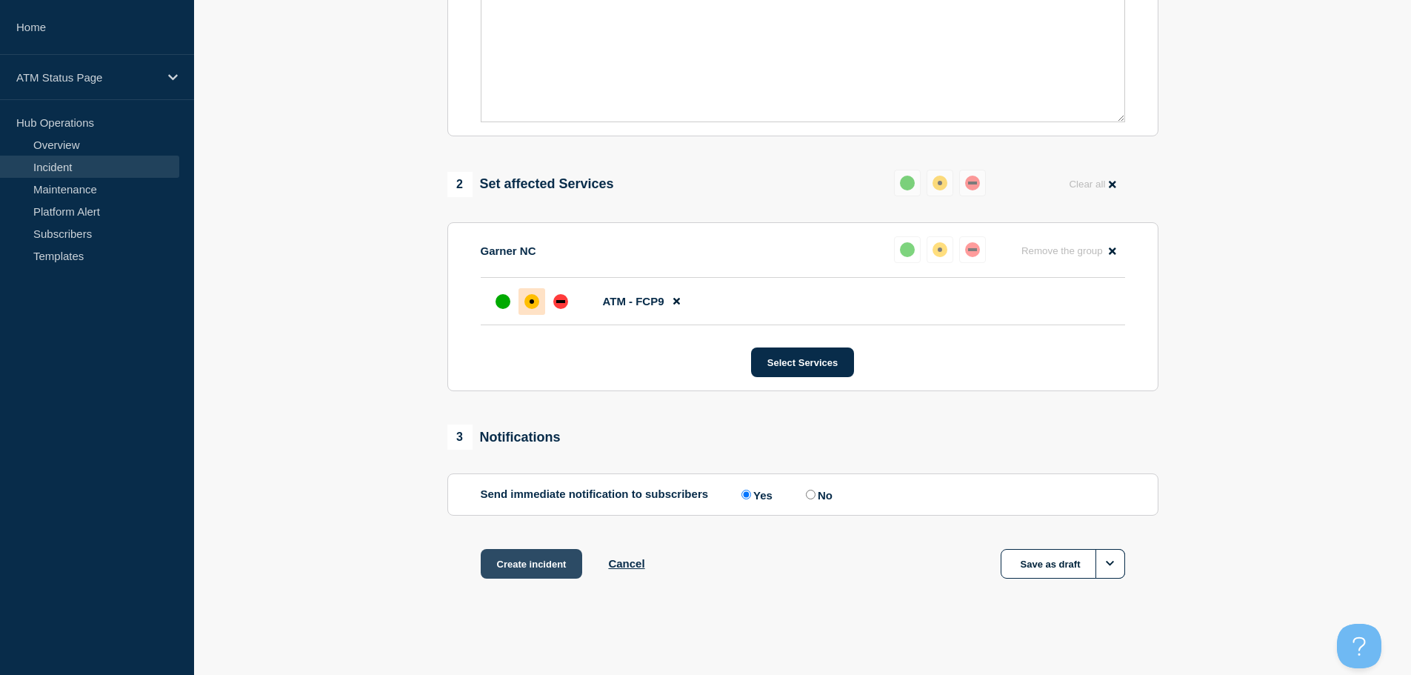
click at [540, 557] on button "Create incident" at bounding box center [532, 564] width 102 height 30
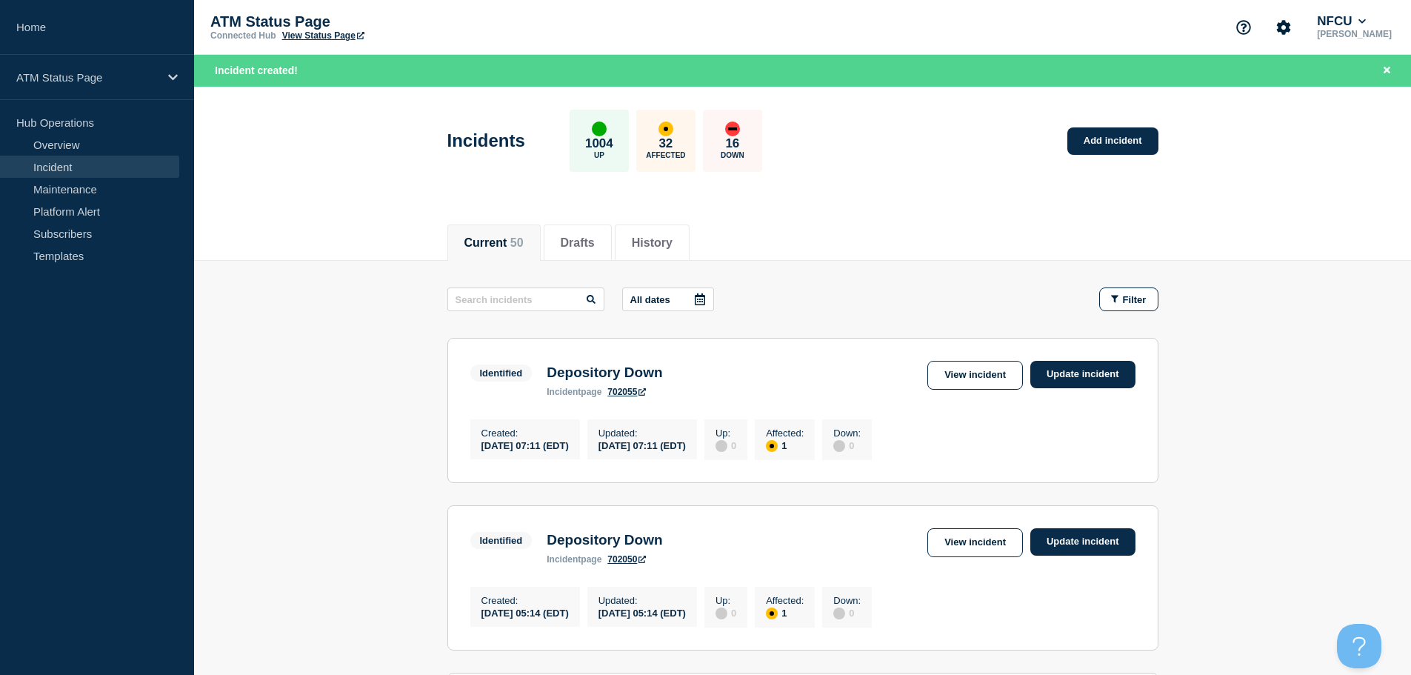
click at [1140, 293] on button "Filter" at bounding box center [1128, 299] width 59 height 24
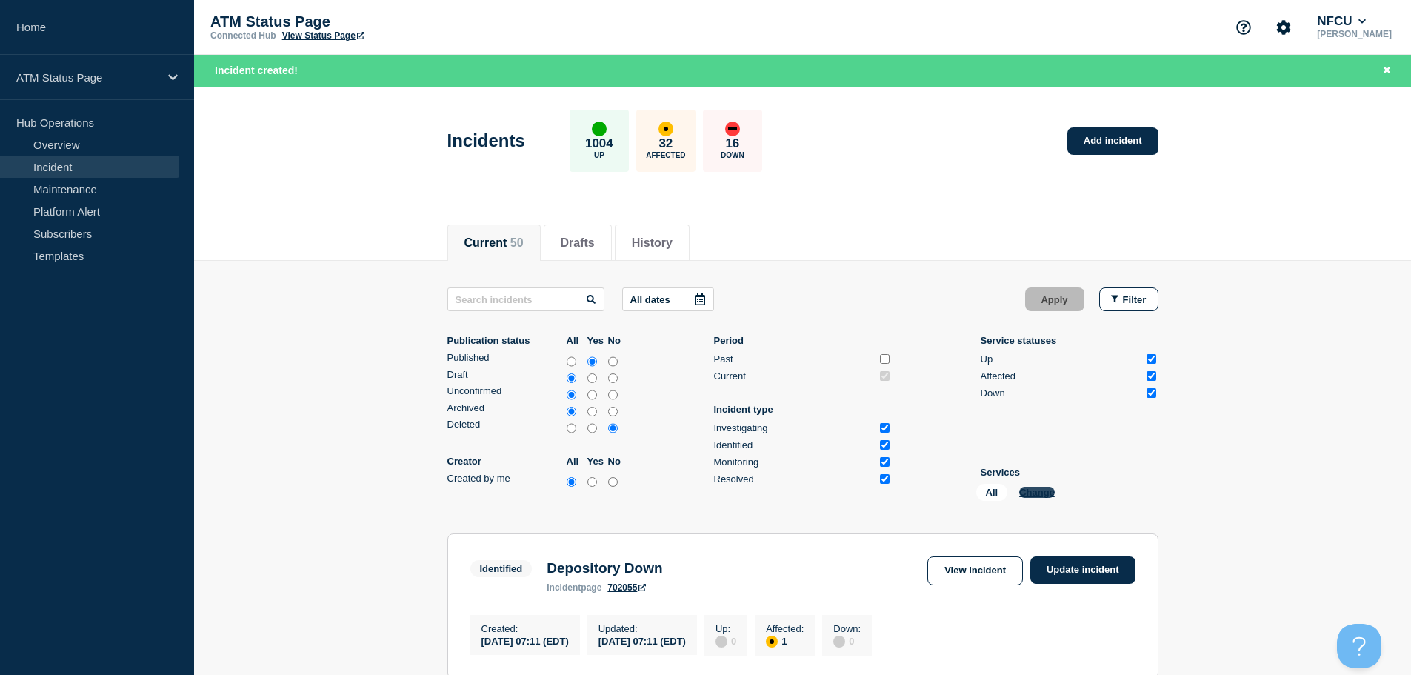
click at [1047, 488] on button "Change" at bounding box center [1037, 492] width 36 height 11
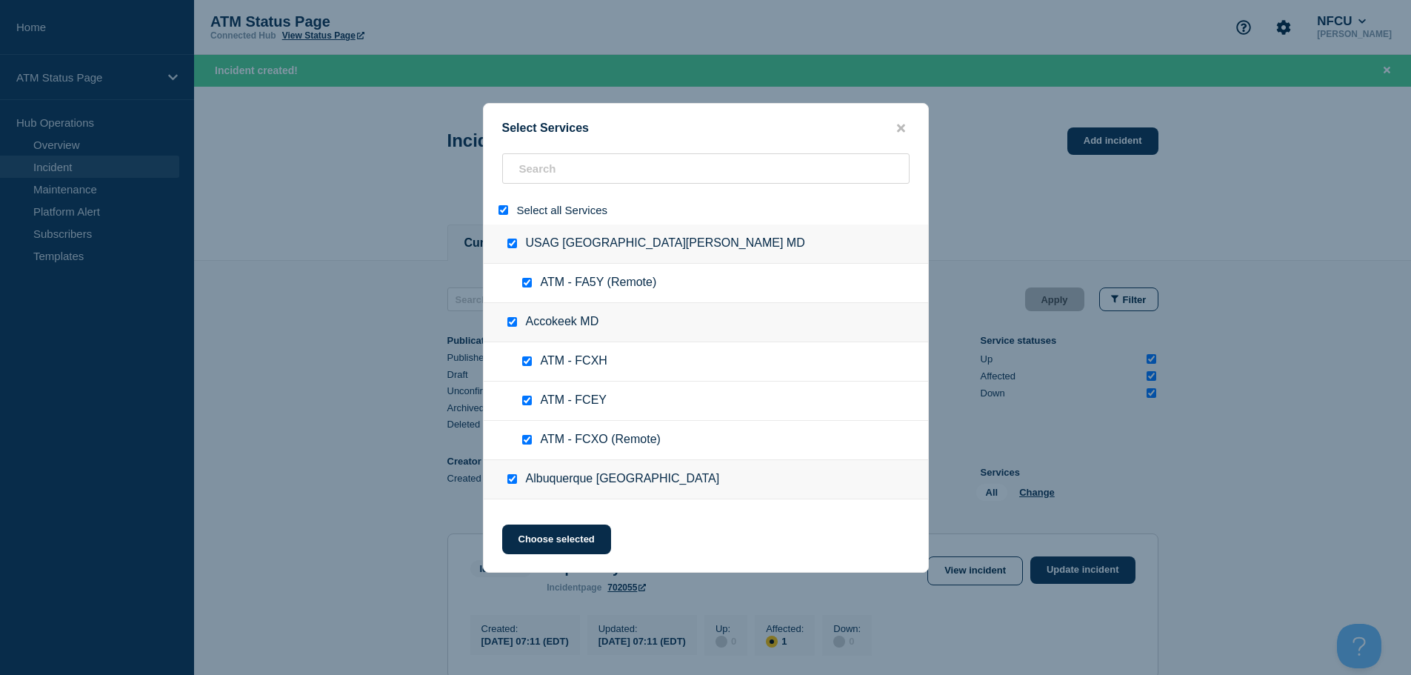
click at [499, 204] on div at bounding box center [506, 210] width 21 height 14
click at [504, 208] on input "select all" at bounding box center [504, 210] width 10 height 10
click at [567, 163] on input "search" at bounding box center [705, 168] width 407 height 30
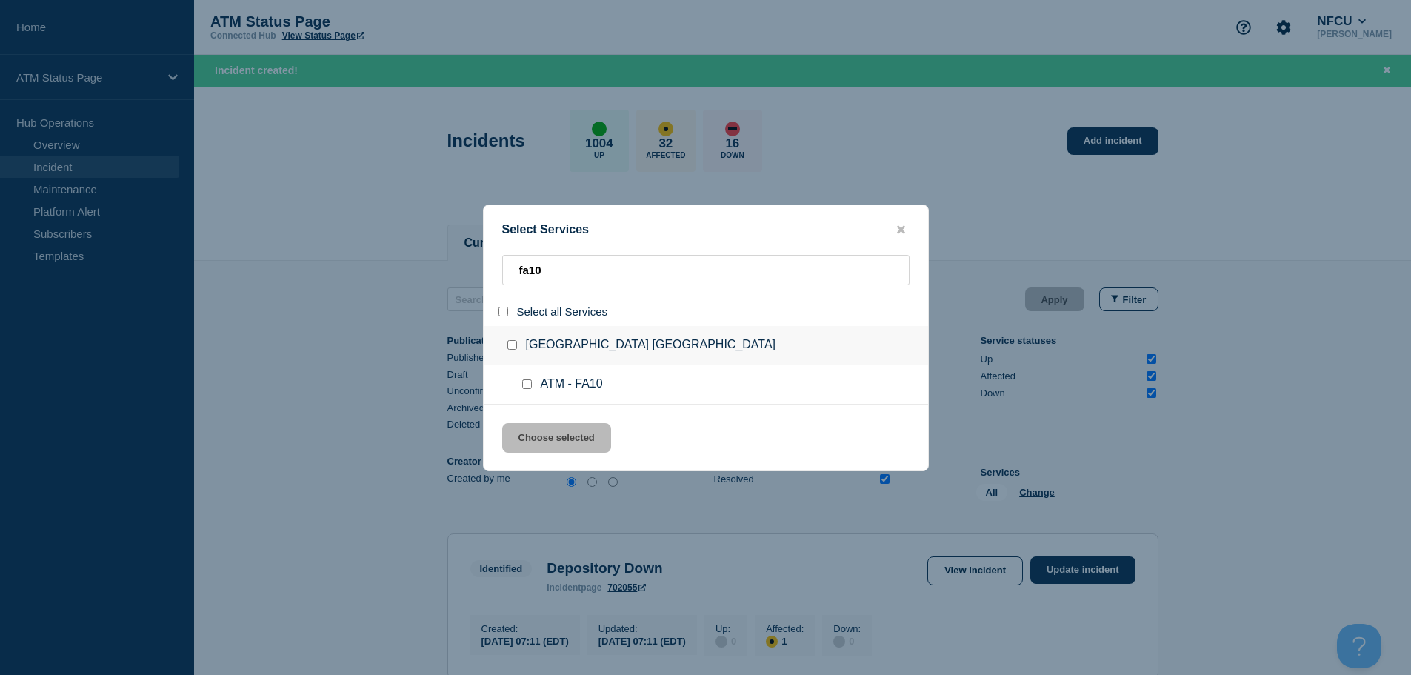
click at [529, 387] on input "service: ATM - FA10" at bounding box center [527, 384] width 10 height 10
click at [556, 453] on button "Choose selected" at bounding box center [556, 438] width 109 height 30
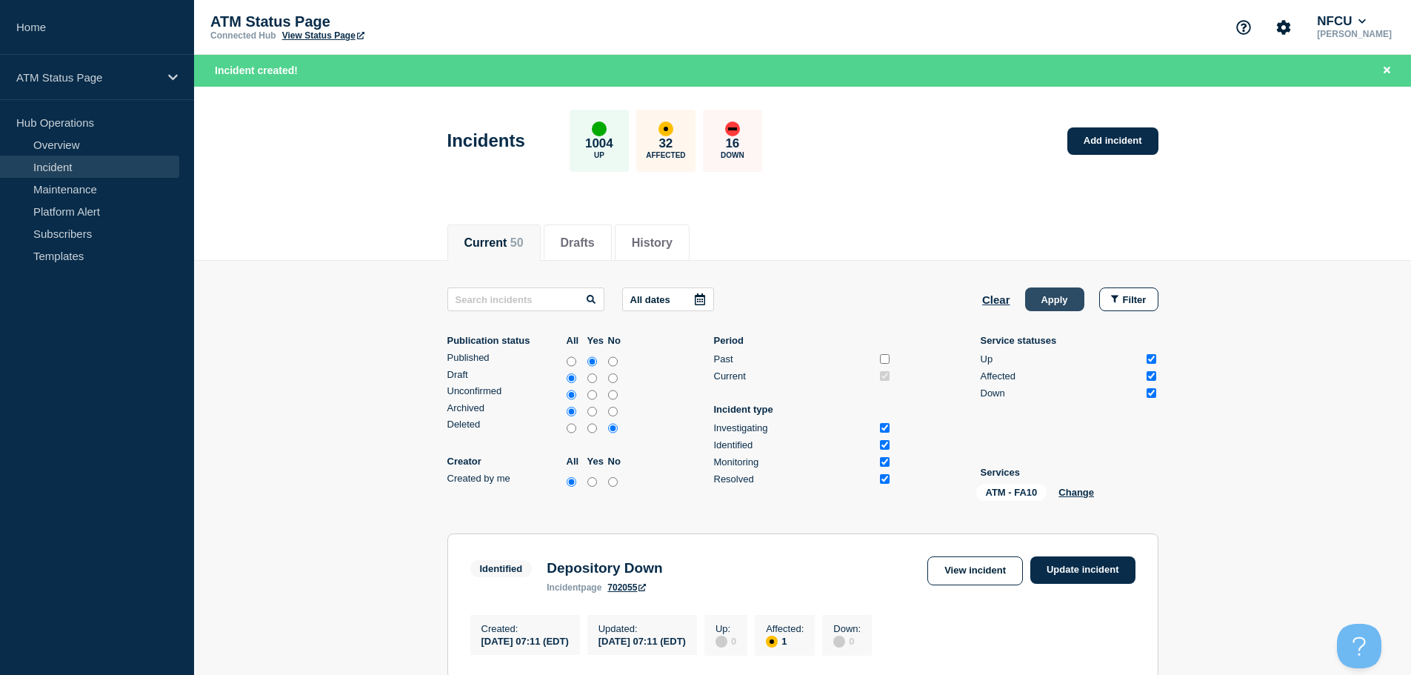
click at [1040, 303] on button "Apply" at bounding box center [1054, 299] width 59 height 24
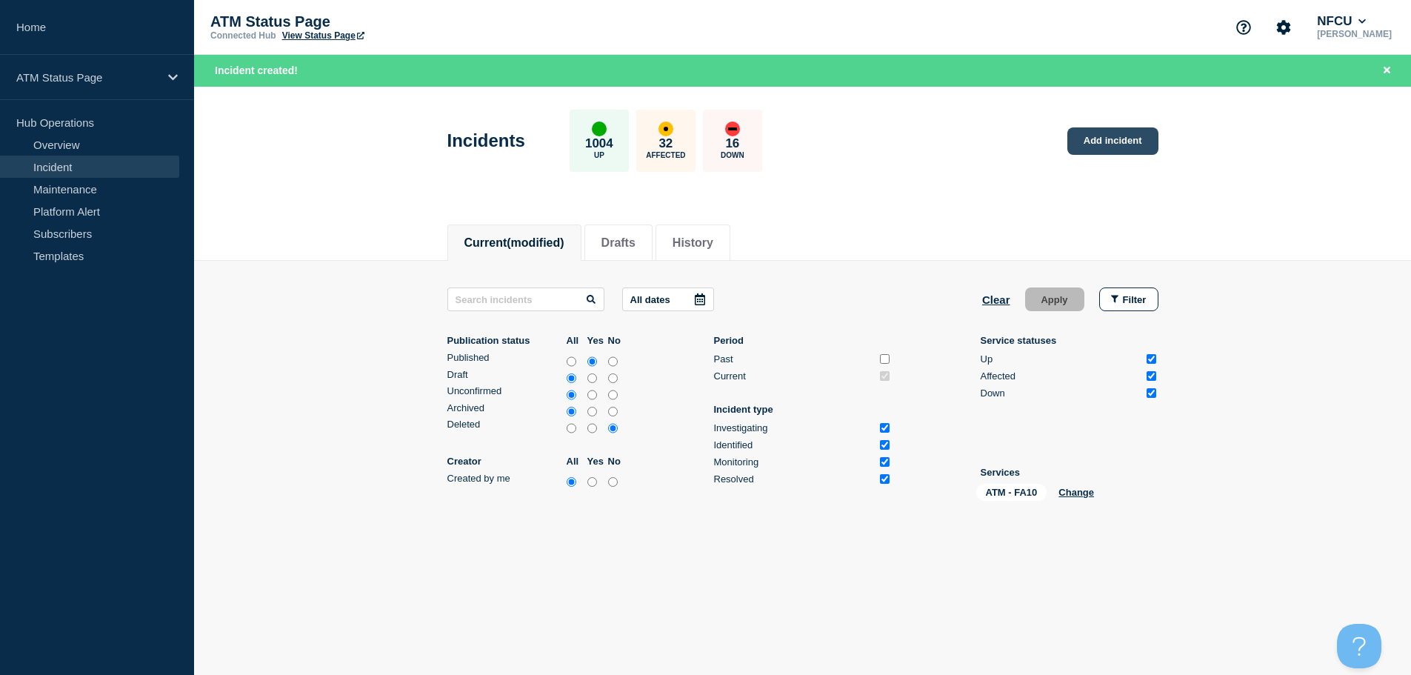
click at [1103, 143] on link "Add incident" at bounding box center [1112, 140] width 91 height 27
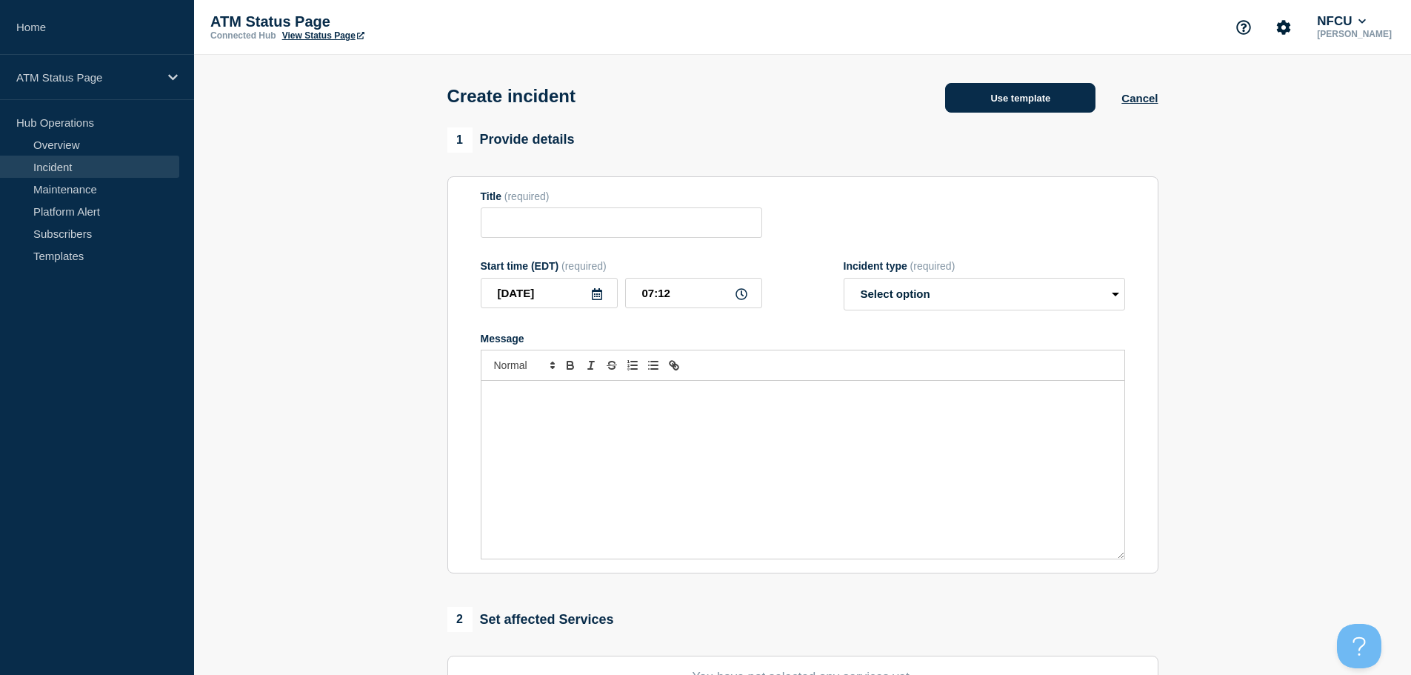
click at [1041, 95] on button "Use template" at bounding box center [1020, 98] width 150 height 30
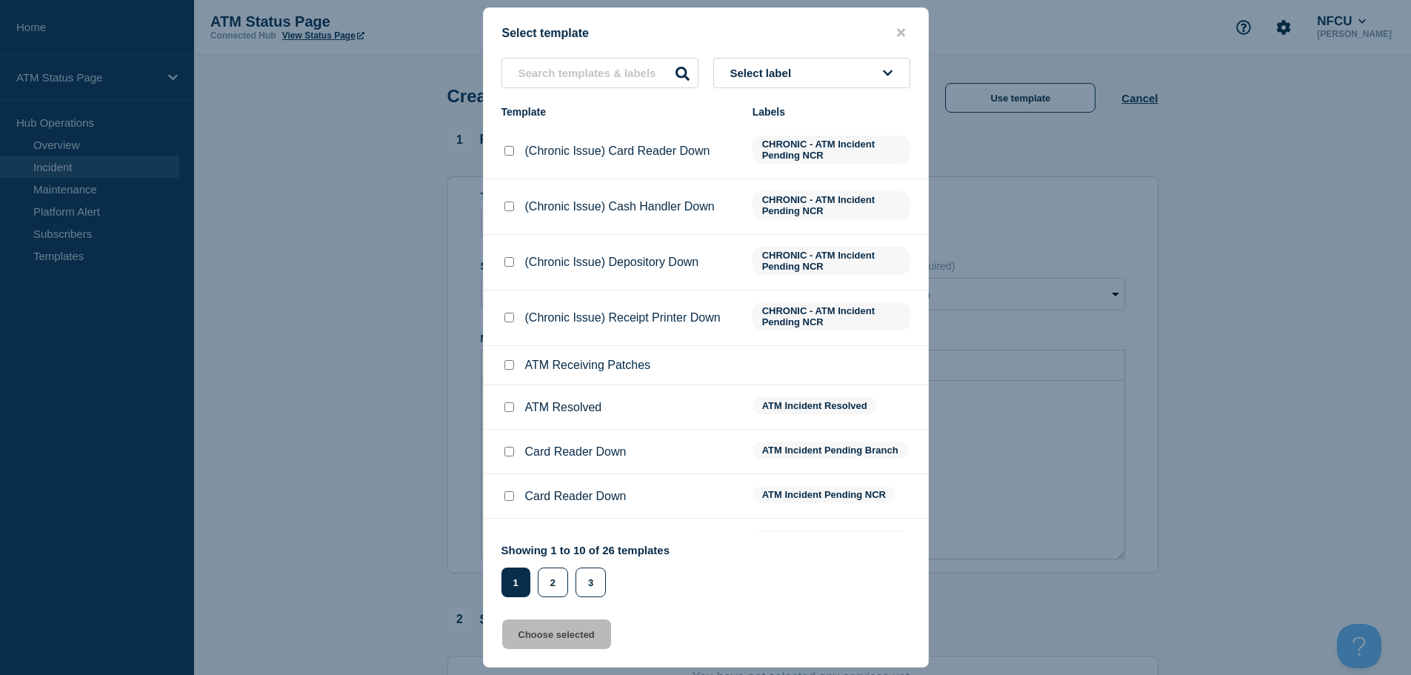
click at [841, 73] on button "Select label" at bounding box center [811, 73] width 197 height 30
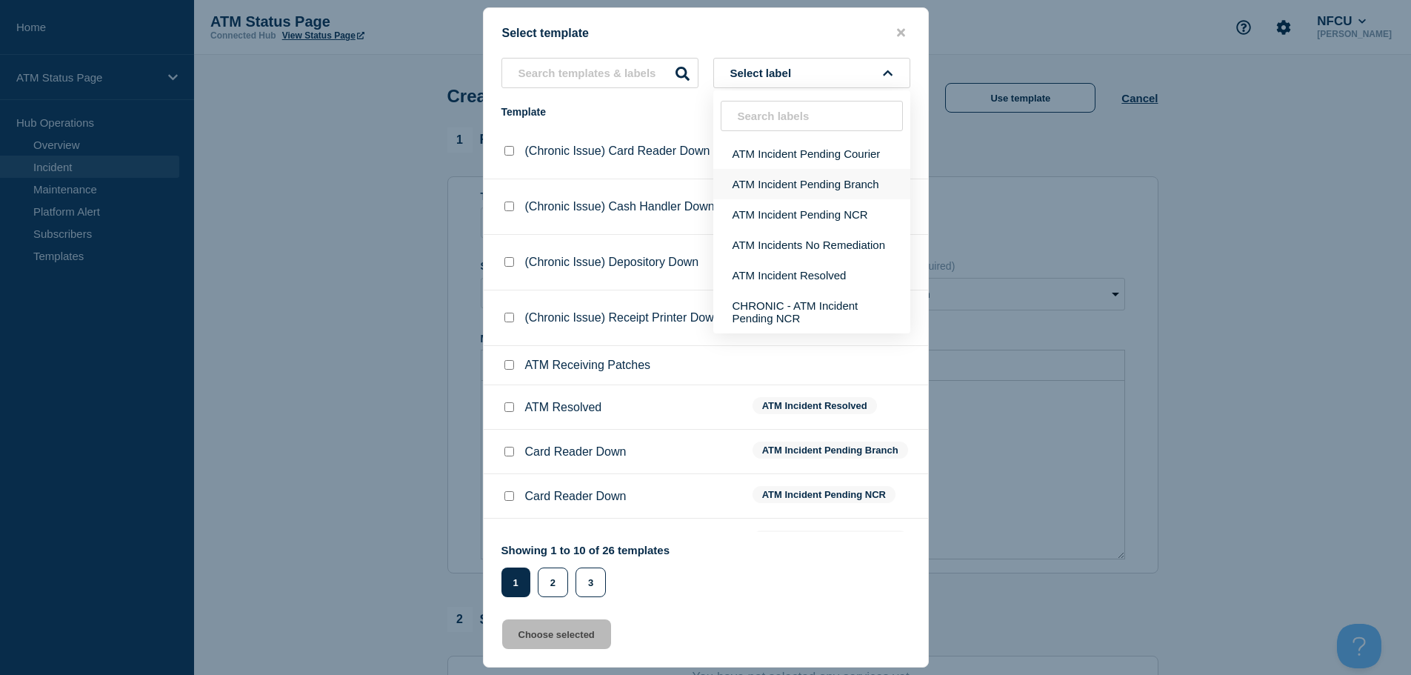
click at [862, 184] on button "ATM Incident Pending Branch" at bounding box center [811, 184] width 197 height 30
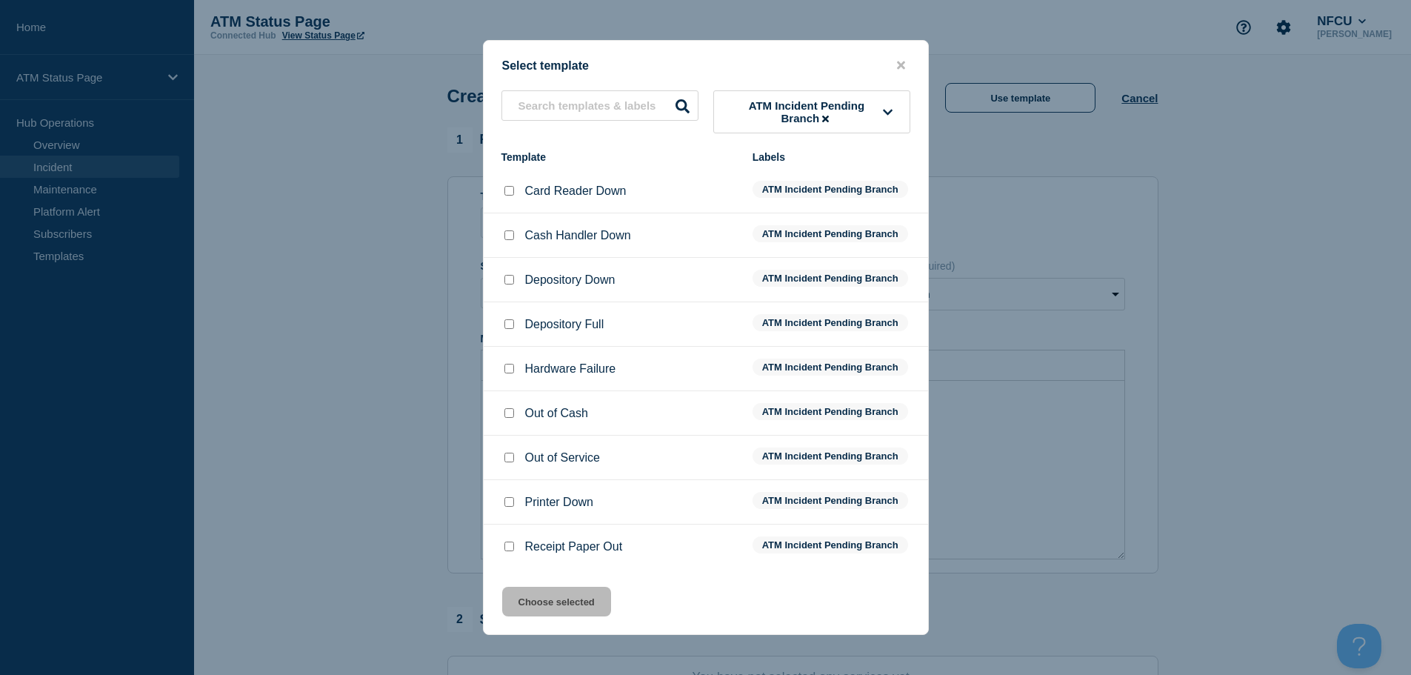
click at [510, 302] on li "Depository Down ATM Incident Pending Branch" at bounding box center [706, 324] width 444 height 44
click at [510, 284] on input "Depository Down checkbox" at bounding box center [509, 280] width 10 height 10
click at [555, 607] on button "Choose selected" at bounding box center [556, 602] width 109 height 30
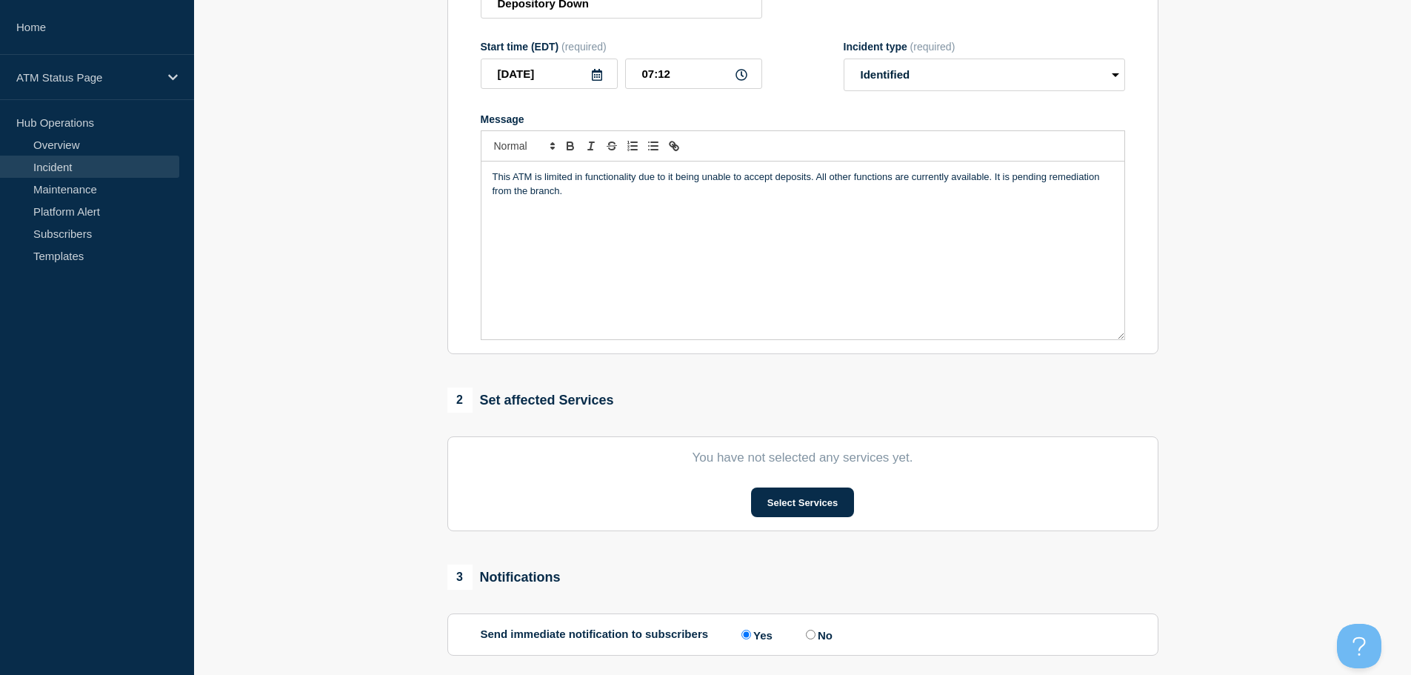
scroll to position [296, 0]
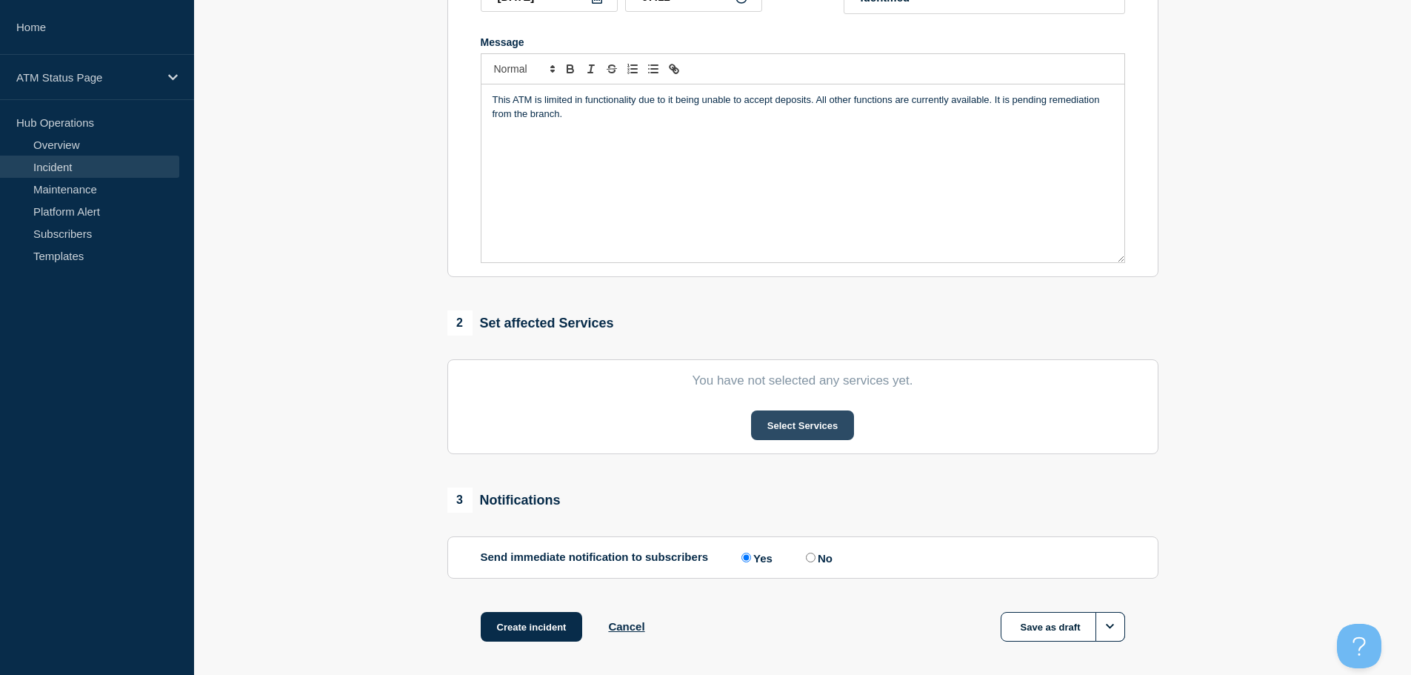
click at [792, 438] on button "Select Services" at bounding box center [802, 425] width 103 height 30
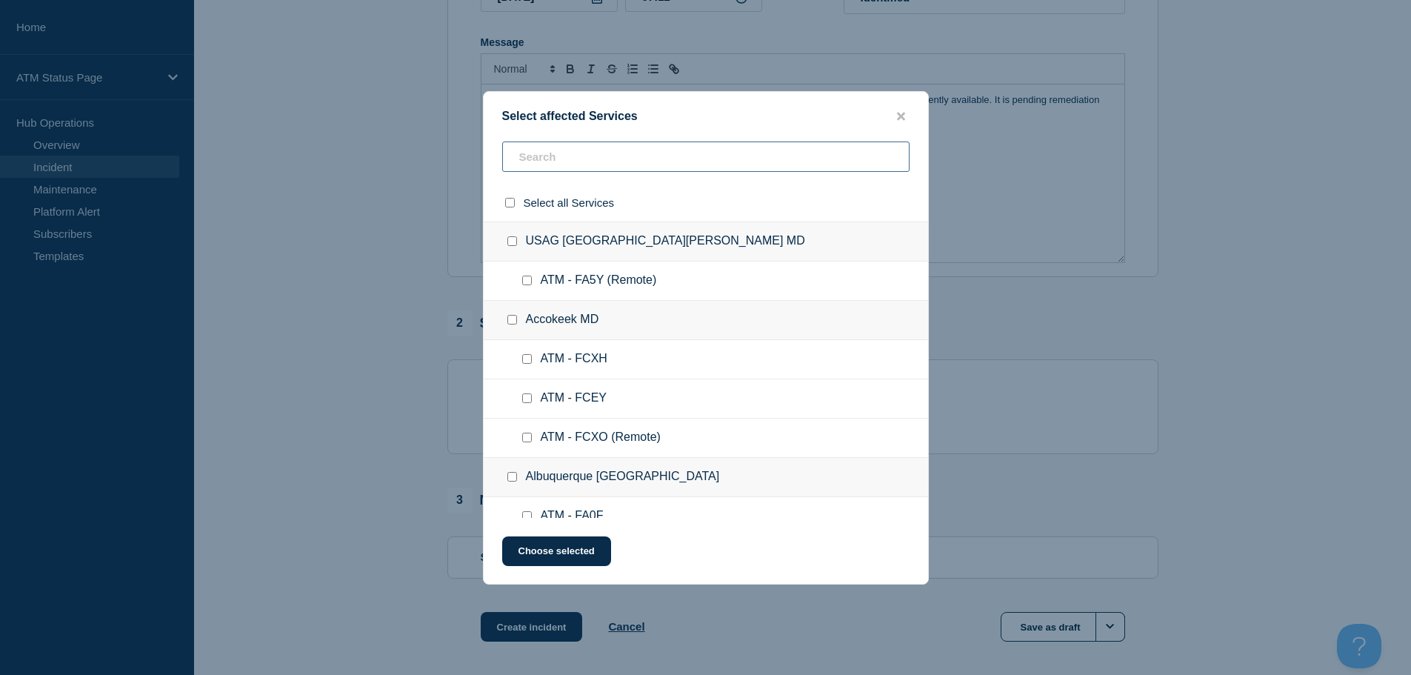
click at [607, 169] on input "text" at bounding box center [705, 156] width 407 height 30
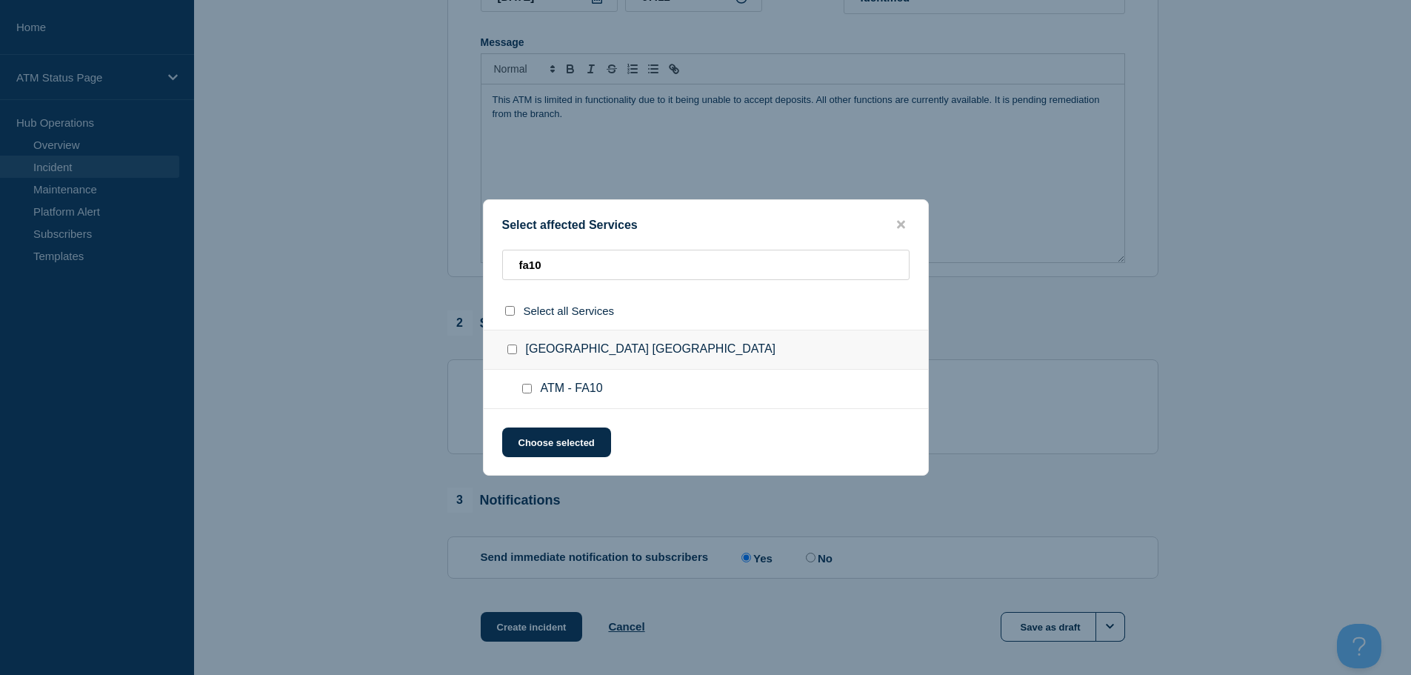
click at [528, 388] on input "ATM - FA10 checkbox" at bounding box center [527, 389] width 10 height 10
click at [544, 439] on button "Choose selected" at bounding box center [556, 442] width 109 height 30
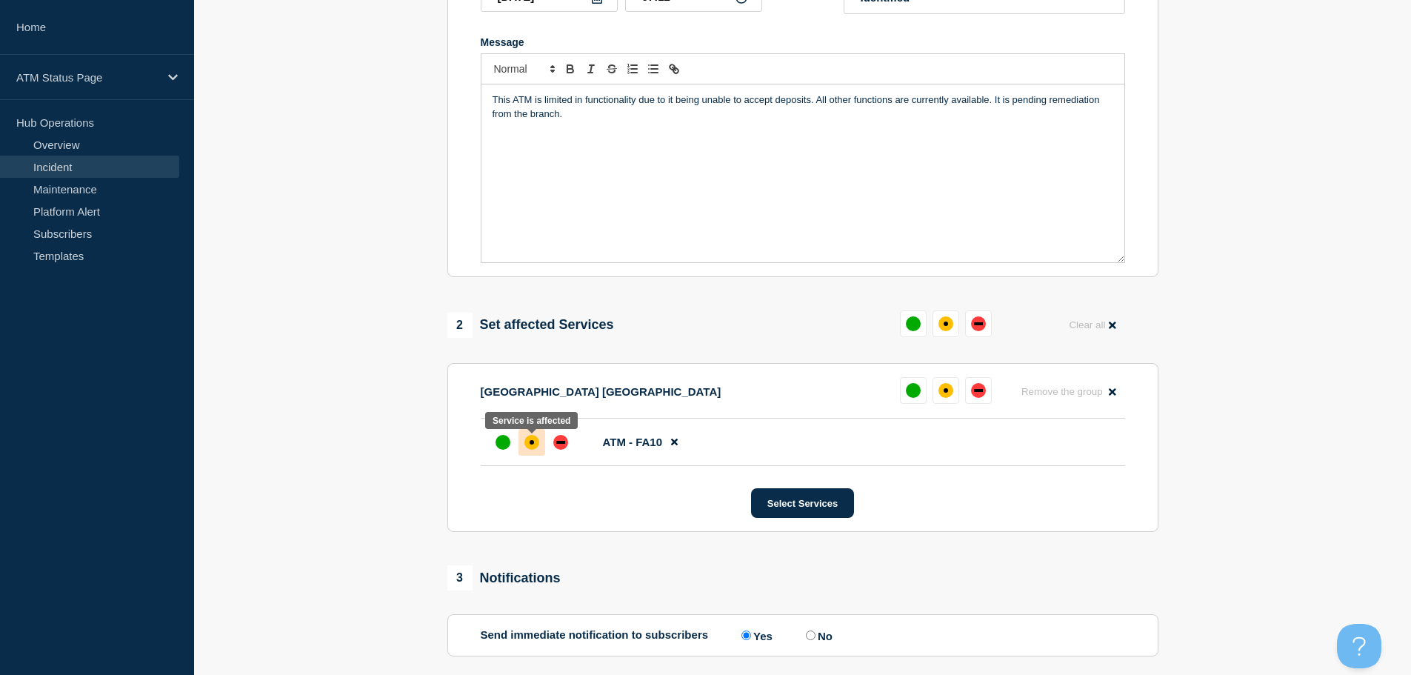
click at [541, 448] on div at bounding box center [532, 442] width 27 height 27
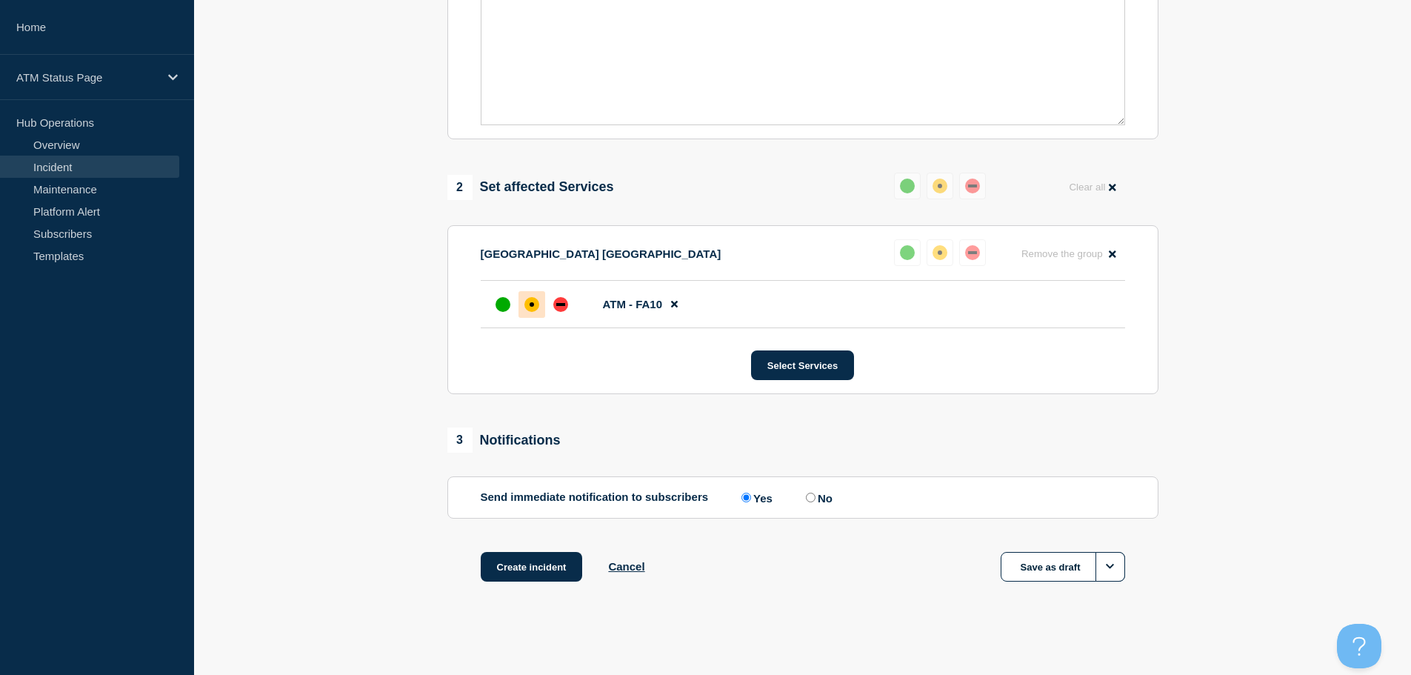
scroll to position [441, 0]
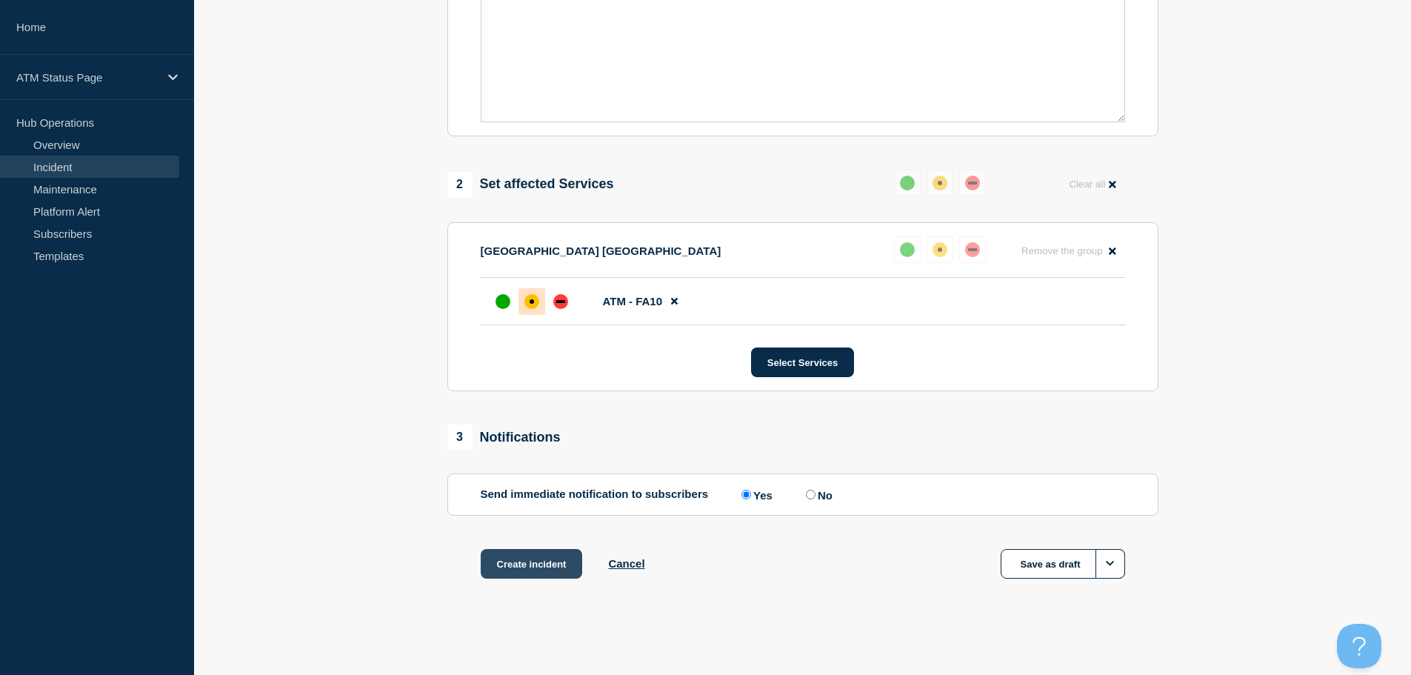
click at [537, 572] on button "Create incident" at bounding box center [532, 564] width 102 height 30
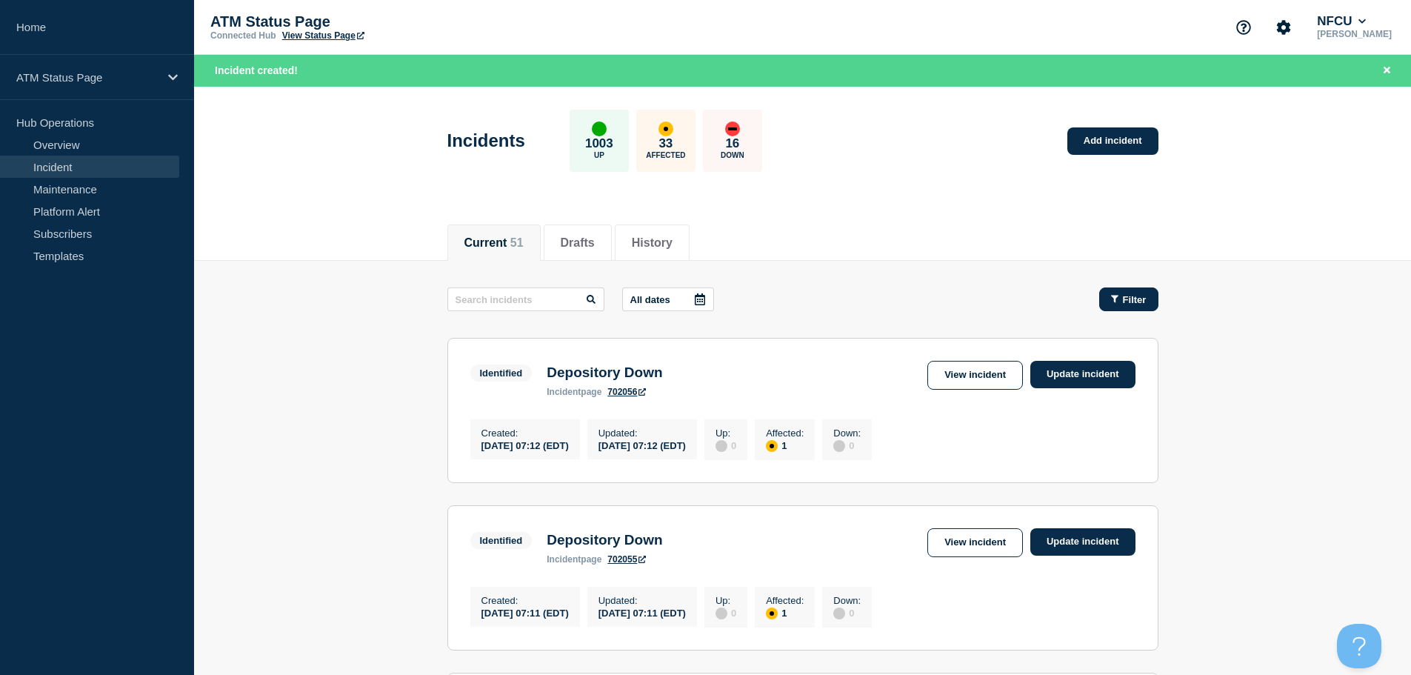
click at [1102, 290] on button "Filter" at bounding box center [1128, 299] width 59 height 24
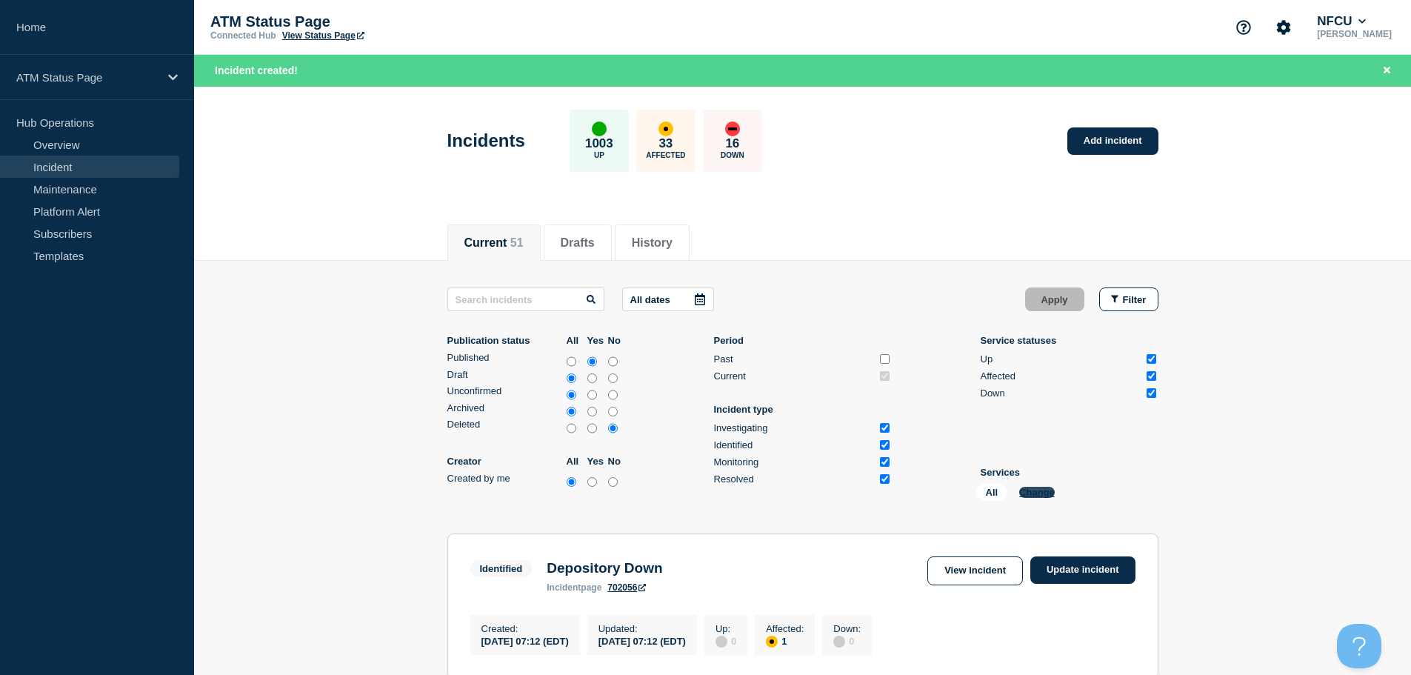
click at [1036, 496] on button "Change" at bounding box center [1037, 492] width 36 height 11
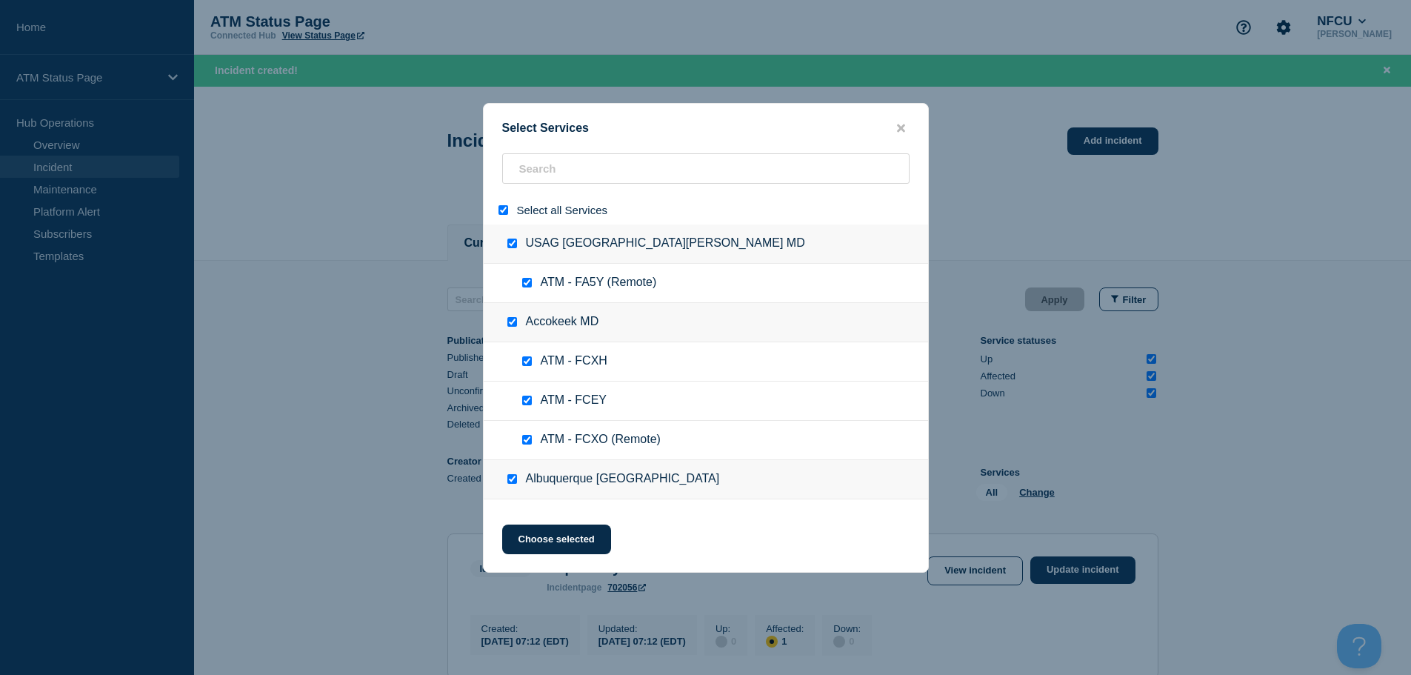
click at [503, 212] on input "select all" at bounding box center [504, 210] width 10 height 10
click at [565, 174] on input "search" at bounding box center [705, 168] width 407 height 30
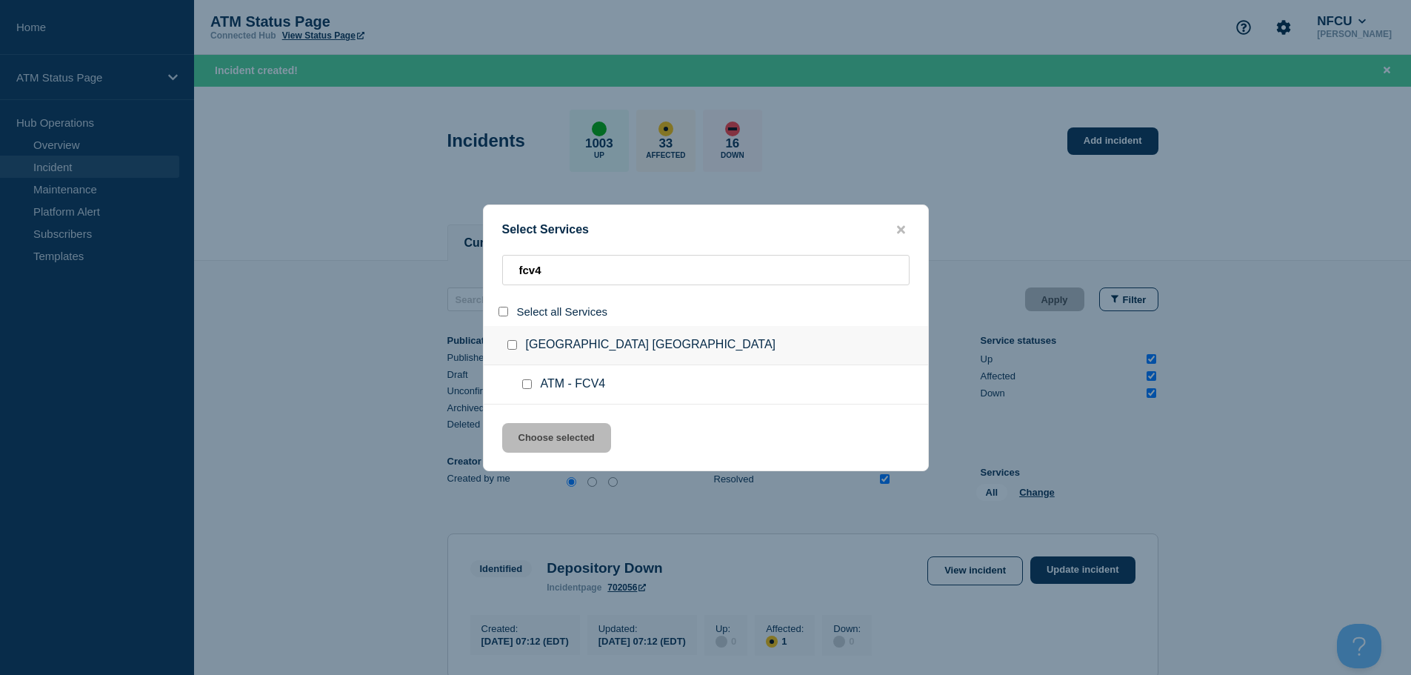
click at [528, 389] on input "service: ATM - FCV4" at bounding box center [527, 384] width 10 height 10
click at [544, 439] on button "Choose selected" at bounding box center [556, 438] width 109 height 30
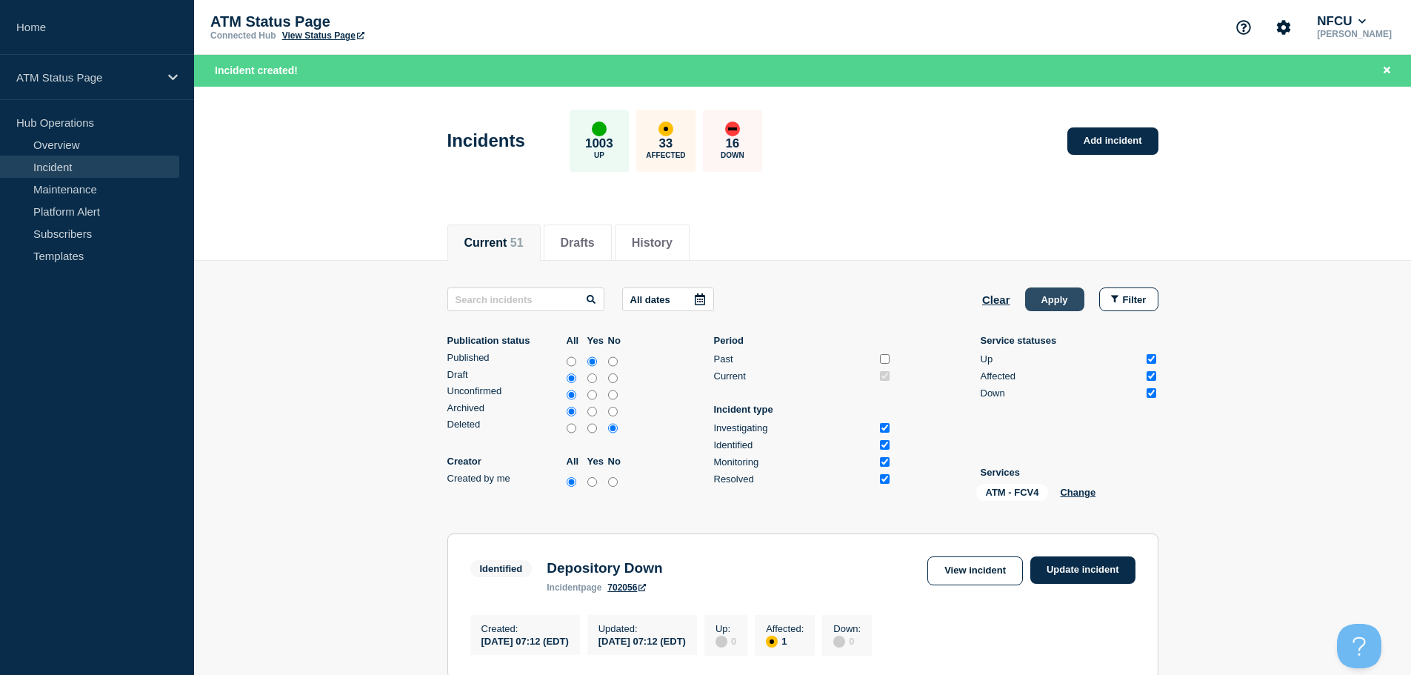
click at [1076, 296] on button "Apply" at bounding box center [1054, 299] width 59 height 24
click at [1000, 299] on button "Clear" at bounding box center [996, 299] width 28 height 24
click at [1039, 493] on button "Change" at bounding box center [1037, 492] width 36 height 11
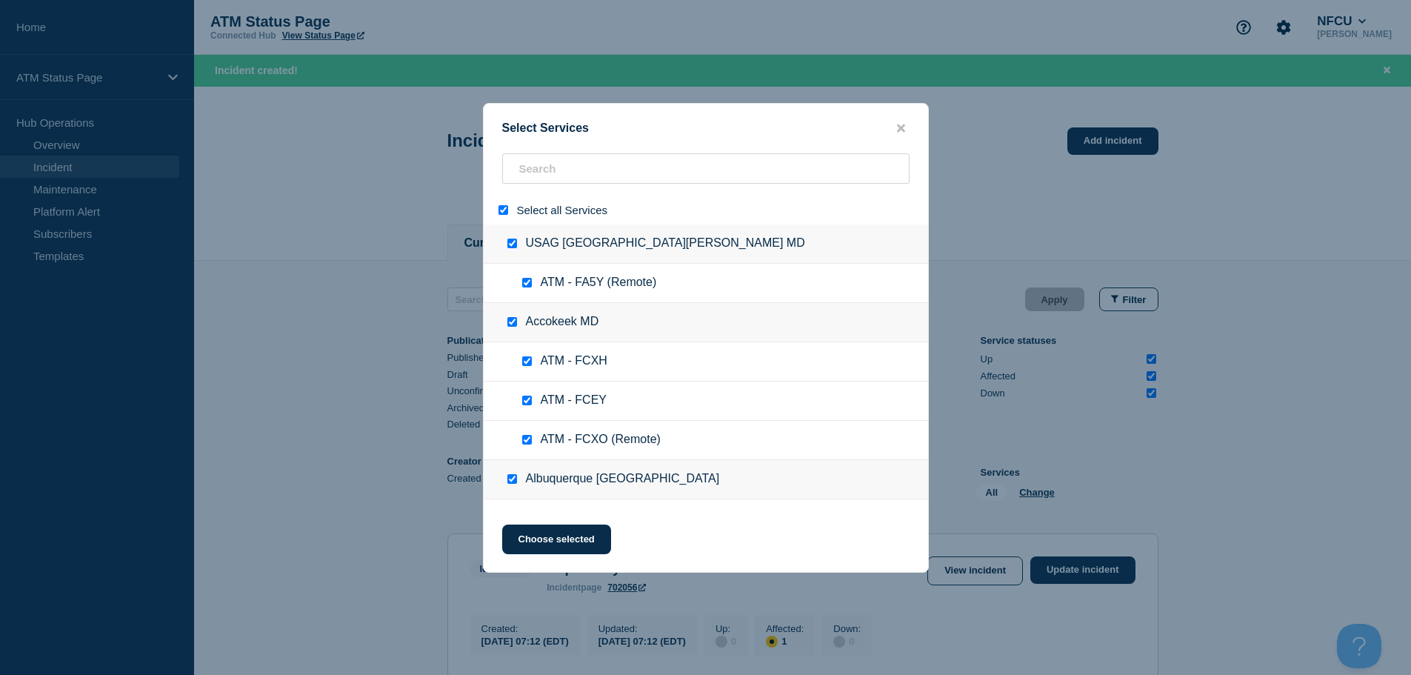
drag, startPoint x: 501, startPoint y: 213, endPoint x: 513, endPoint y: 207, distance: 13.3
click at [502, 213] on input "select all" at bounding box center [504, 210] width 10 height 10
click at [543, 184] on input "search" at bounding box center [705, 168] width 407 height 30
click at [550, 179] on input "search" at bounding box center [705, 168] width 407 height 30
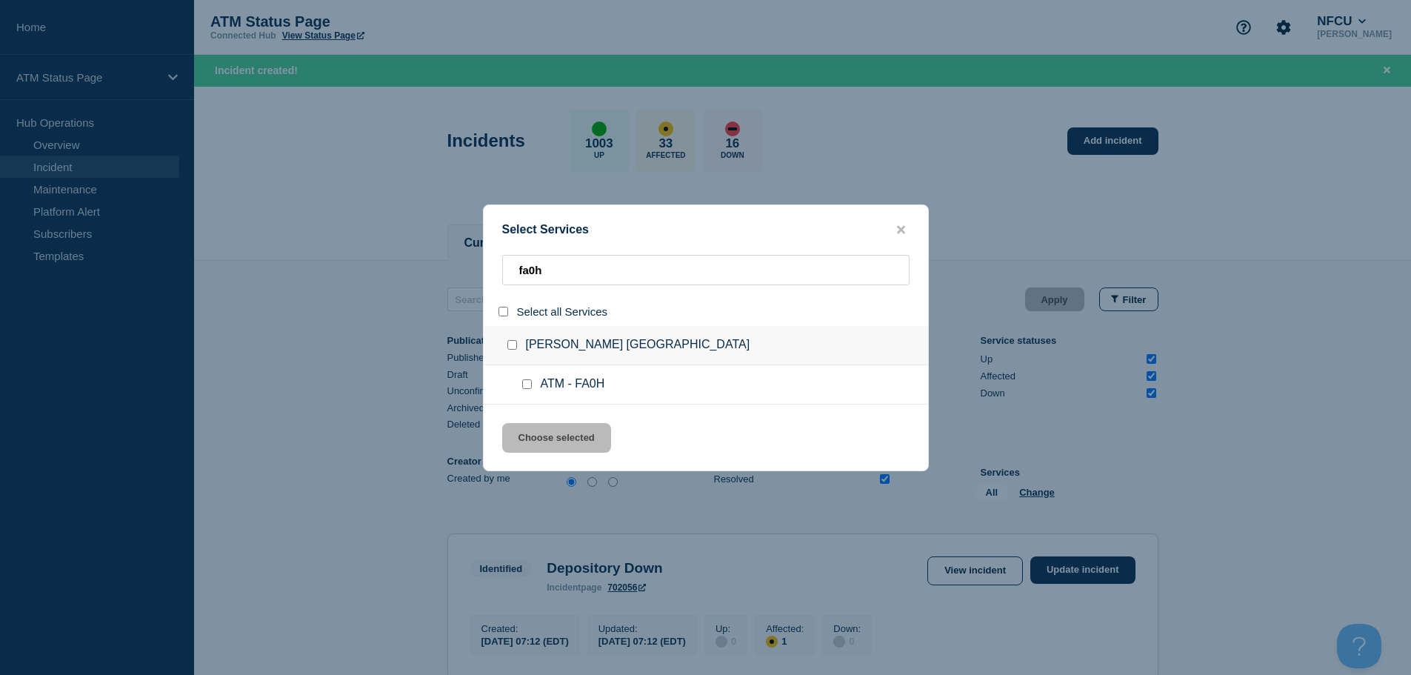
click at [526, 384] on input "service: ATM - FA0H" at bounding box center [527, 384] width 10 height 10
click at [556, 439] on button "Choose selected" at bounding box center [556, 438] width 109 height 30
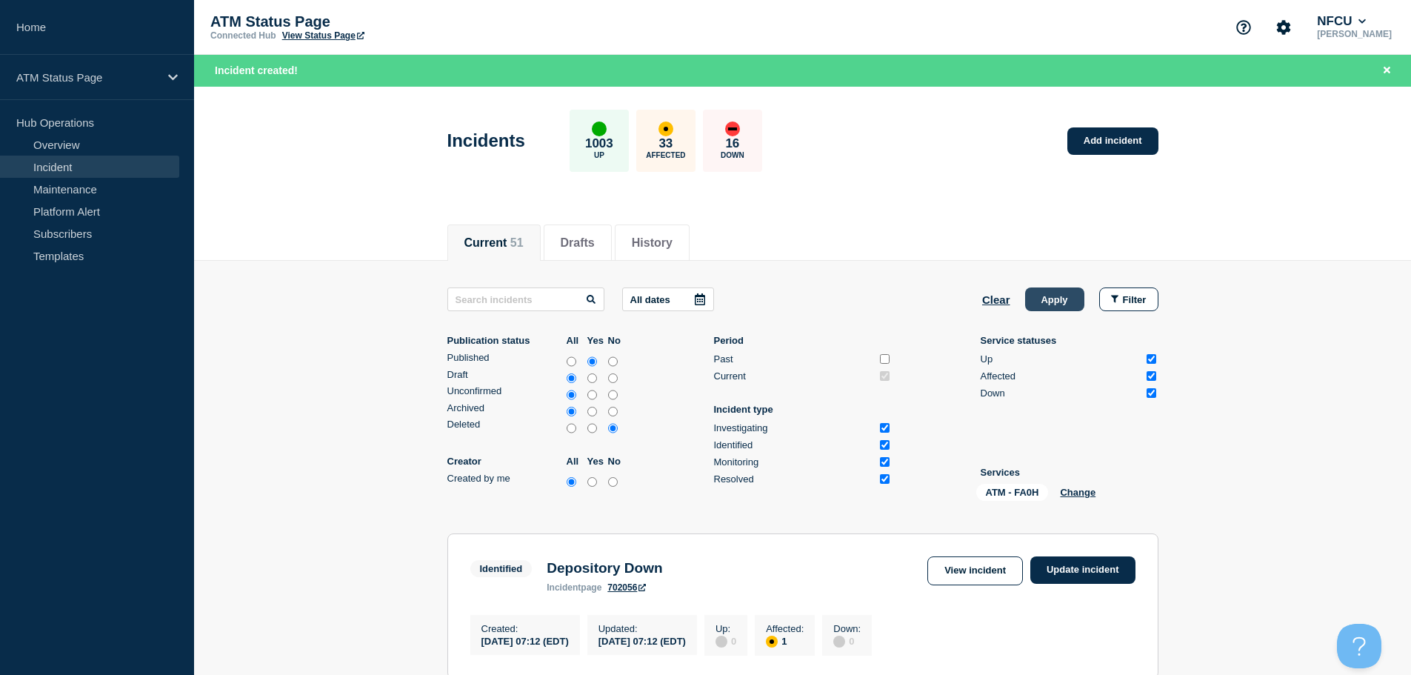
click at [1068, 305] on button "Apply" at bounding box center [1054, 299] width 59 height 24
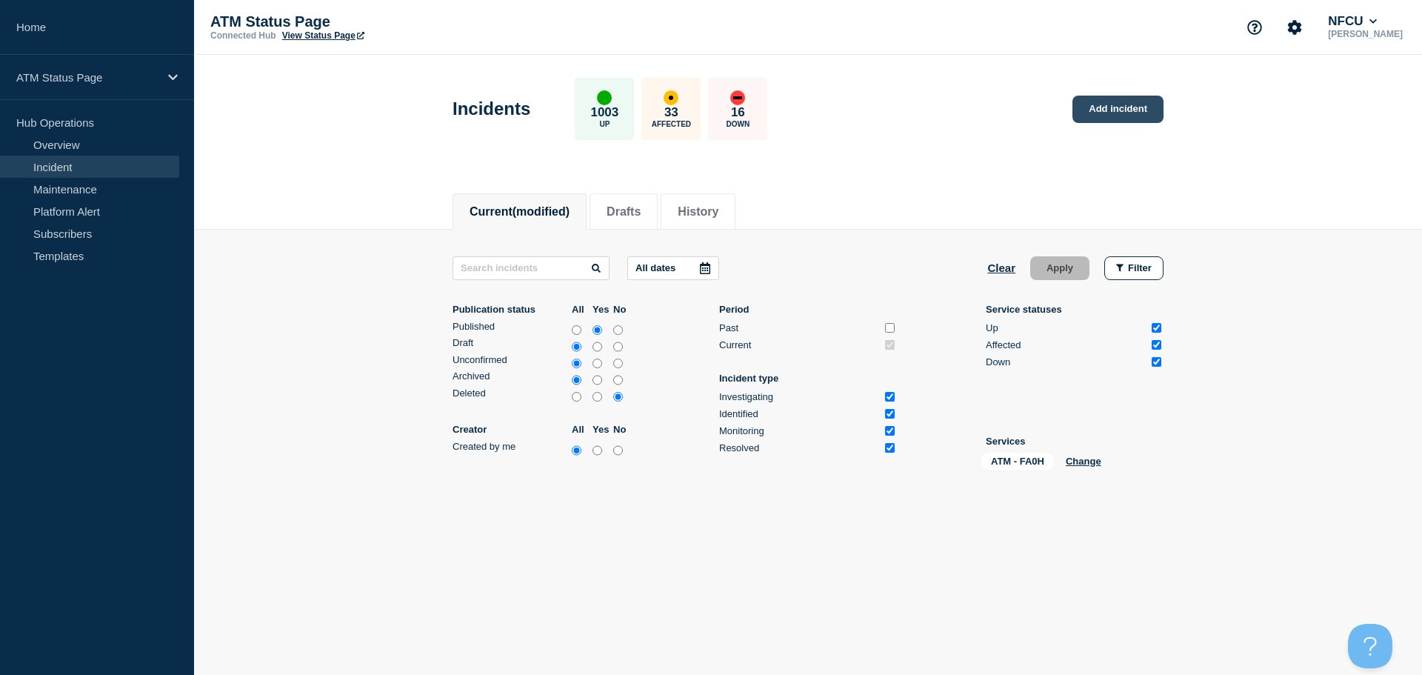
click at [1119, 112] on link "Add incident" at bounding box center [1118, 109] width 91 height 27
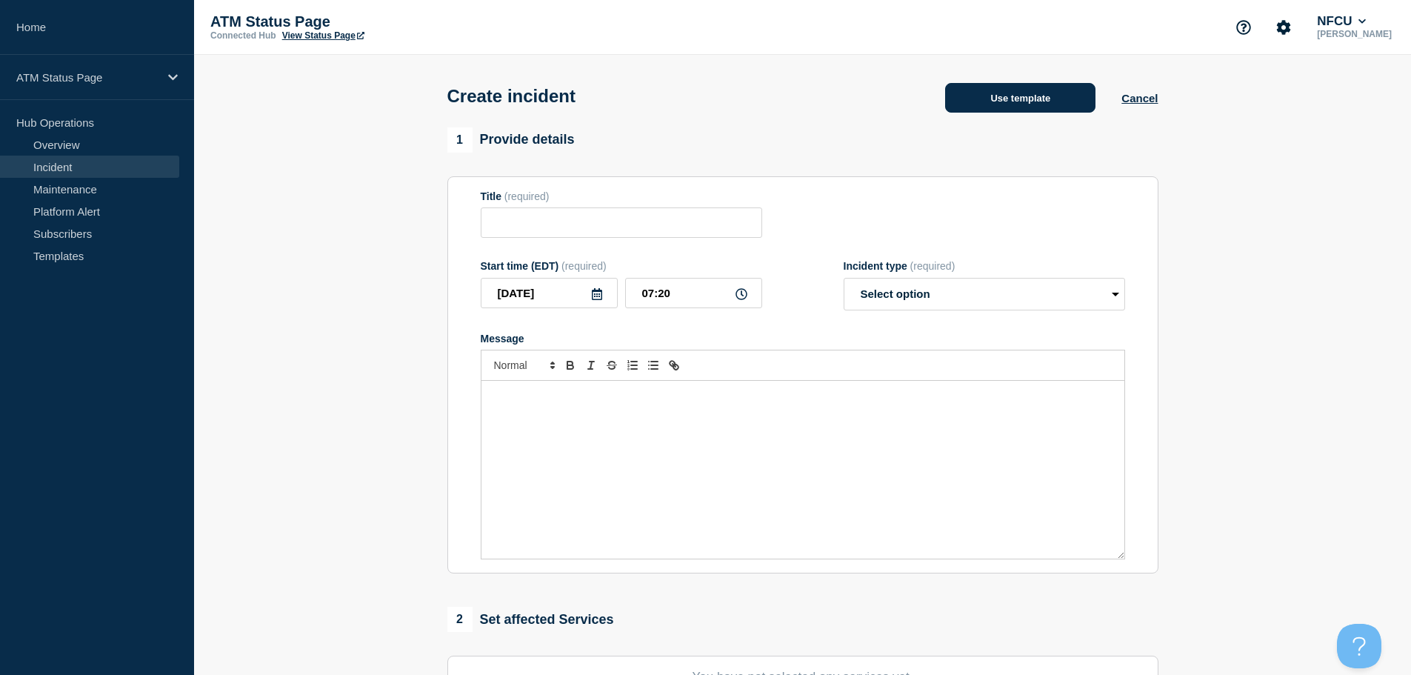
click at [1050, 102] on button "Use template" at bounding box center [1020, 98] width 150 height 30
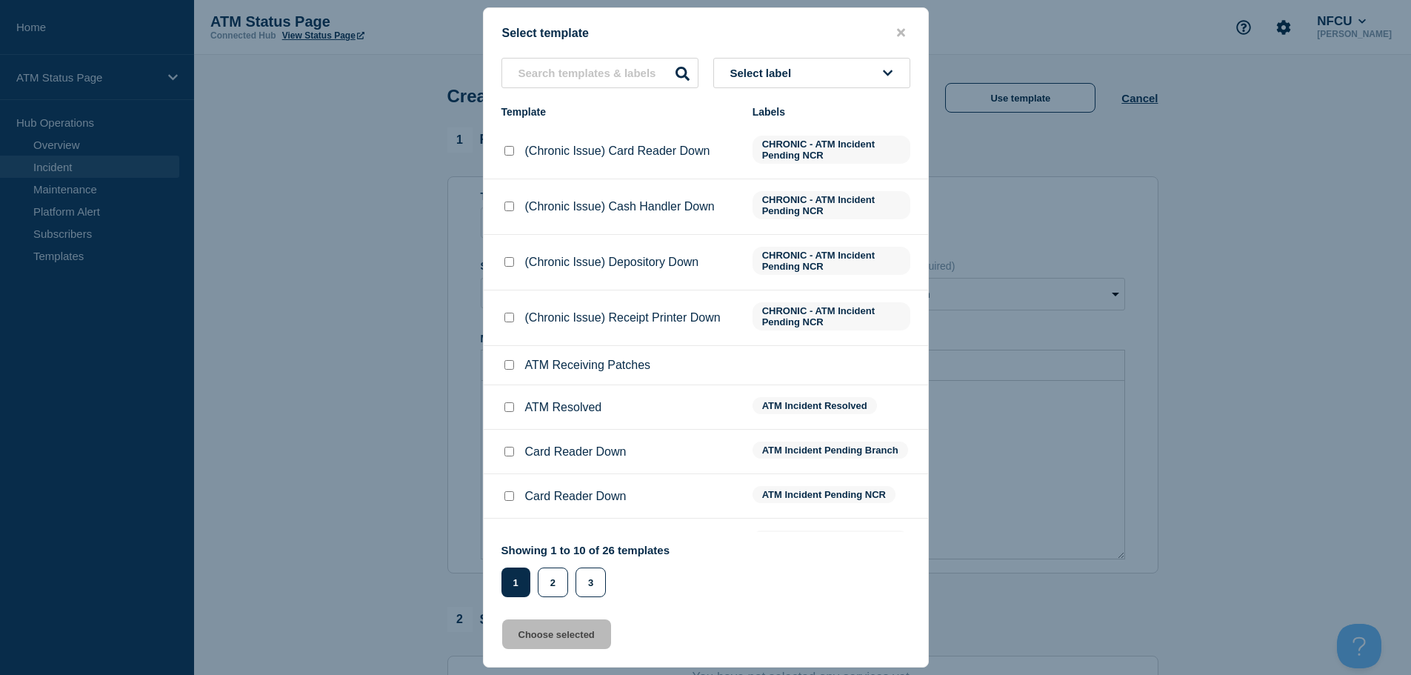
click at [785, 74] on span "Select label" at bounding box center [763, 73] width 67 height 13
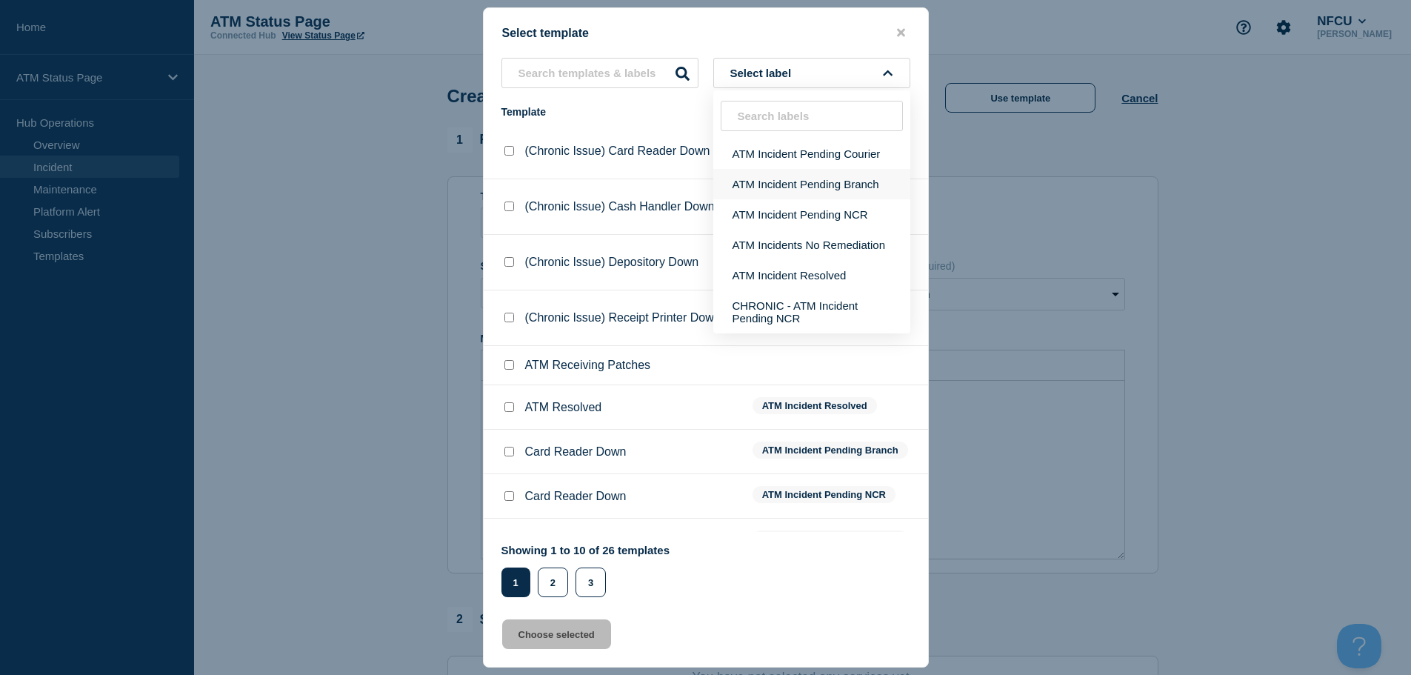
click at [802, 170] on button "ATM Incident Pending Branch" at bounding box center [811, 184] width 197 height 30
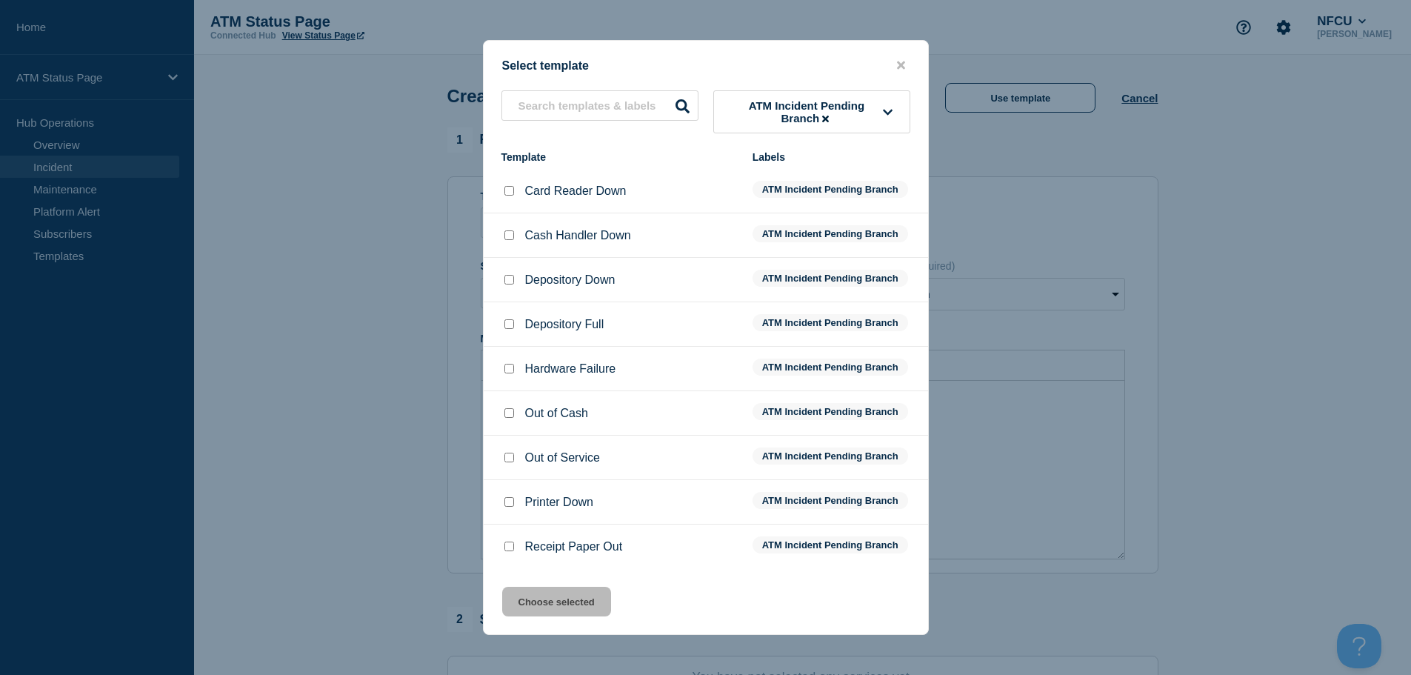
click at [508, 282] on input "Depository Down checkbox" at bounding box center [509, 280] width 10 height 10
click at [553, 603] on button "Choose selected" at bounding box center [556, 602] width 109 height 30
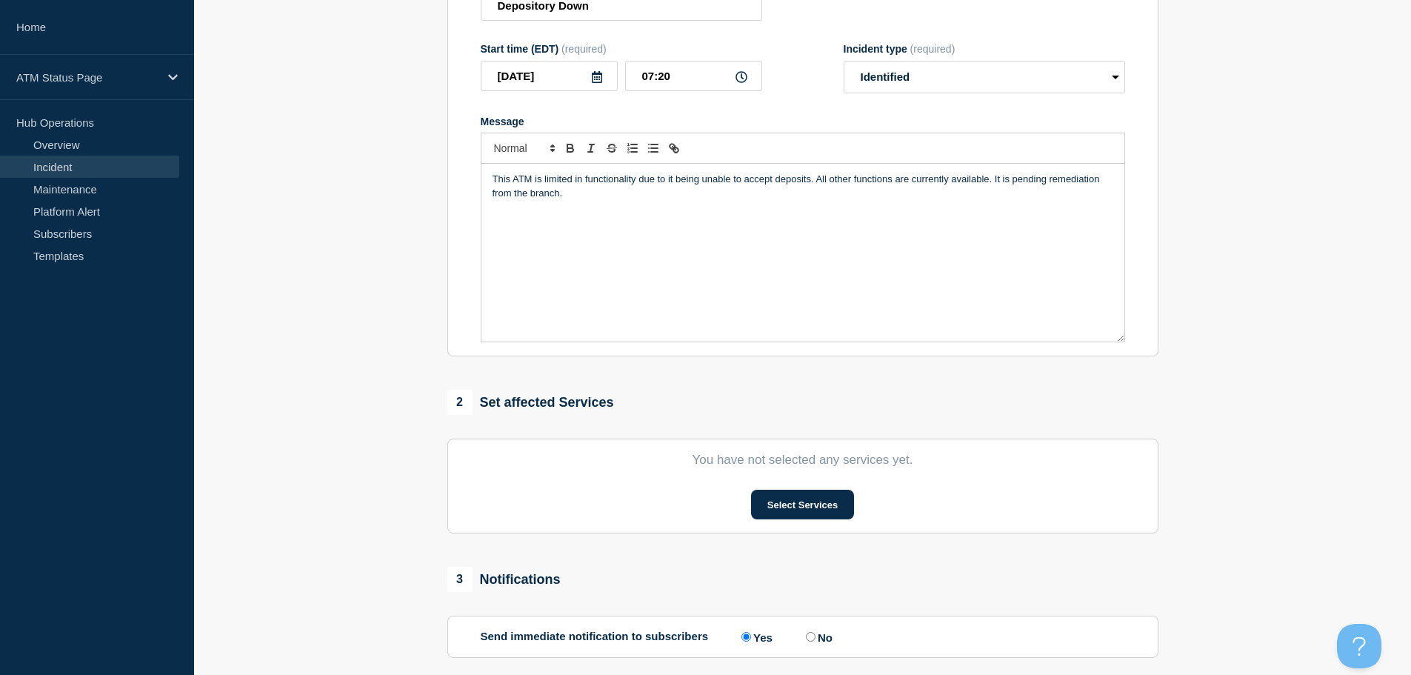
scroll to position [222, 0]
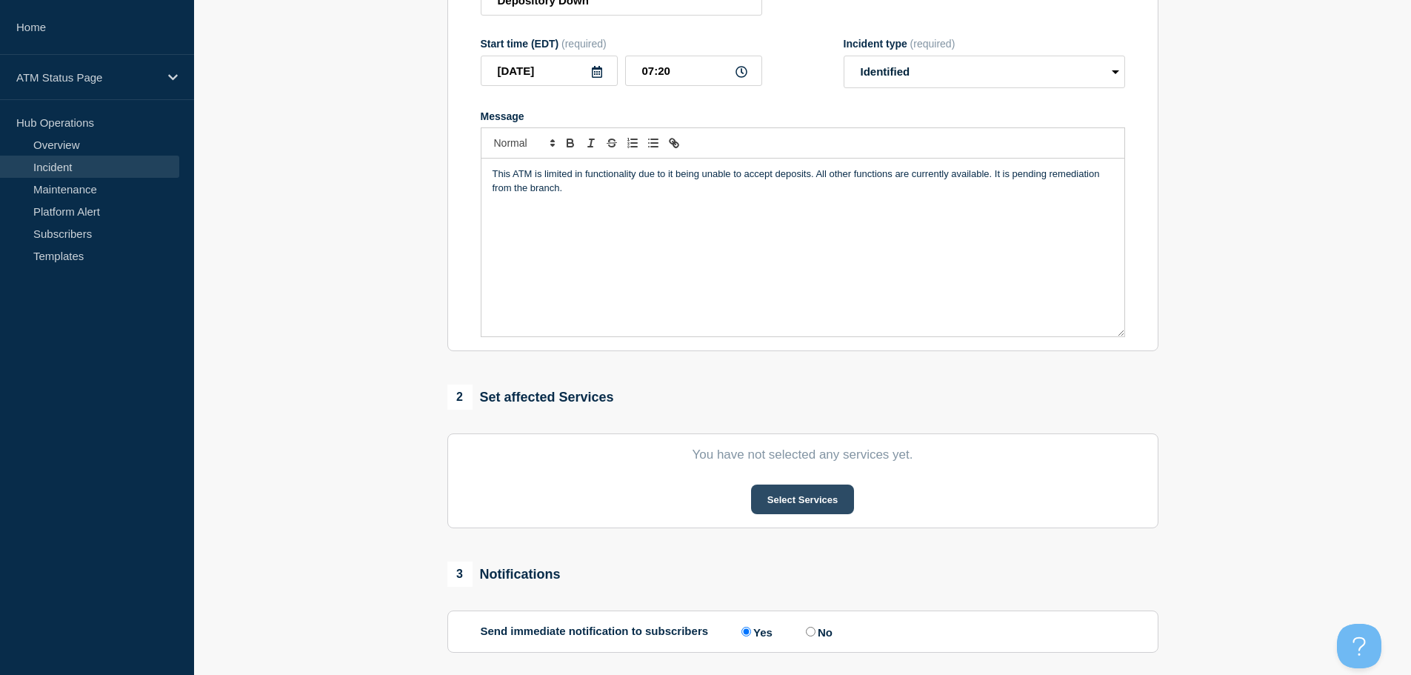
click at [792, 504] on button "Select Services" at bounding box center [802, 499] width 103 height 30
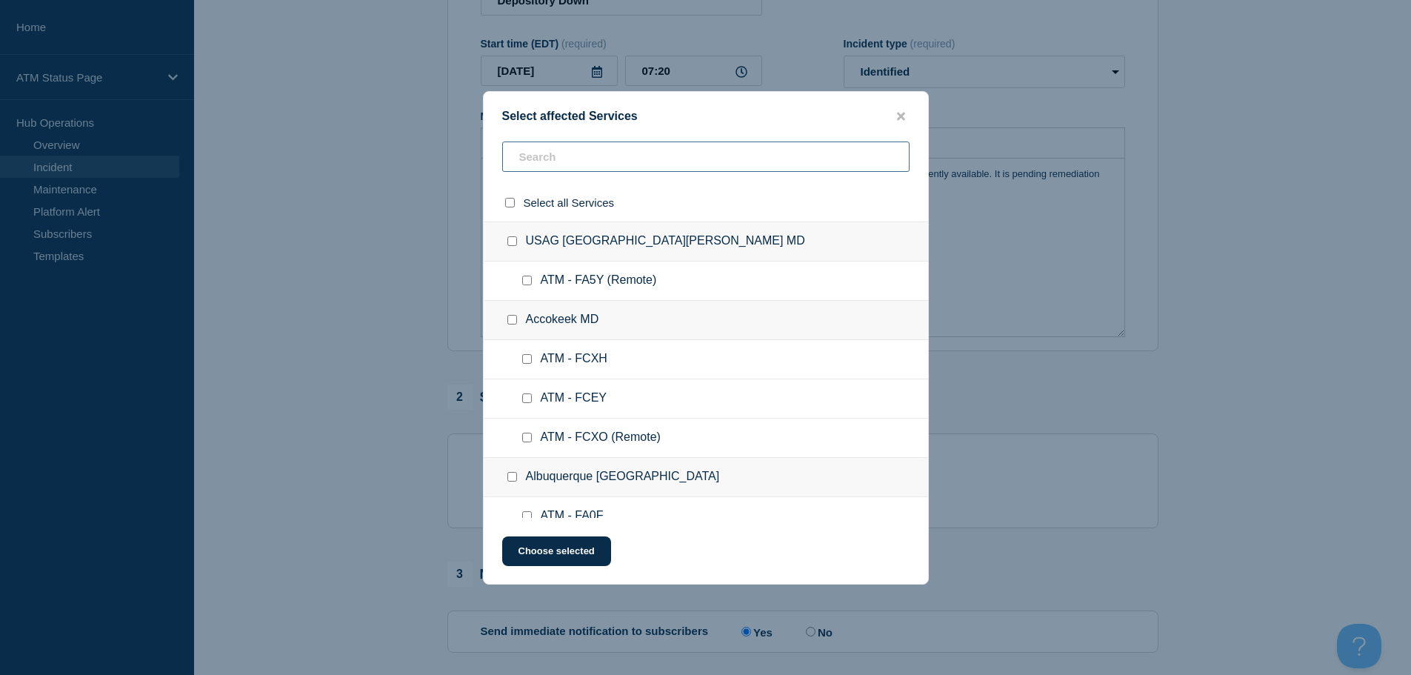
click at [716, 162] on input "text" at bounding box center [705, 156] width 407 height 30
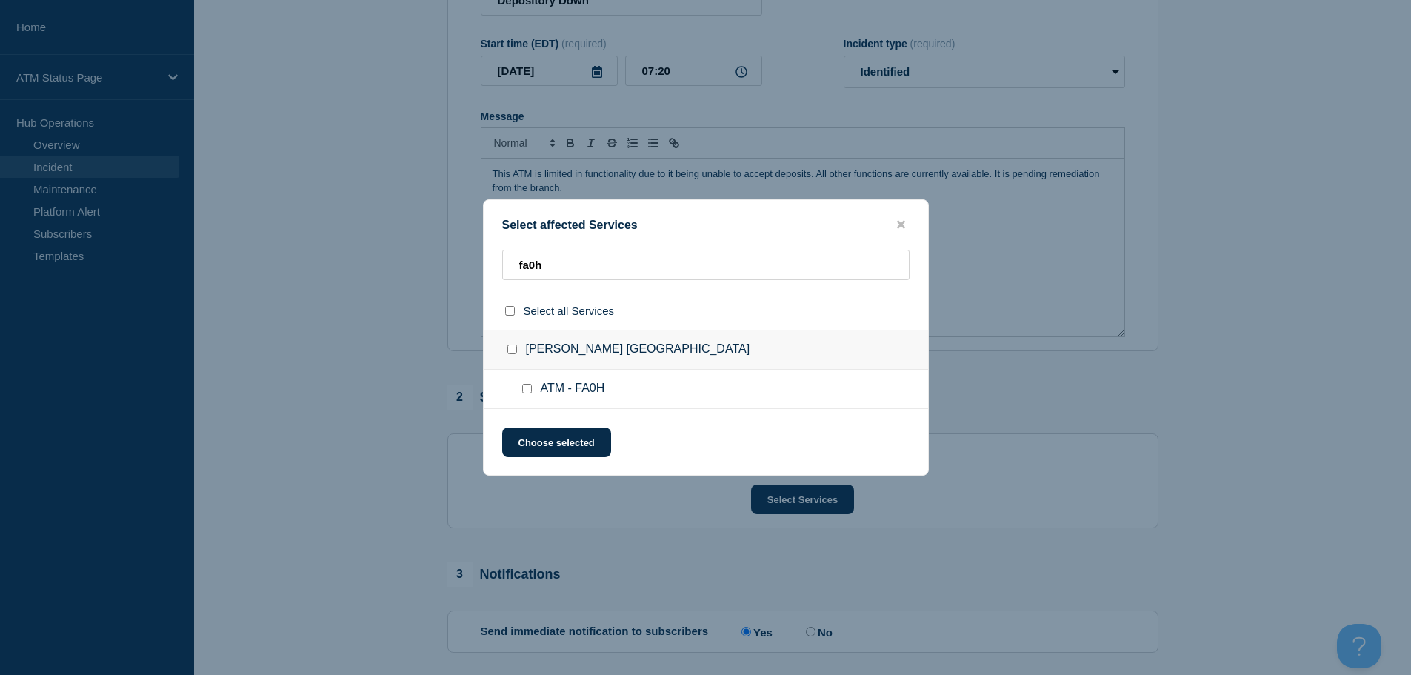
click at [525, 387] on input "ATM - FA0H checkbox" at bounding box center [527, 389] width 10 height 10
click at [567, 443] on button "Choose selected" at bounding box center [556, 442] width 109 height 30
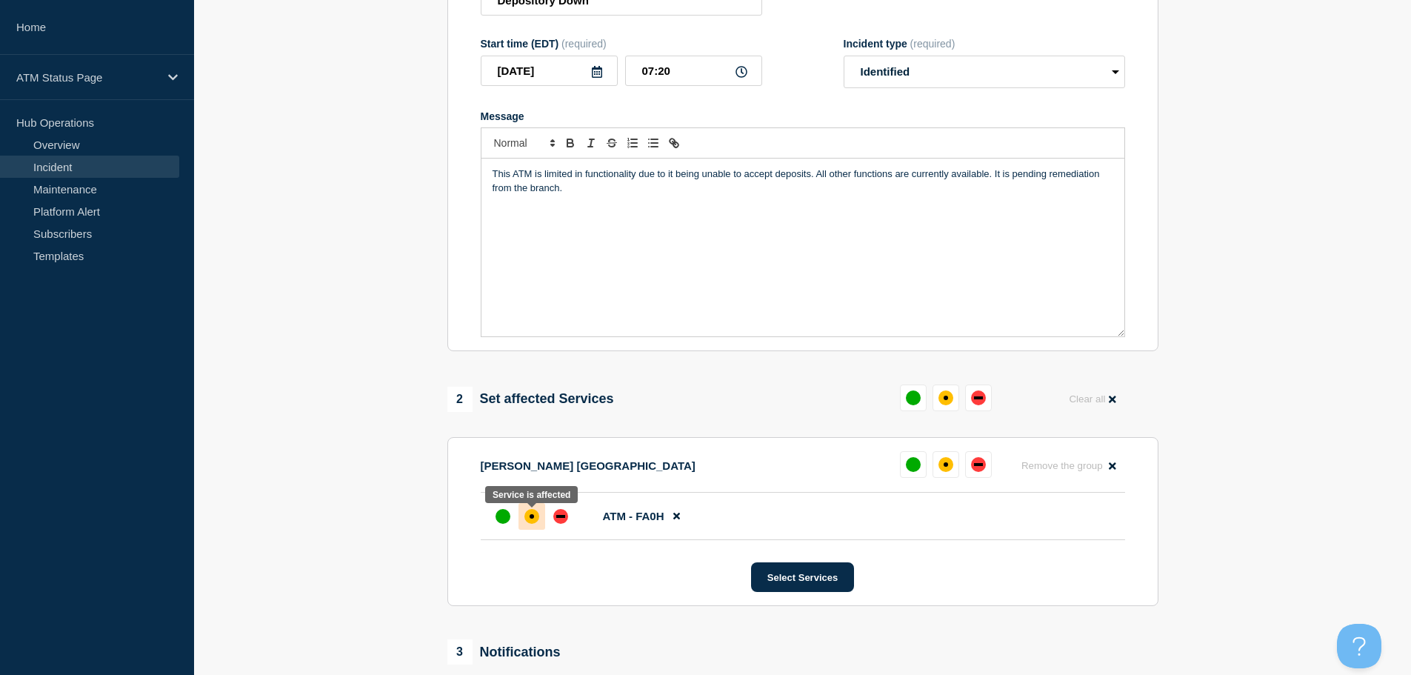
click at [536, 516] on div "affected" at bounding box center [531, 516] width 15 height 15
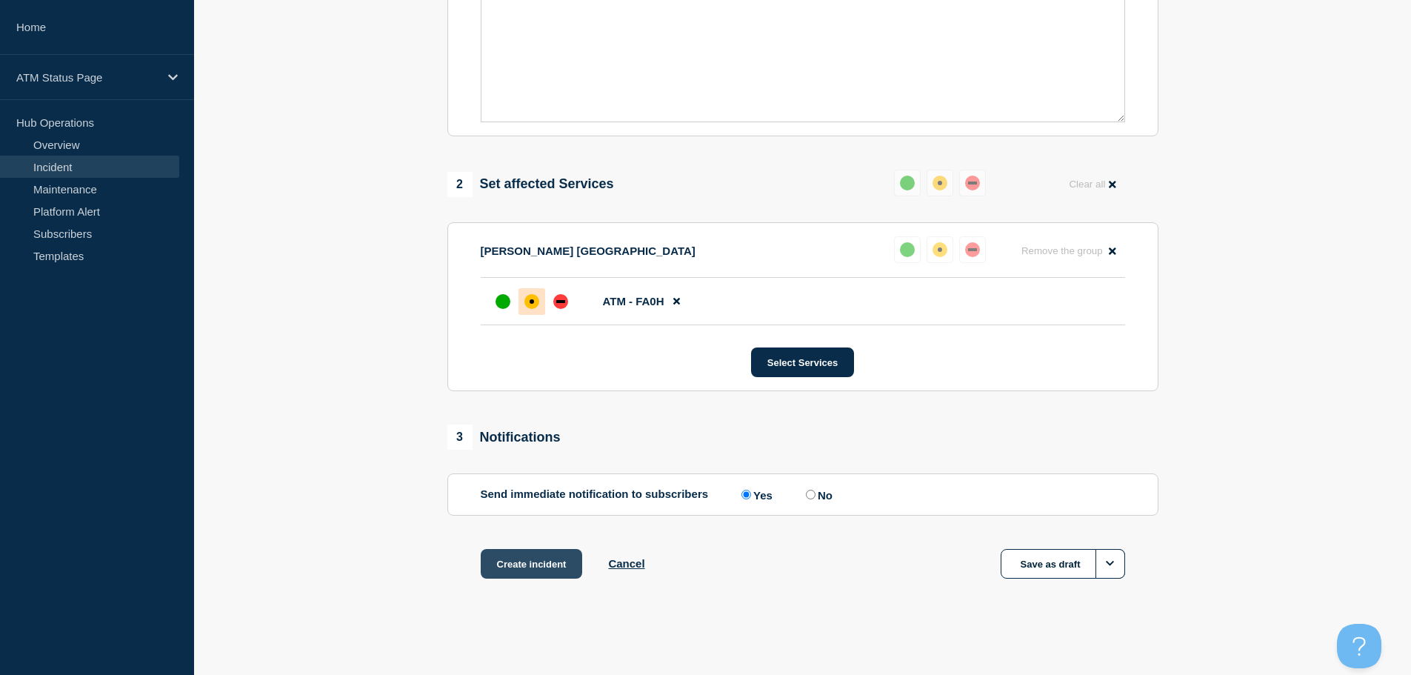
click at [510, 569] on button "Create incident" at bounding box center [532, 564] width 102 height 30
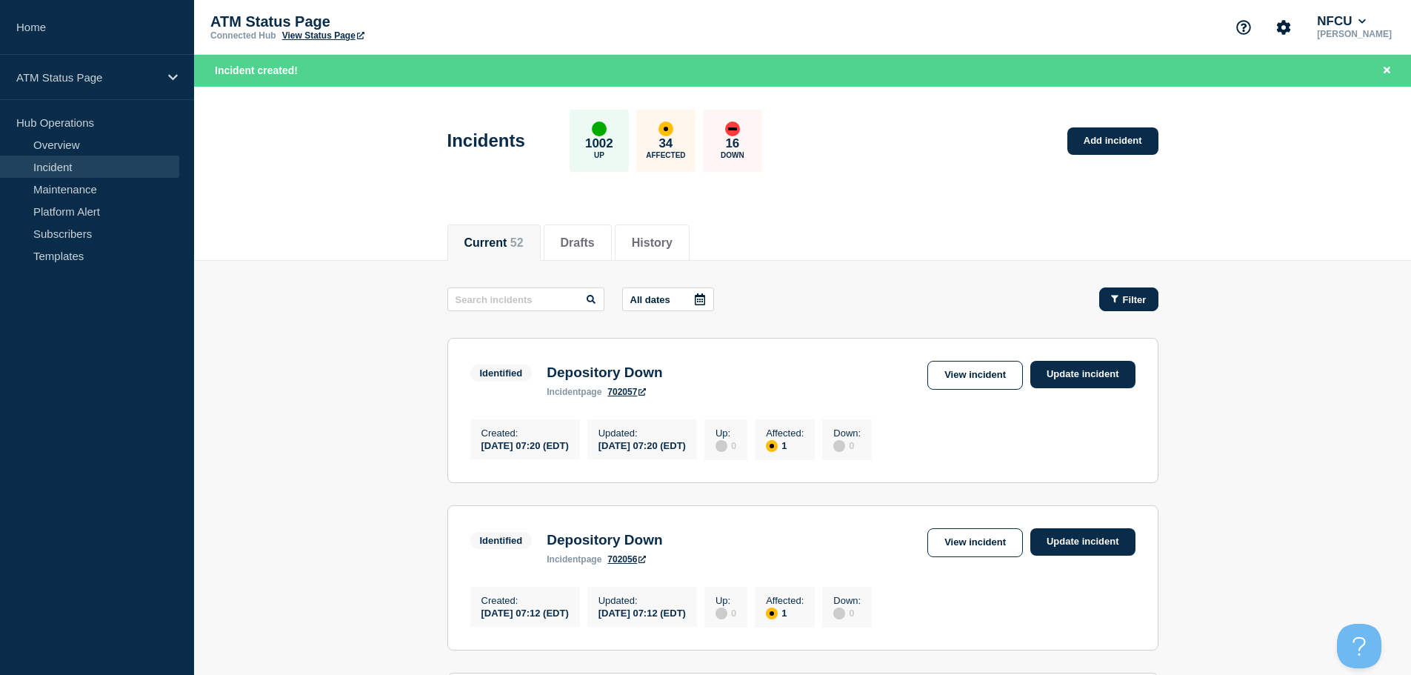
click at [1118, 290] on button "Filter" at bounding box center [1128, 299] width 59 height 24
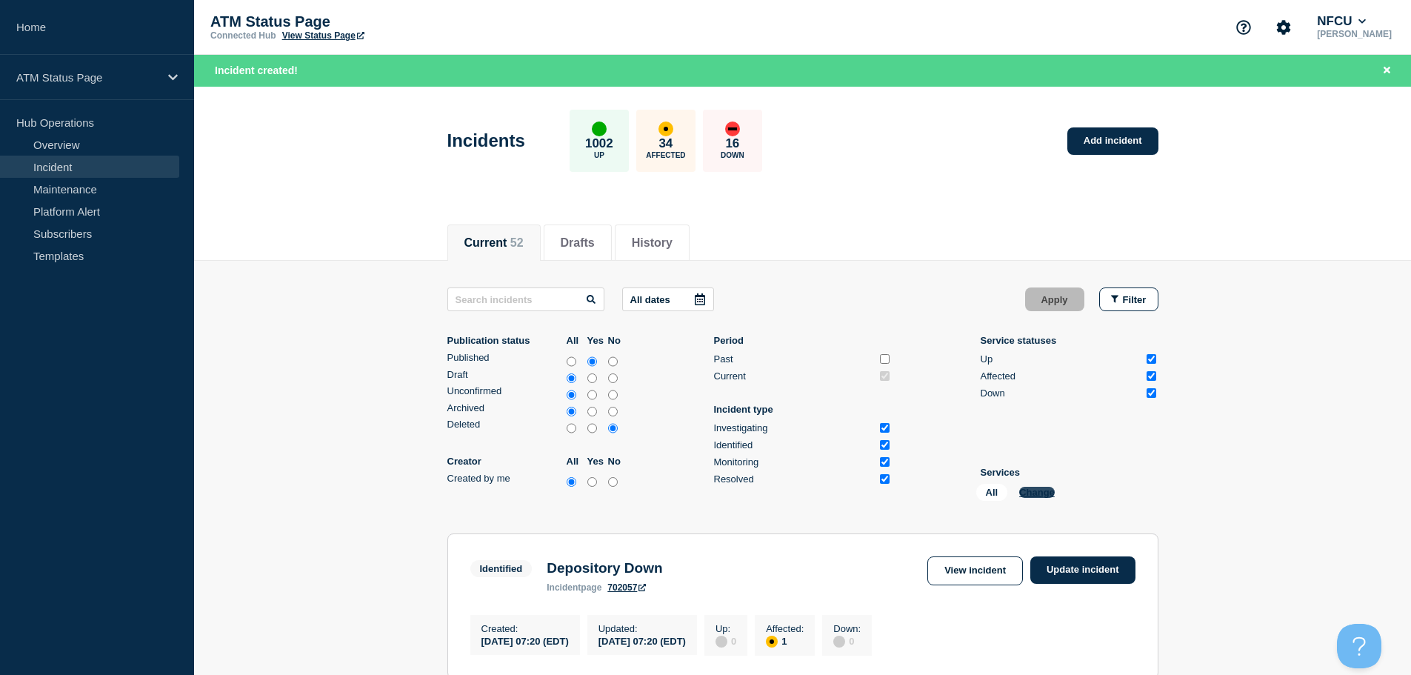
click at [1031, 496] on button "Change" at bounding box center [1037, 492] width 36 height 11
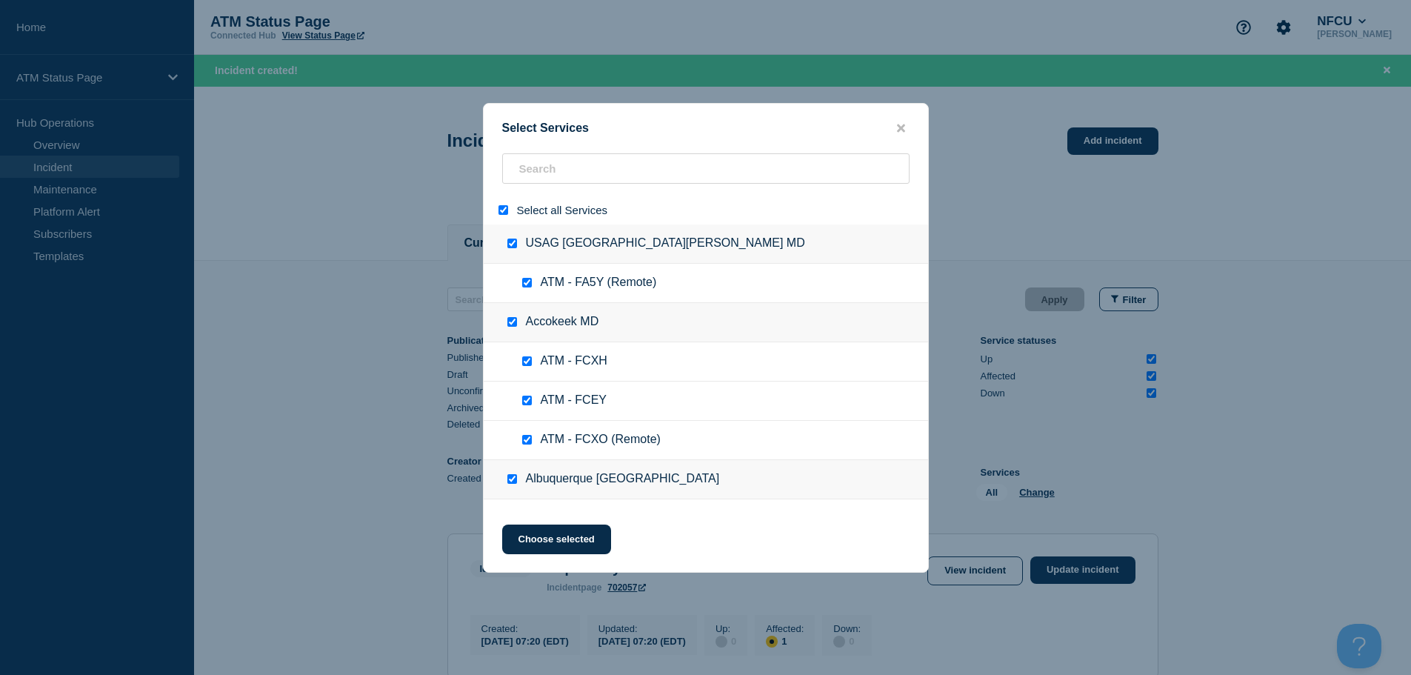
click at [507, 213] on input "select all" at bounding box center [504, 210] width 10 height 10
click at [561, 178] on input "search" at bounding box center [705, 168] width 407 height 30
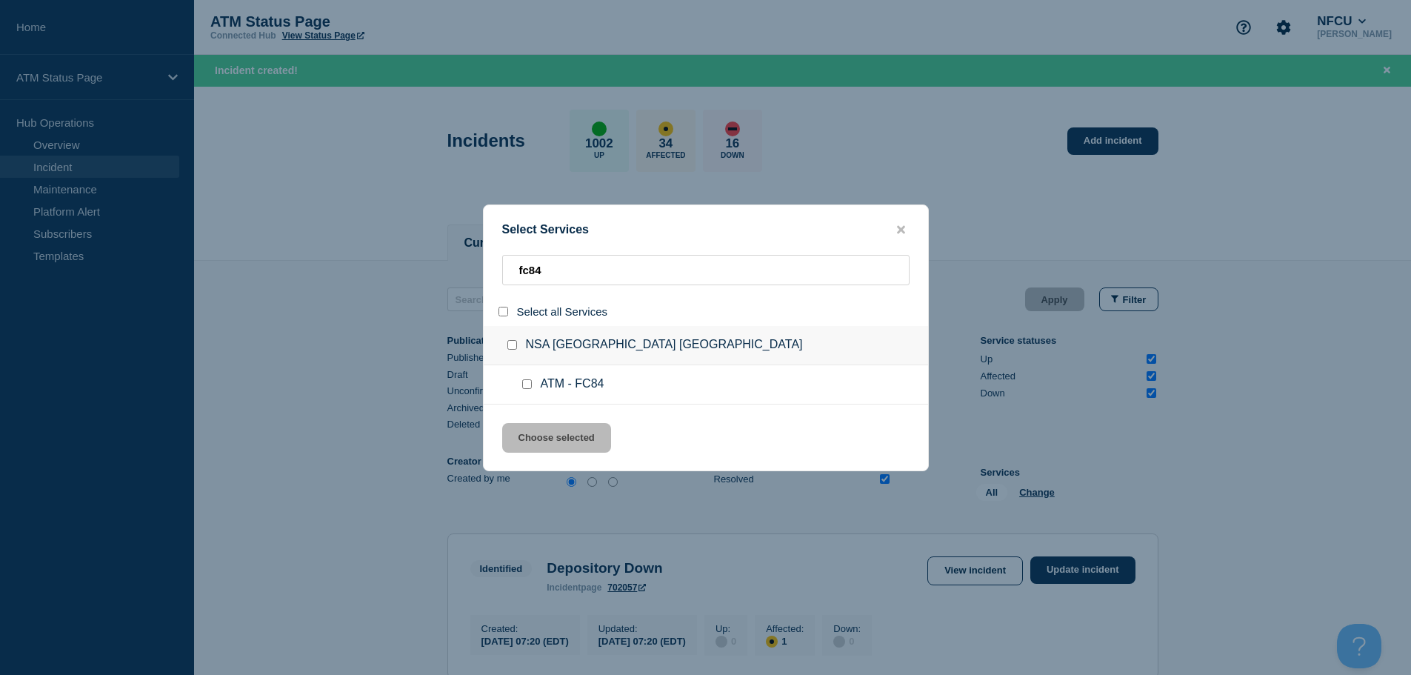
click at [529, 384] on input "service: ATM - FC84" at bounding box center [527, 384] width 10 height 10
click at [590, 447] on button "Choose selected" at bounding box center [556, 438] width 109 height 30
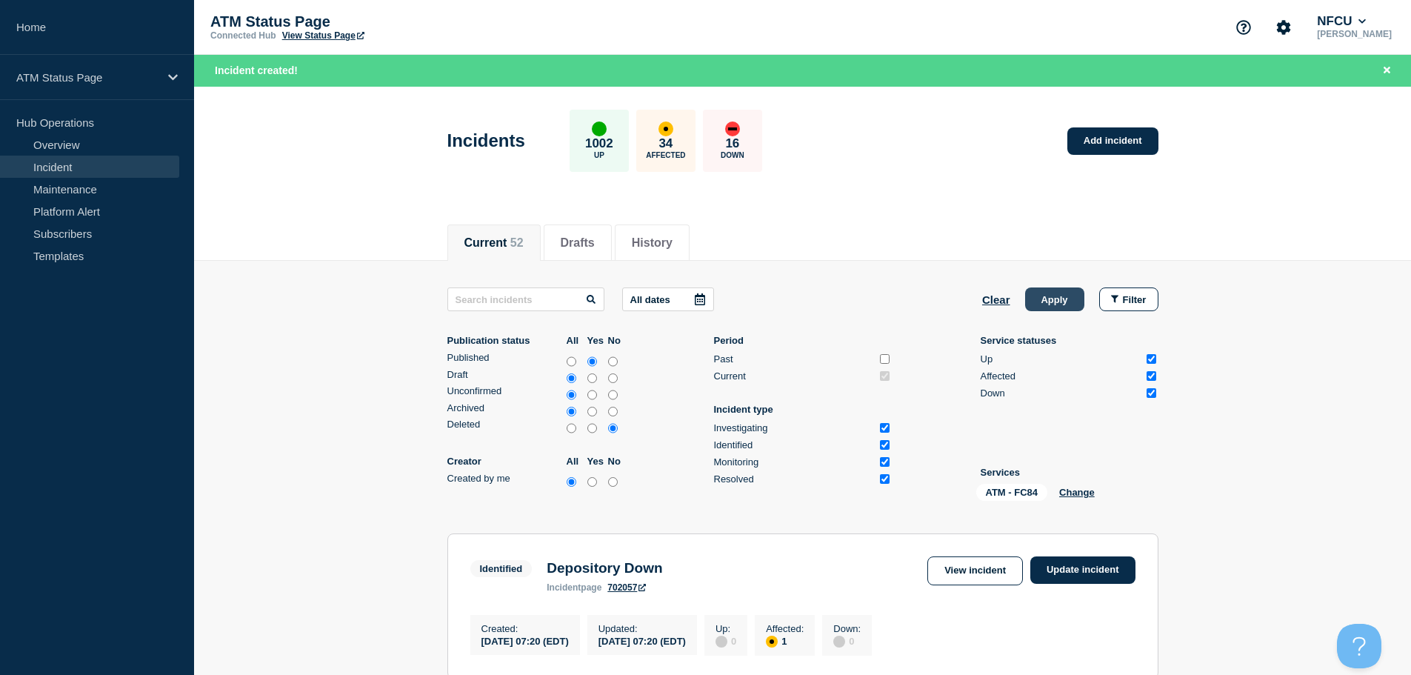
click at [1060, 299] on button "Apply" at bounding box center [1054, 299] width 59 height 24
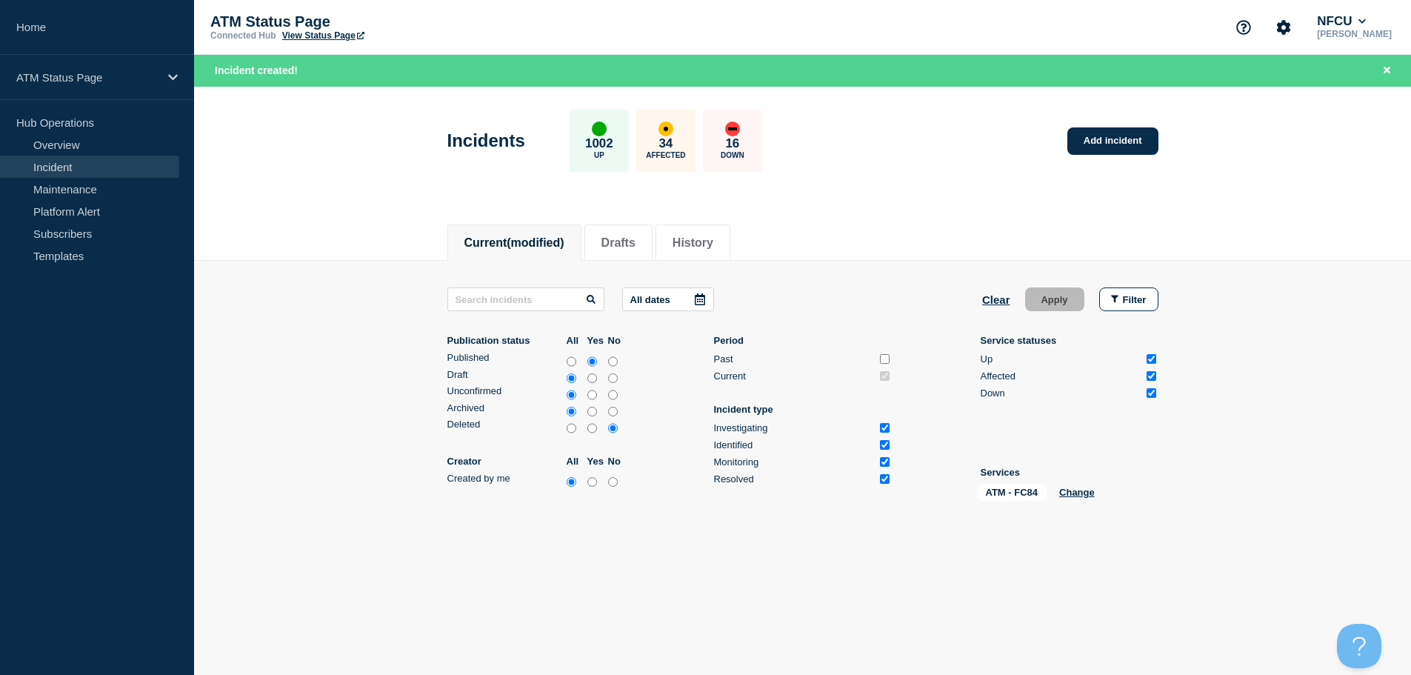
drag, startPoint x: 356, startPoint y: 553, endPoint x: 424, endPoint y: 533, distance: 71.5
click at [356, 553] on footer at bounding box center [802, 550] width 1217 height 35
click at [1113, 142] on link "Add incident" at bounding box center [1112, 140] width 91 height 27
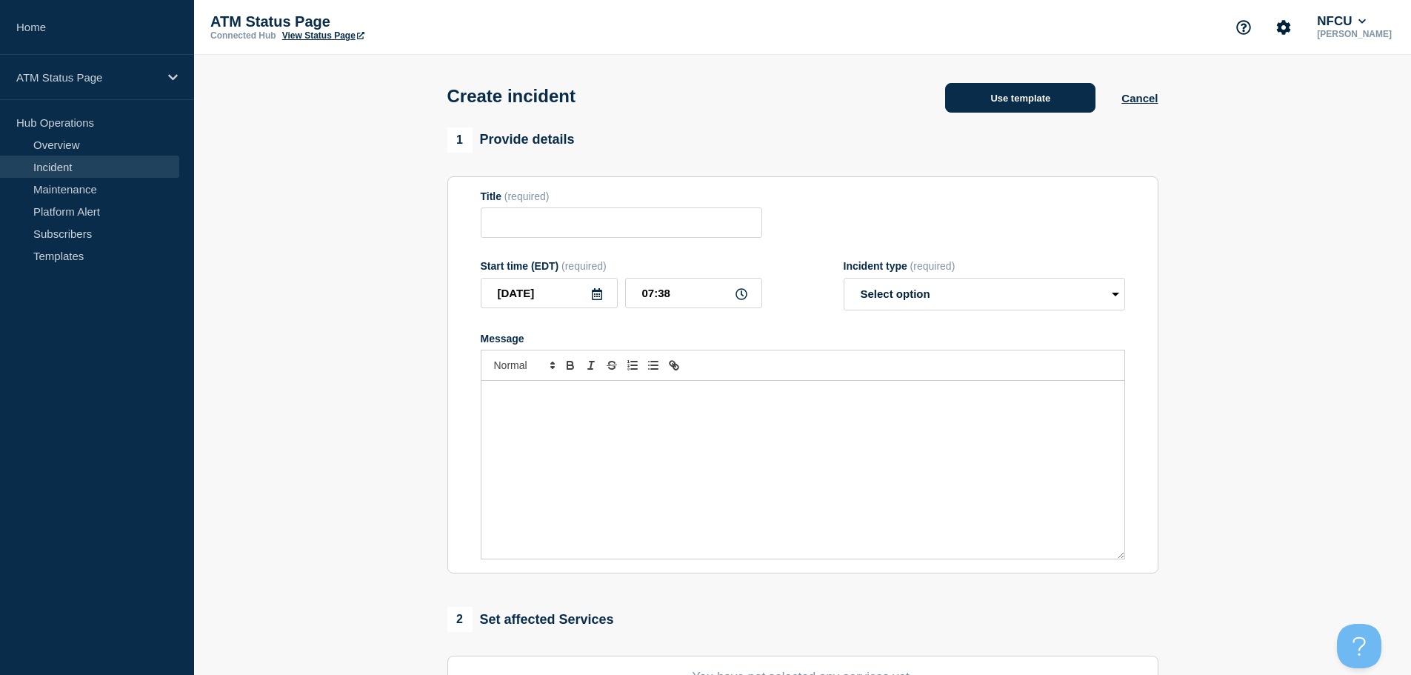
click at [1056, 105] on button "Use template" at bounding box center [1020, 98] width 150 height 30
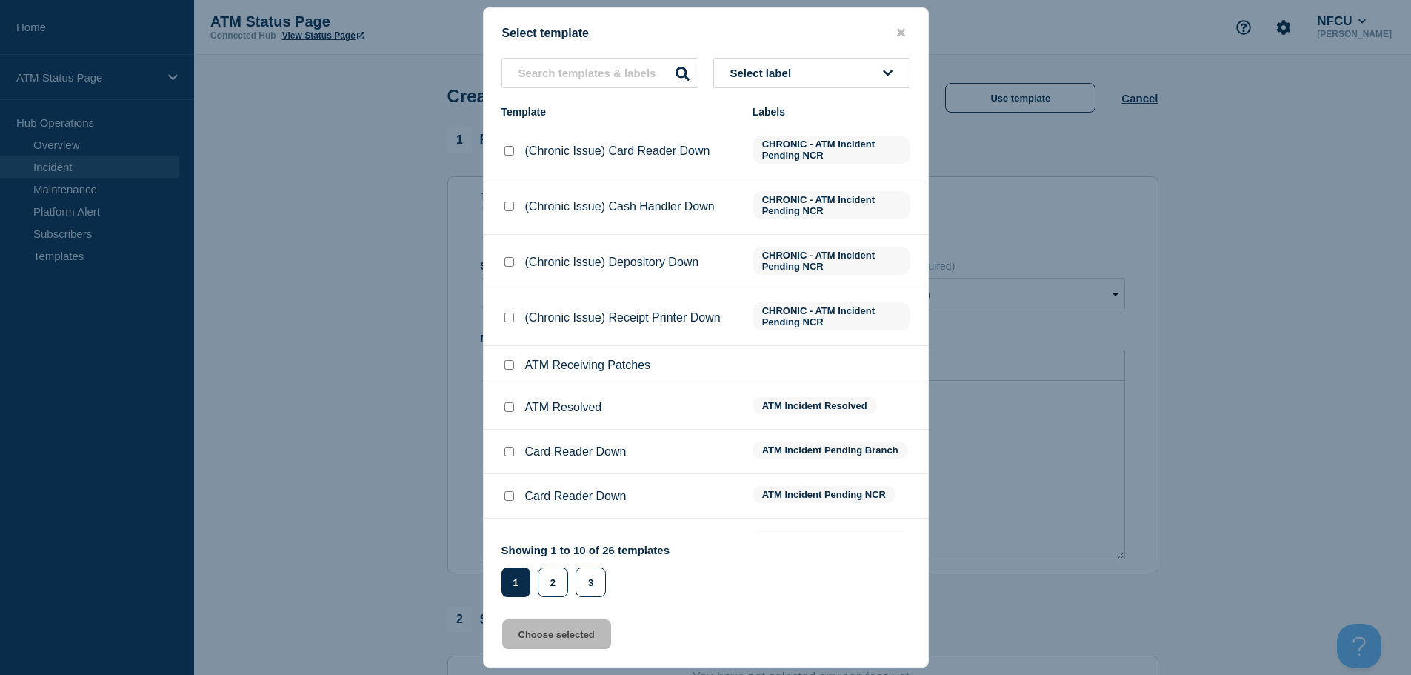
click at [845, 70] on button "Select label" at bounding box center [811, 73] width 197 height 30
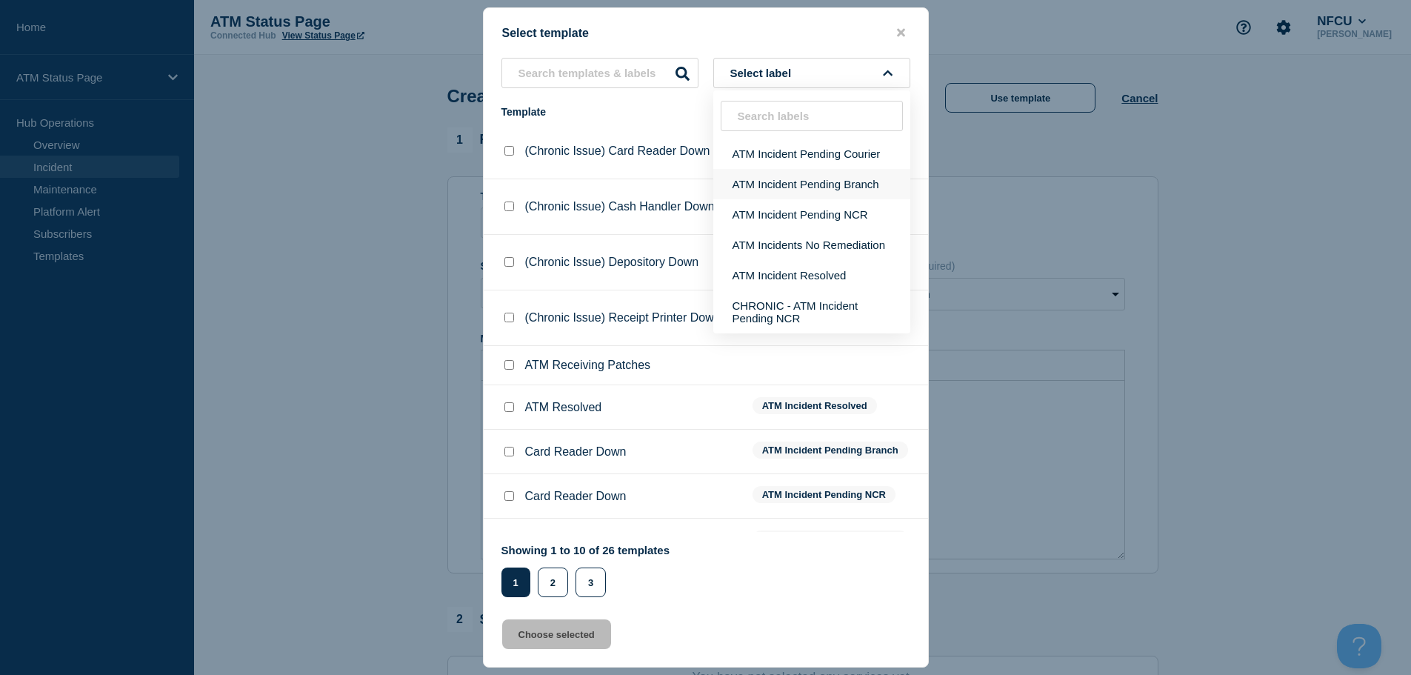
click at [843, 190] on button "ATM Incident Pending Branch" at bounding box center [811, 184] width 197 height 30
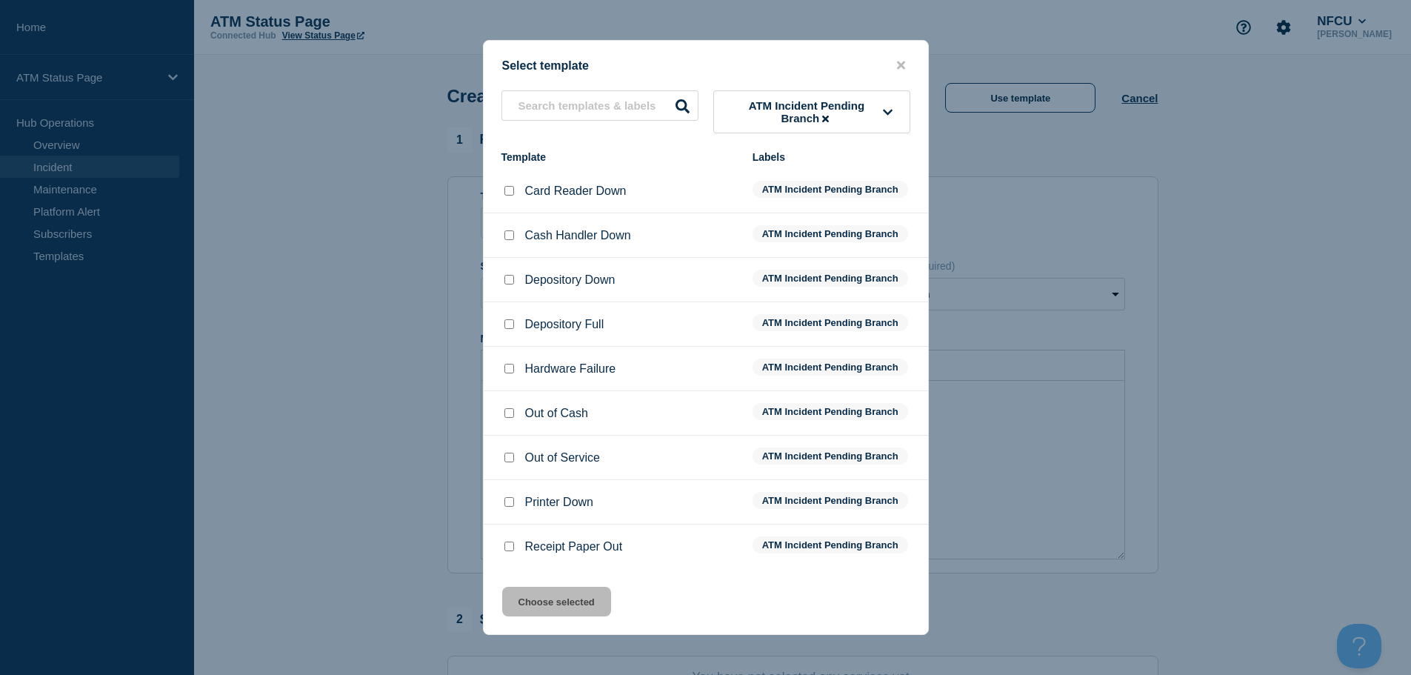
click at [509, 283] on input "Depository Down checkbox" at bounding box center [509, 280] width 10 height 10
click at [590, 616] on button "Choose selected" at bounding box center [556, 602] width 109 height 30
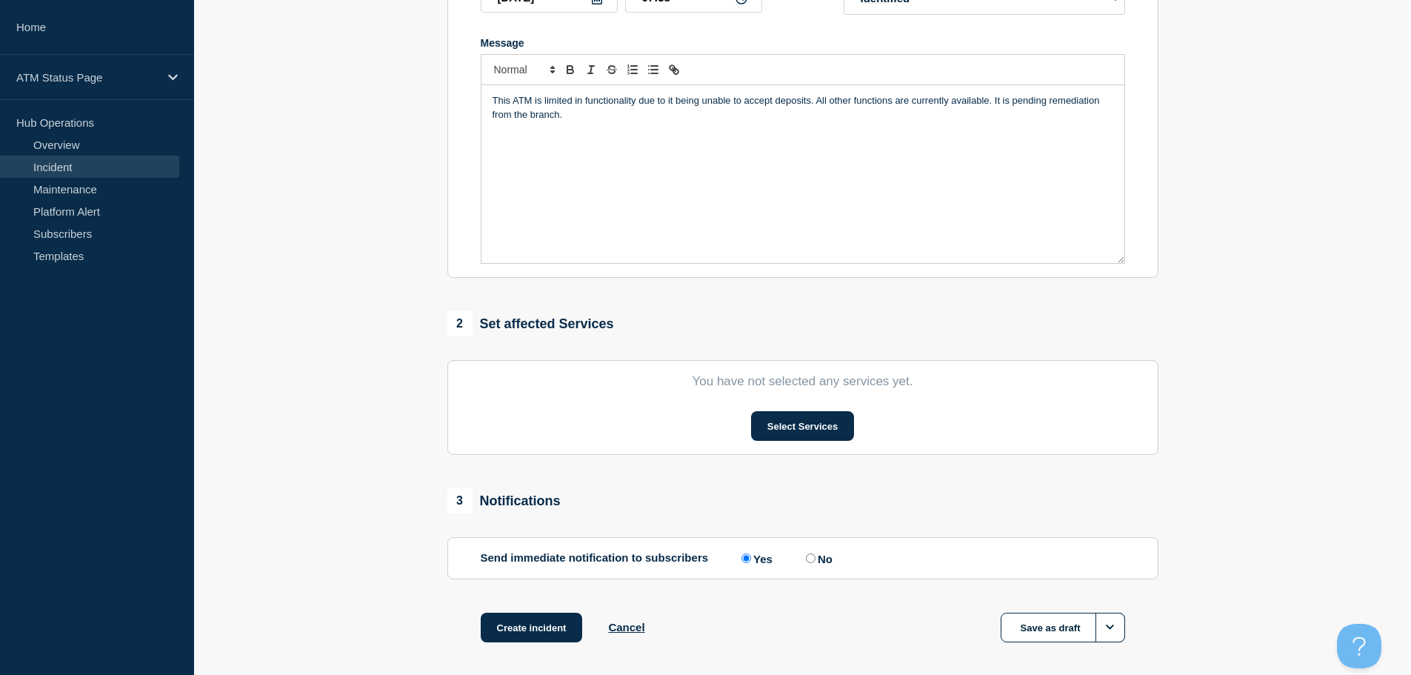
scroll to position [296, 0]
click at [828, 422] on button "Select Services" at bounding box center [802, 425] width 103 height 30
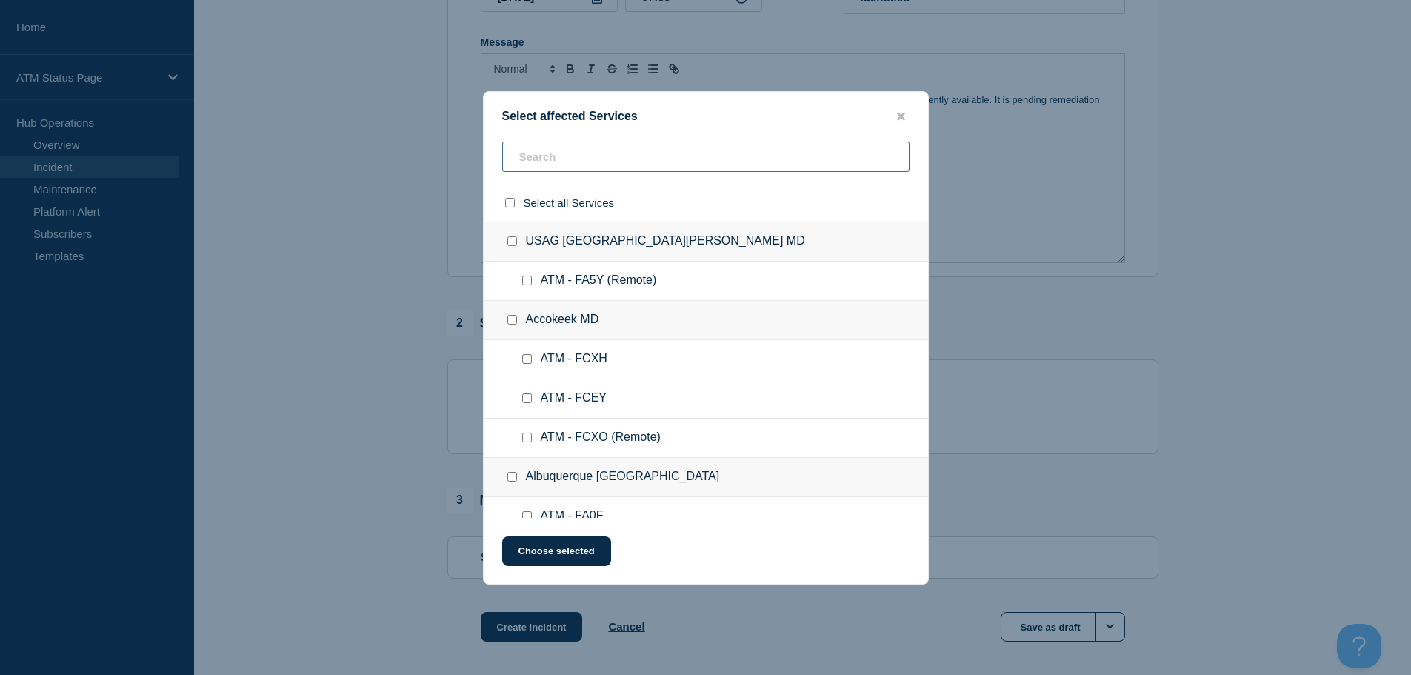
click at [696, 169] on input "text" at bounding box center [705, 156] width 407 height 30
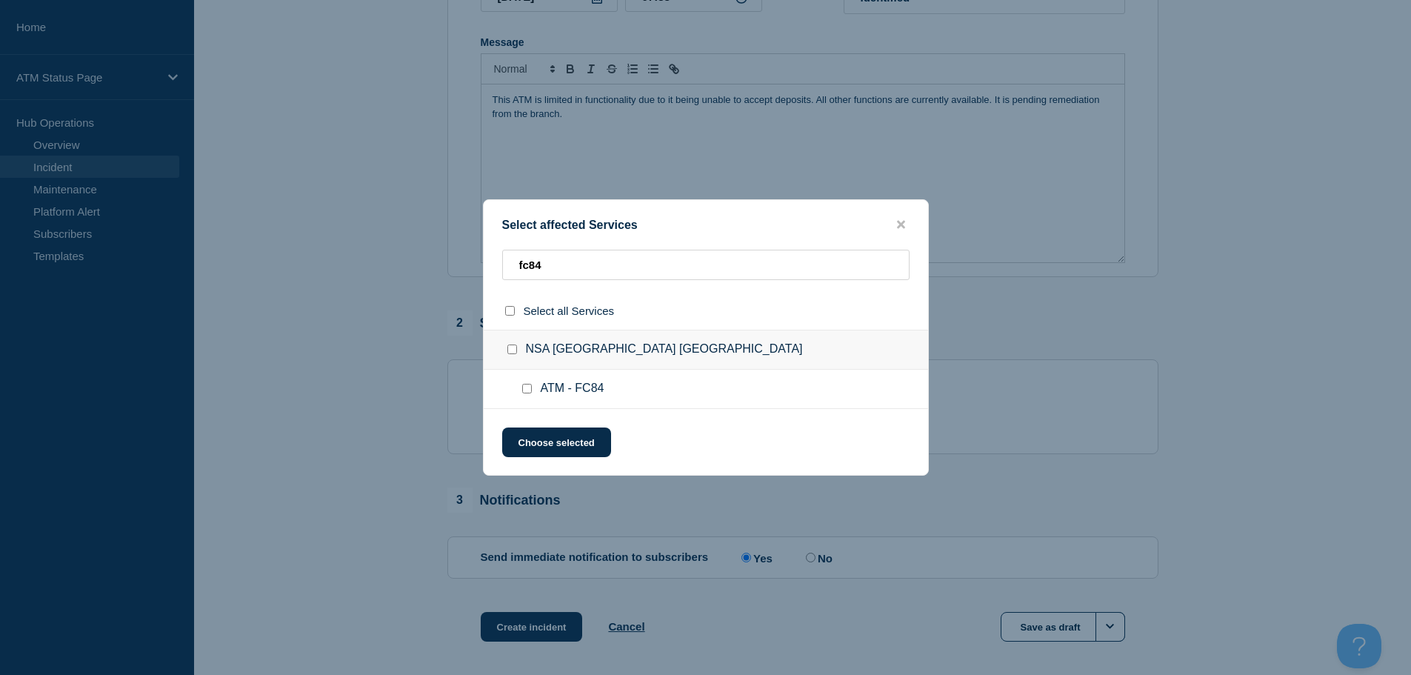
click at [522, 391] on input "ATM - FC84 checkbox" at bounding box center [527, 389] width 10 height 10
click at [562, 439] on button "Choose selected" at bounding box center [556, 442] width 109 height 30
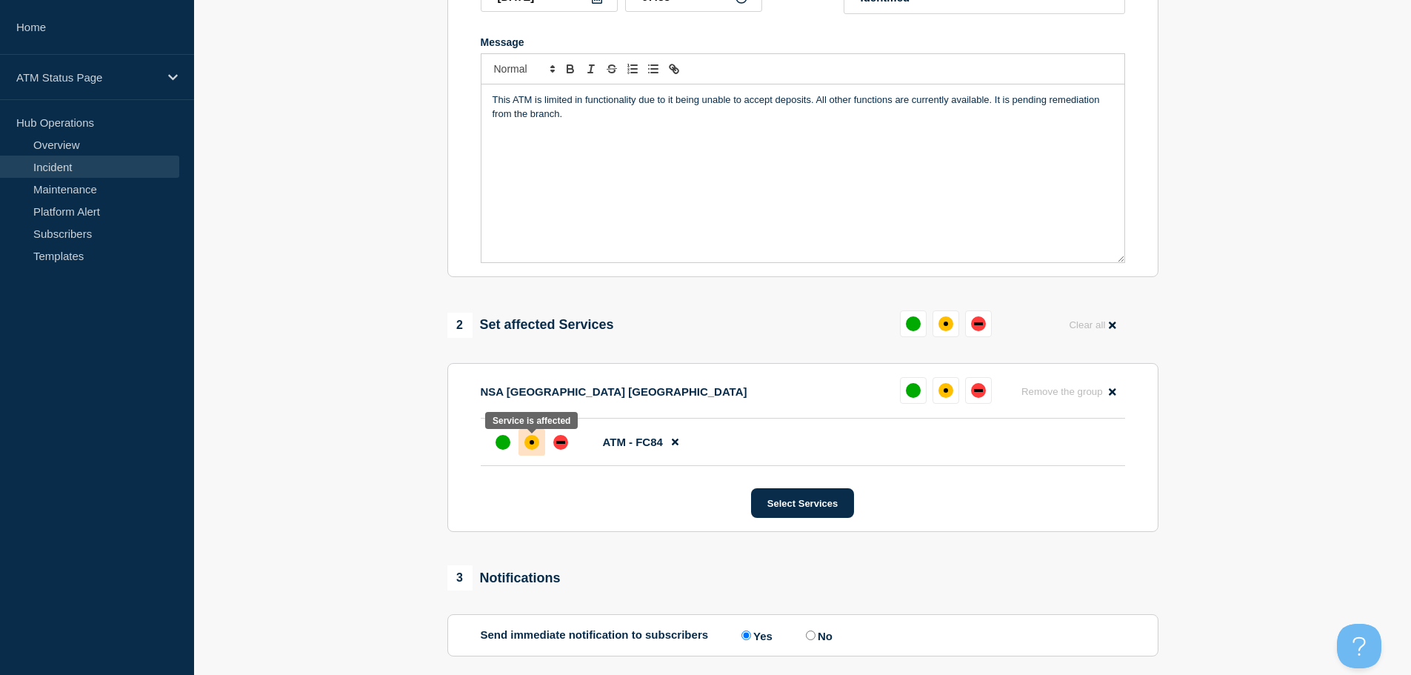
click at [539, 454] on div at bounding box center [532, 442] width 27 height 27
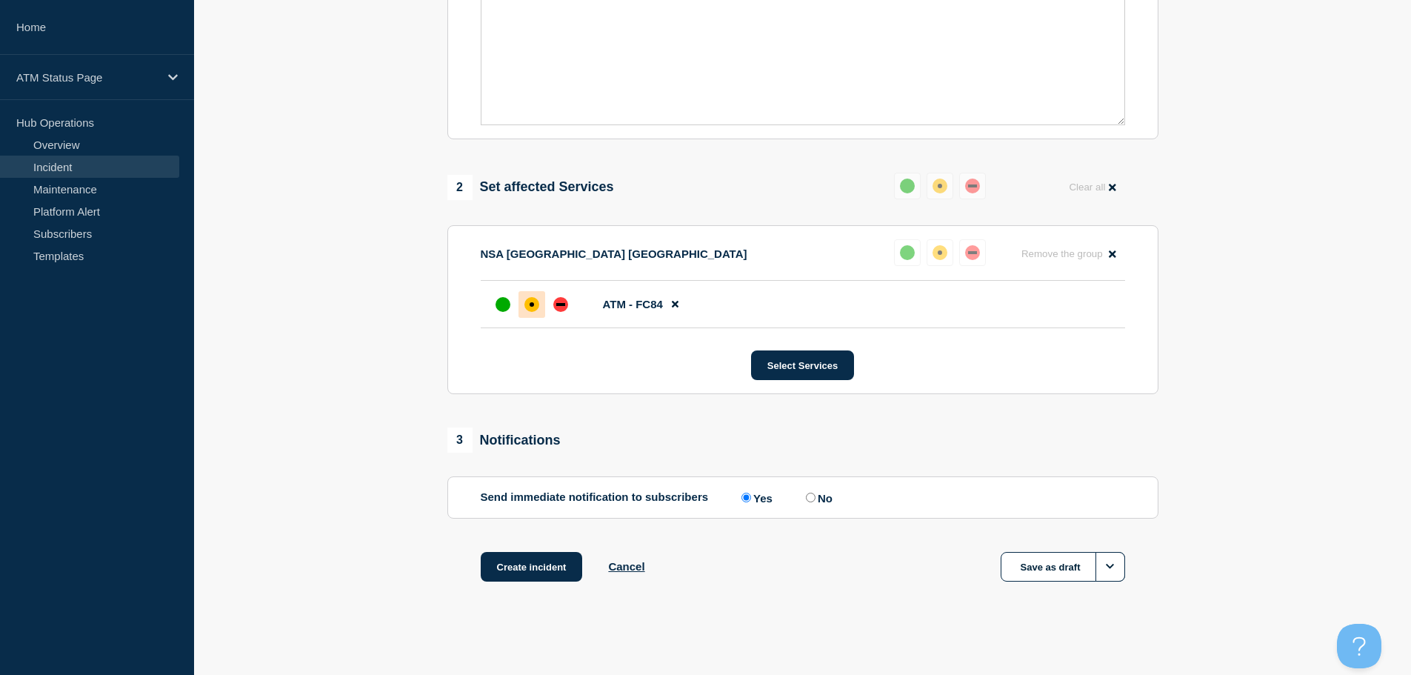
scroll to position [441, 0]
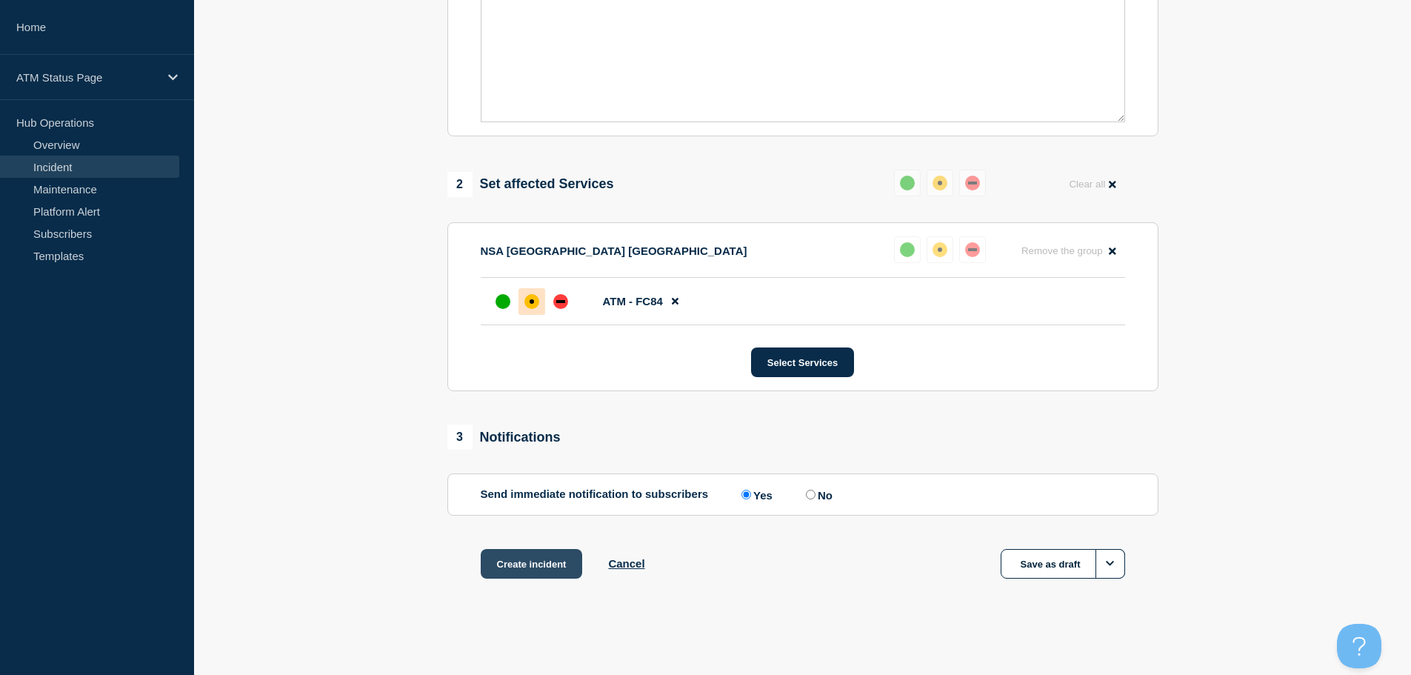
click at [545, 566] on button "Create incident" at bounding box center [532, 564] width 102 height 30
